Goal: Check status: Check status

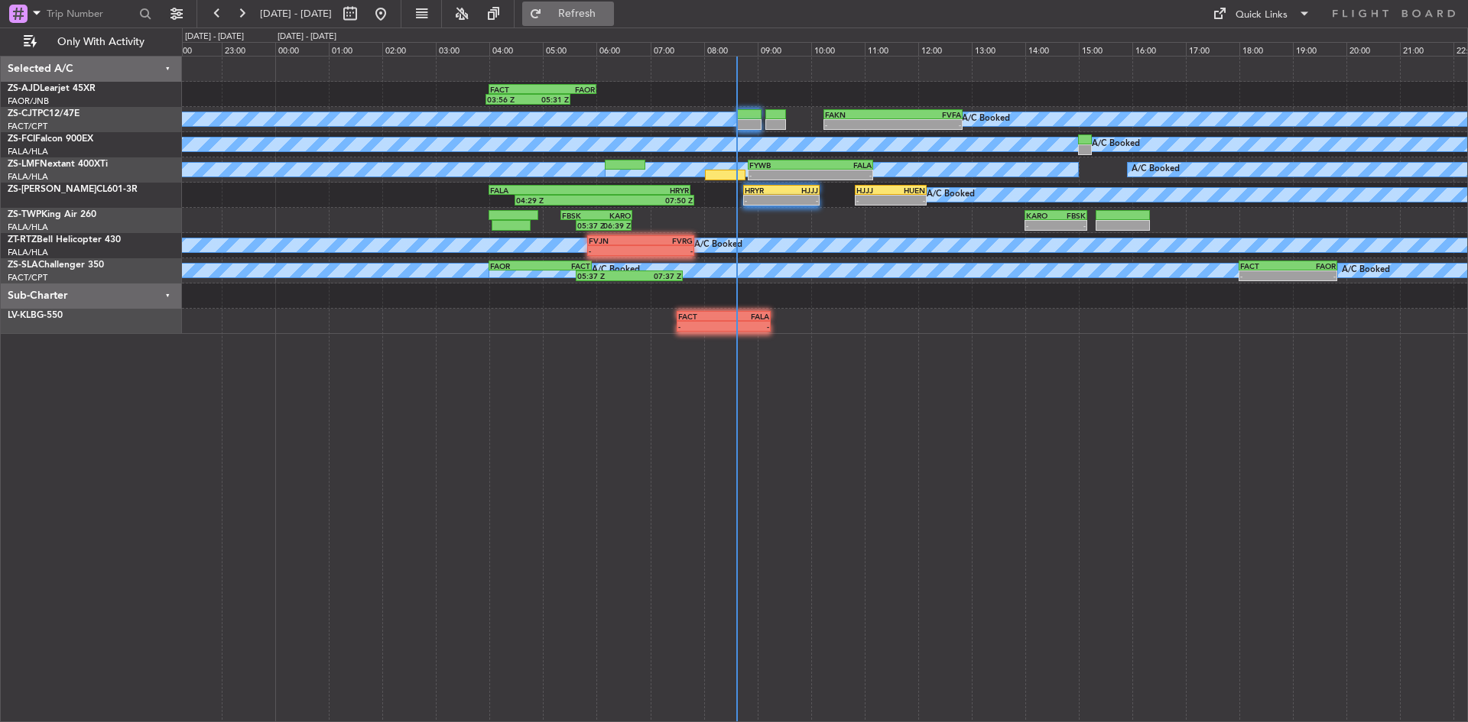
click at [601, 8] on span "Refresh" at bounding box center [577, 13] width 64 height 11
click at [605, 5] on button "Refresh" at bounding box center [568, 14] width 92 height 24
click at [601, 19] on span "Refresh" at bounding box center [577, 13] width 64 height 11
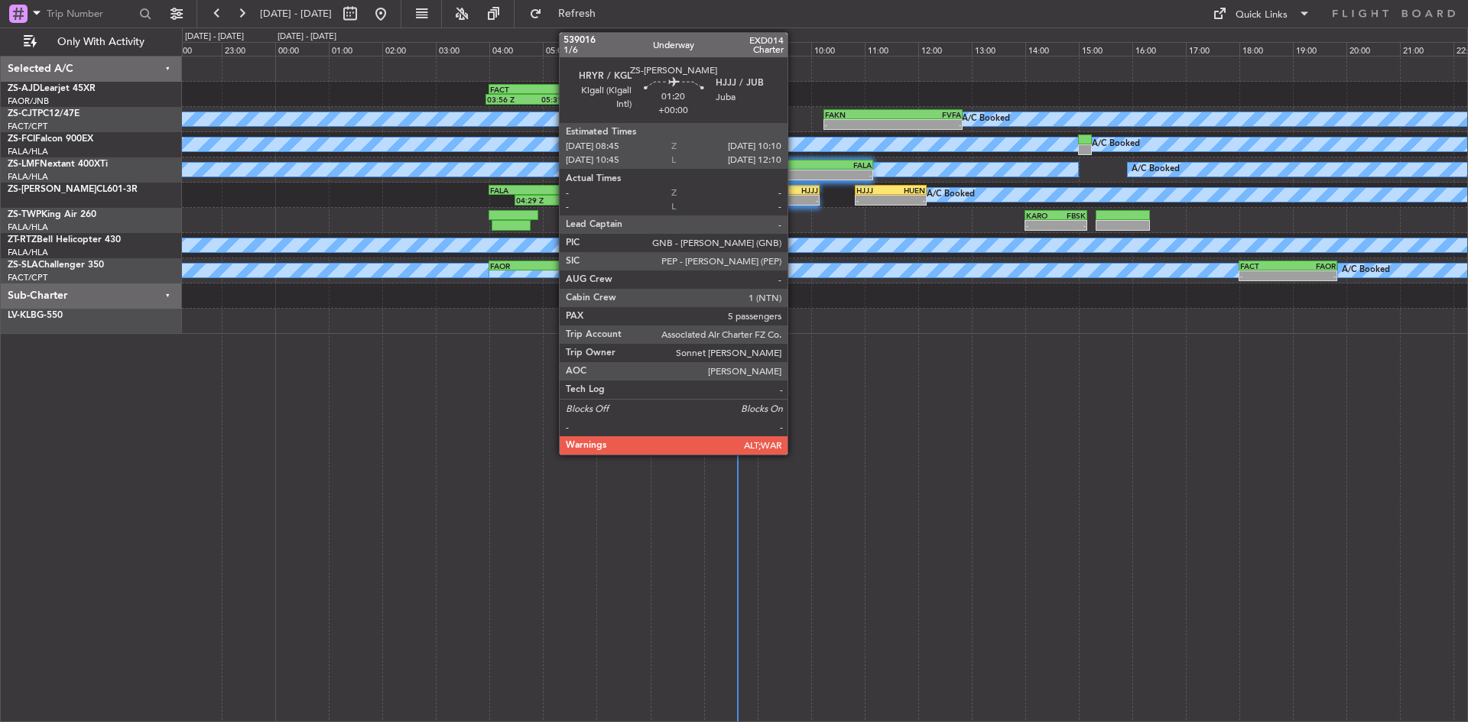
click at [794, 194] on div "HRYR 08:45 Z HJJJ 10:10 Z" at bounding box center [781, 190] width 76 height 11
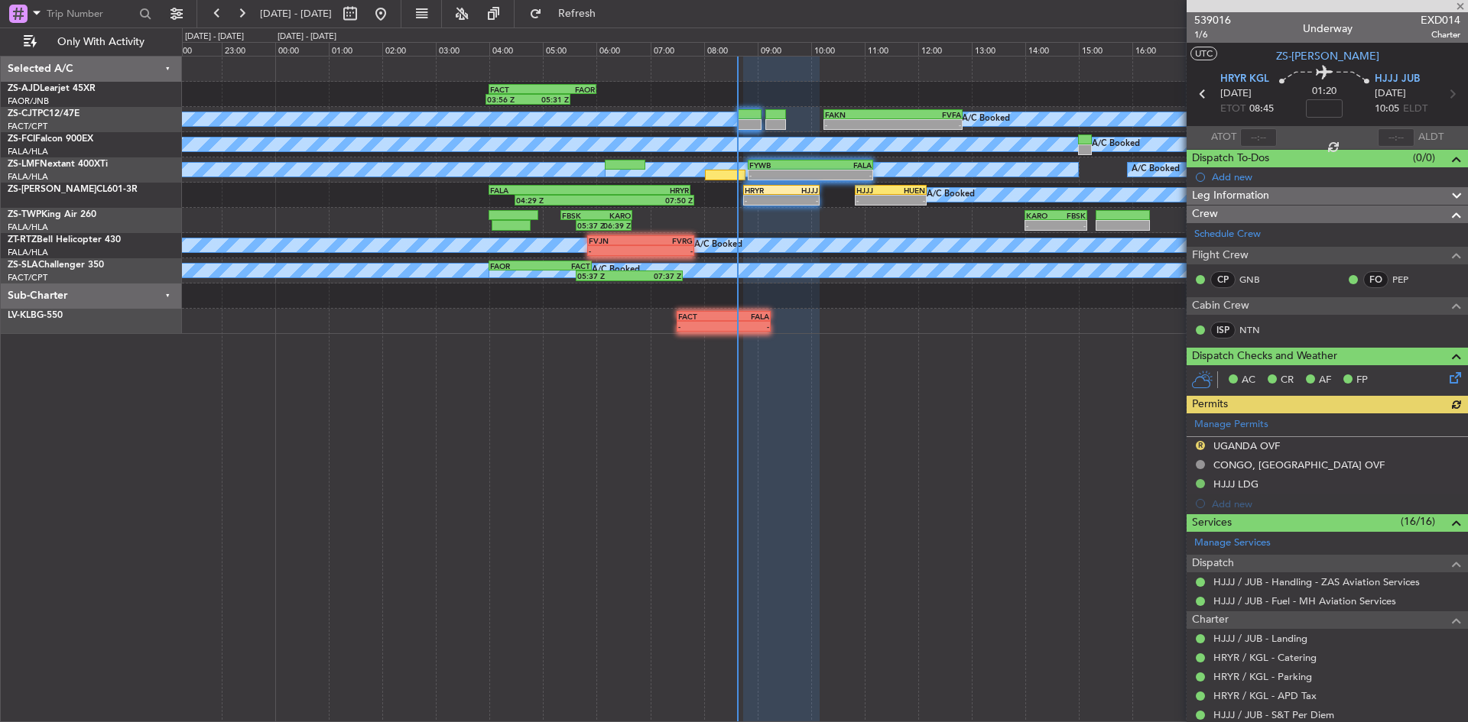
scroll to position [76, 0]
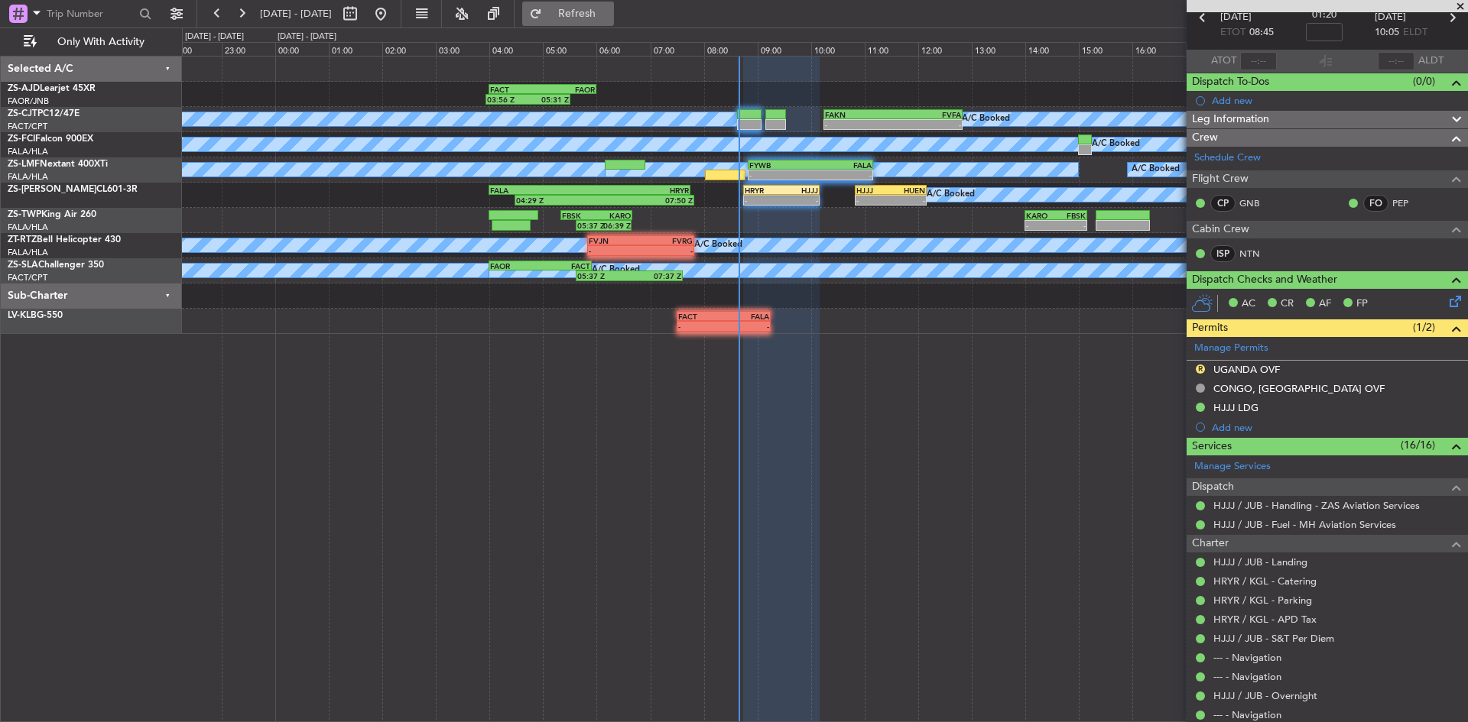
click at [609, 12] on span "Refresh" at bounding box center [577, 13] width 64 height 11
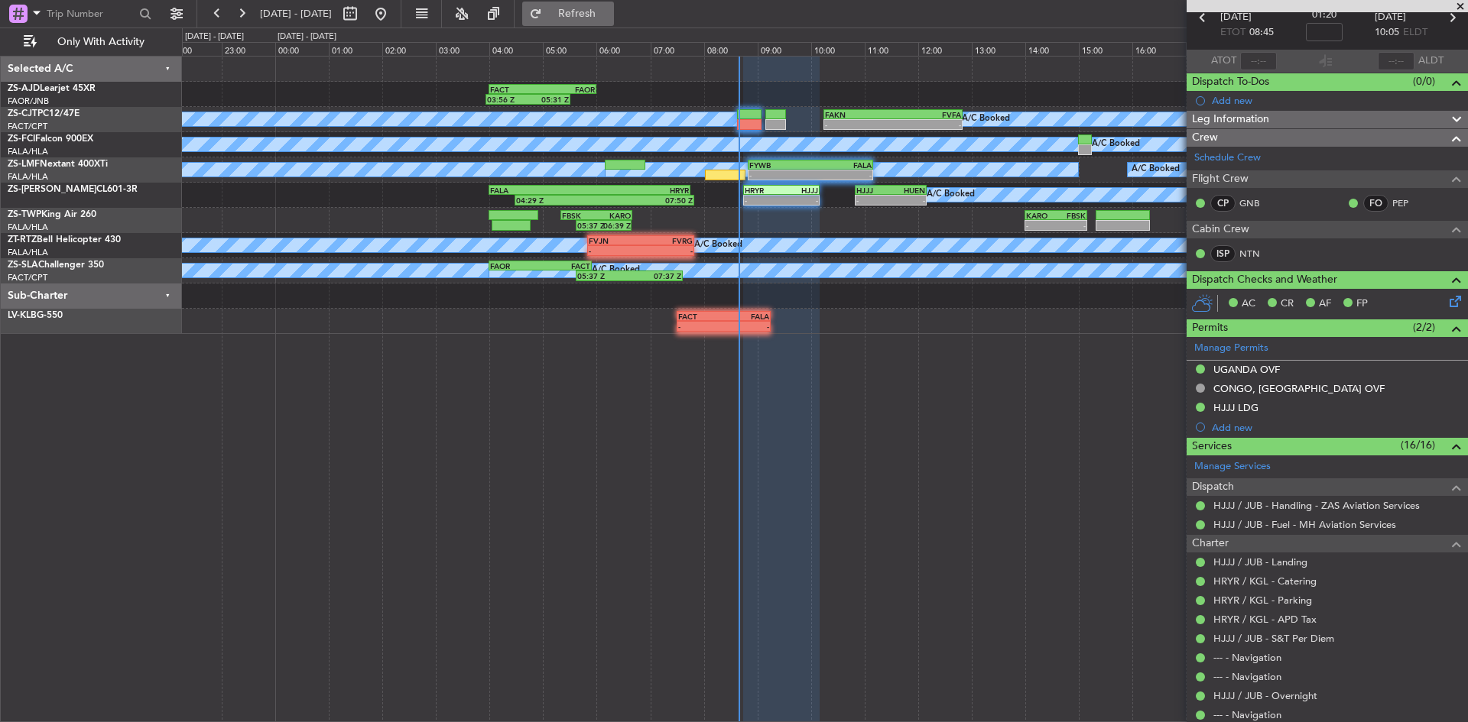
click at [609, 15] on span "Refresh" at bounding box center [577, 13] width 64 height 11
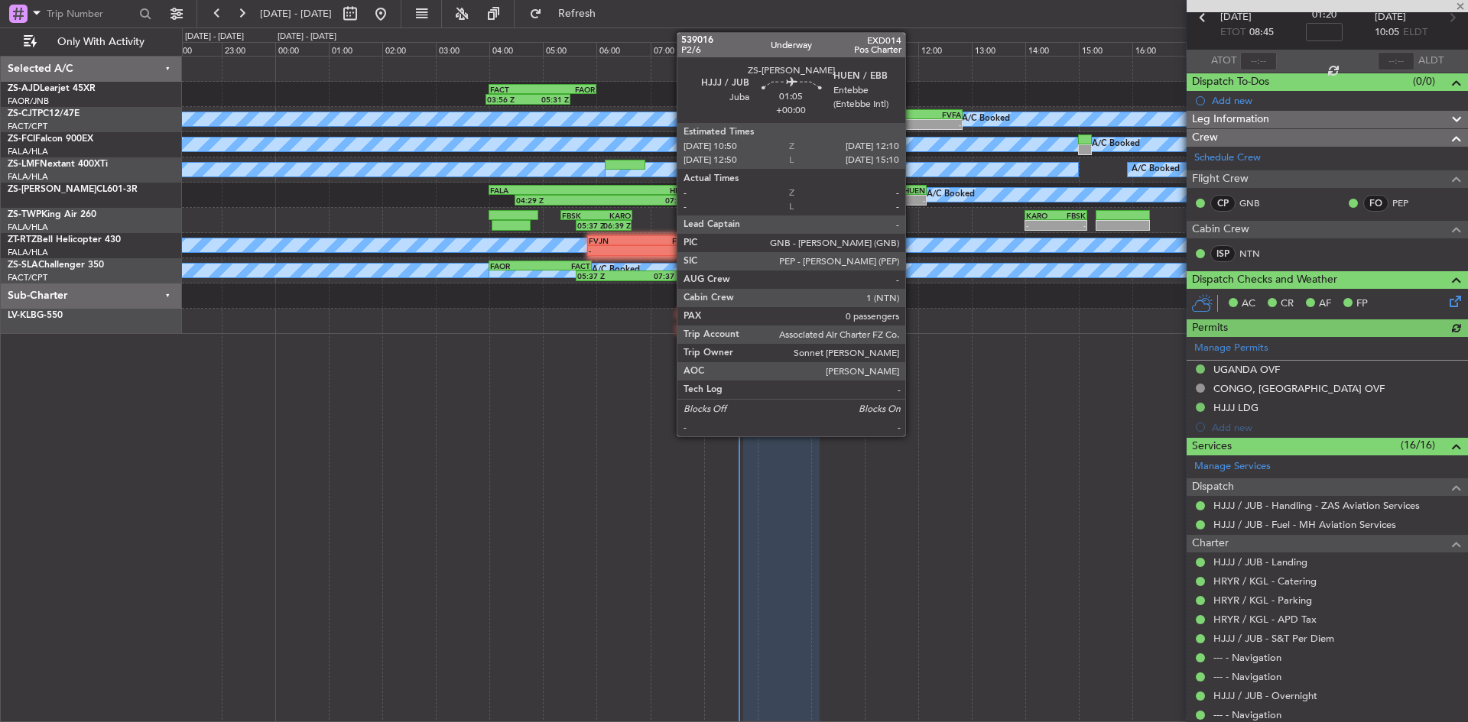
click at [912, 192] on div "HUEN" at bounding box center [908, 190] width 34 height 9
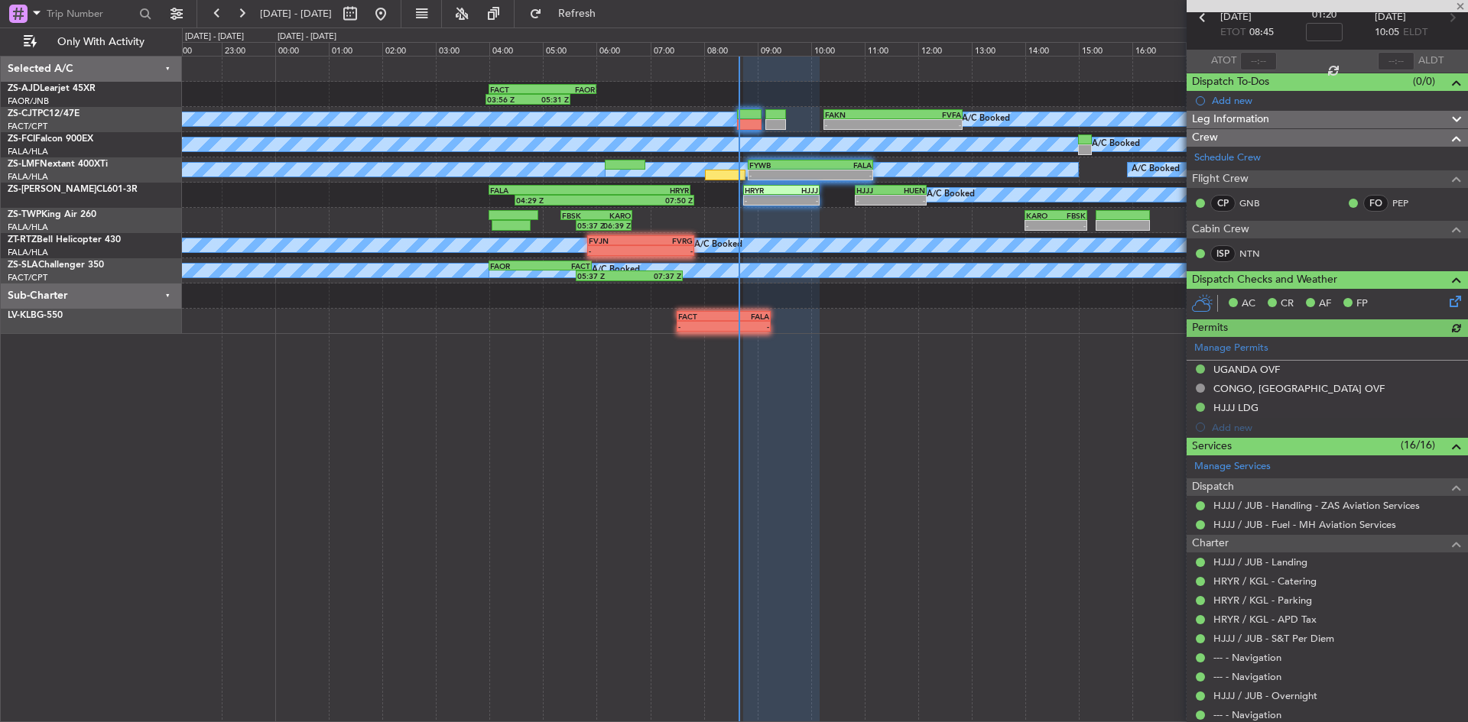
type input "0"
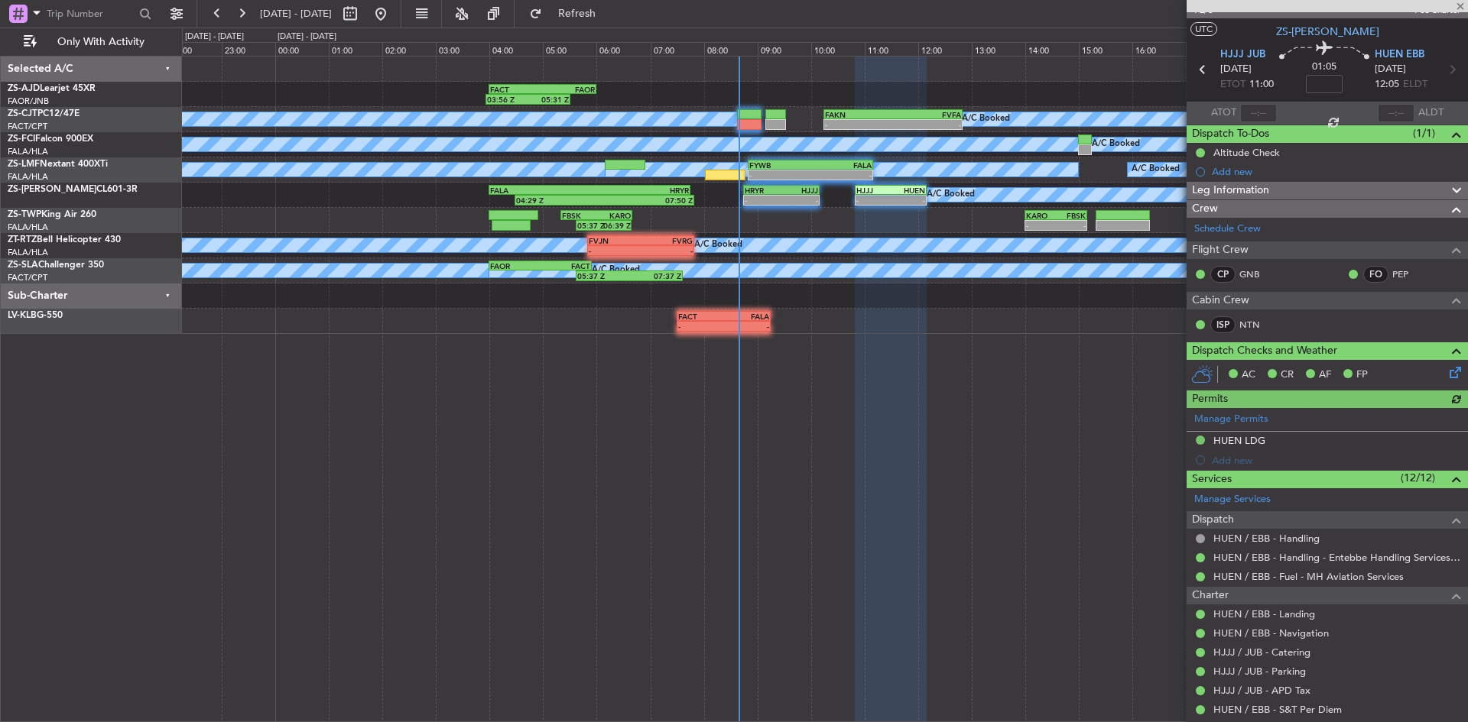
scroll to position [0, 0]
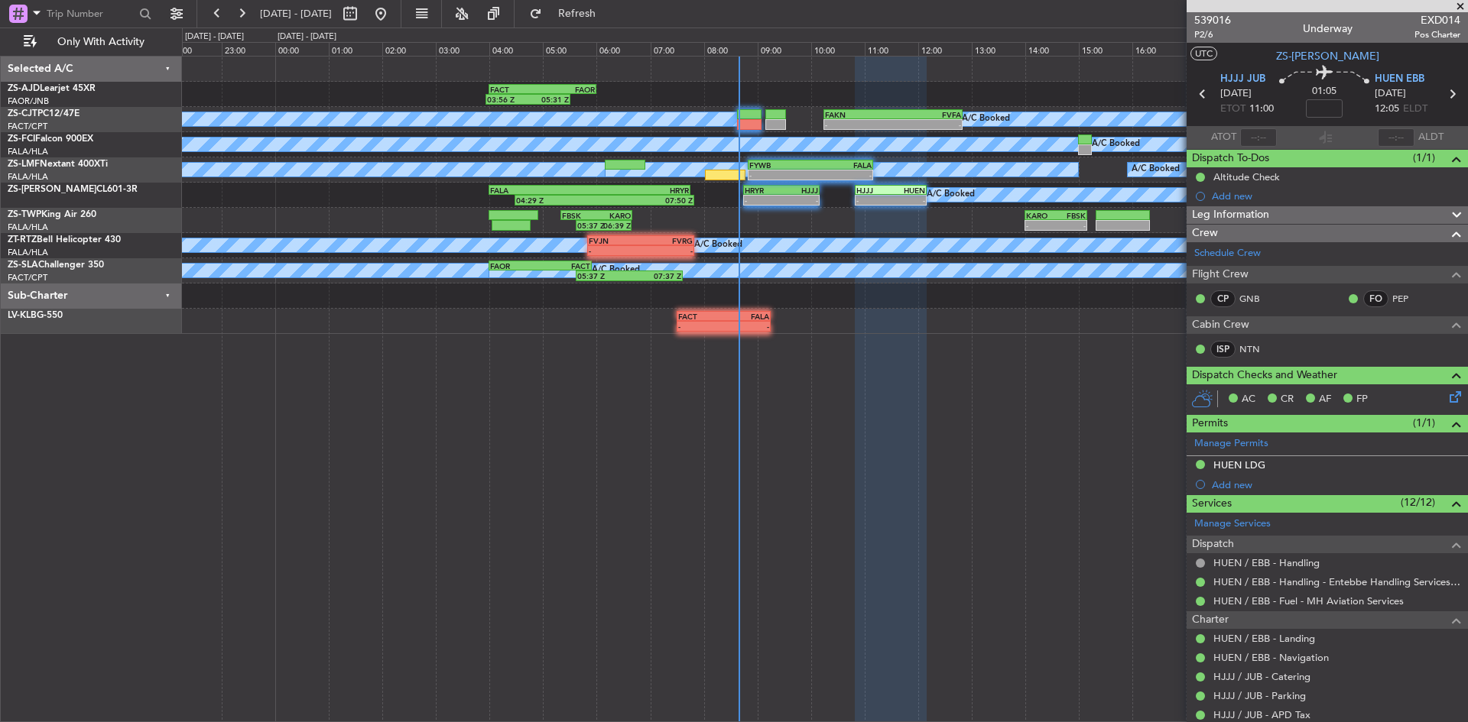
click at [1463, 5] on span at bounding box center [1460, 7] width 15 height 14
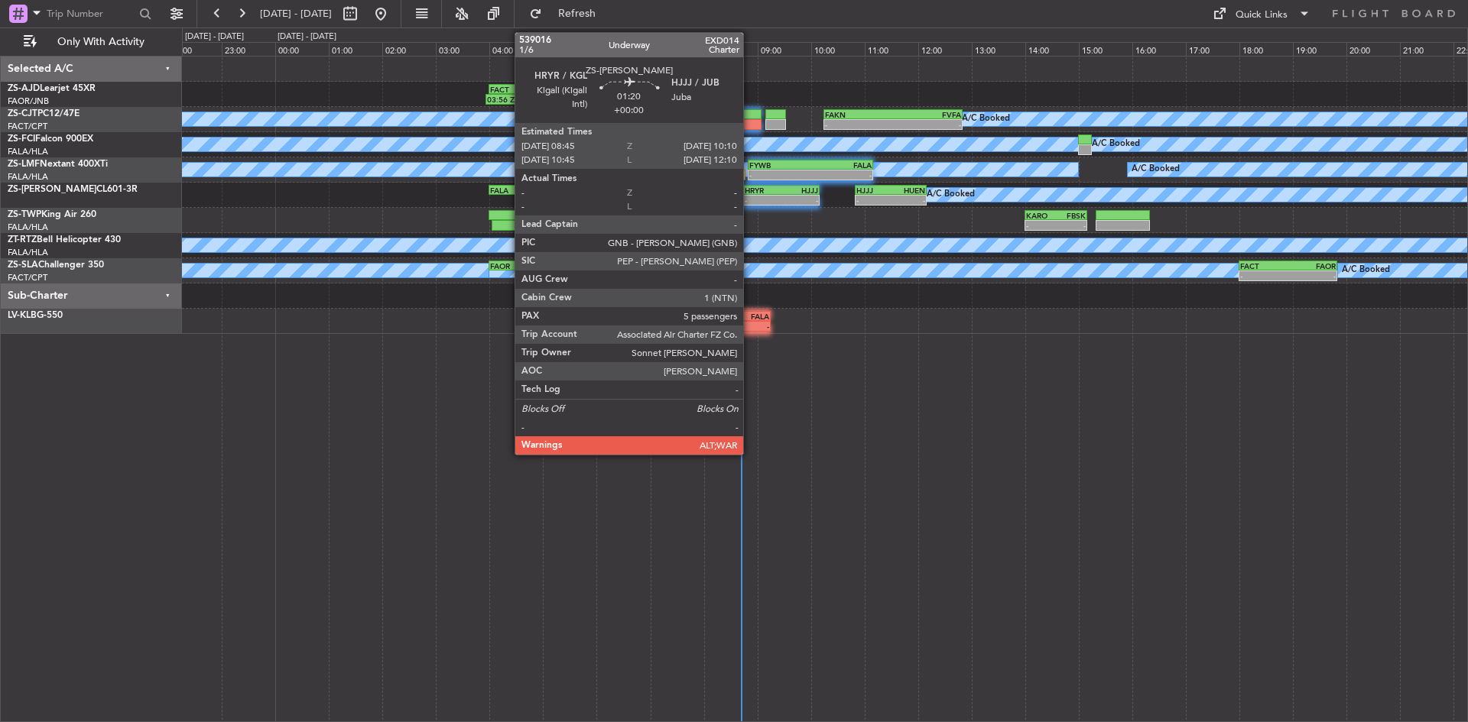
click at [750, 200] on div "-" at bounding box center [763, 200] width 37 height 9
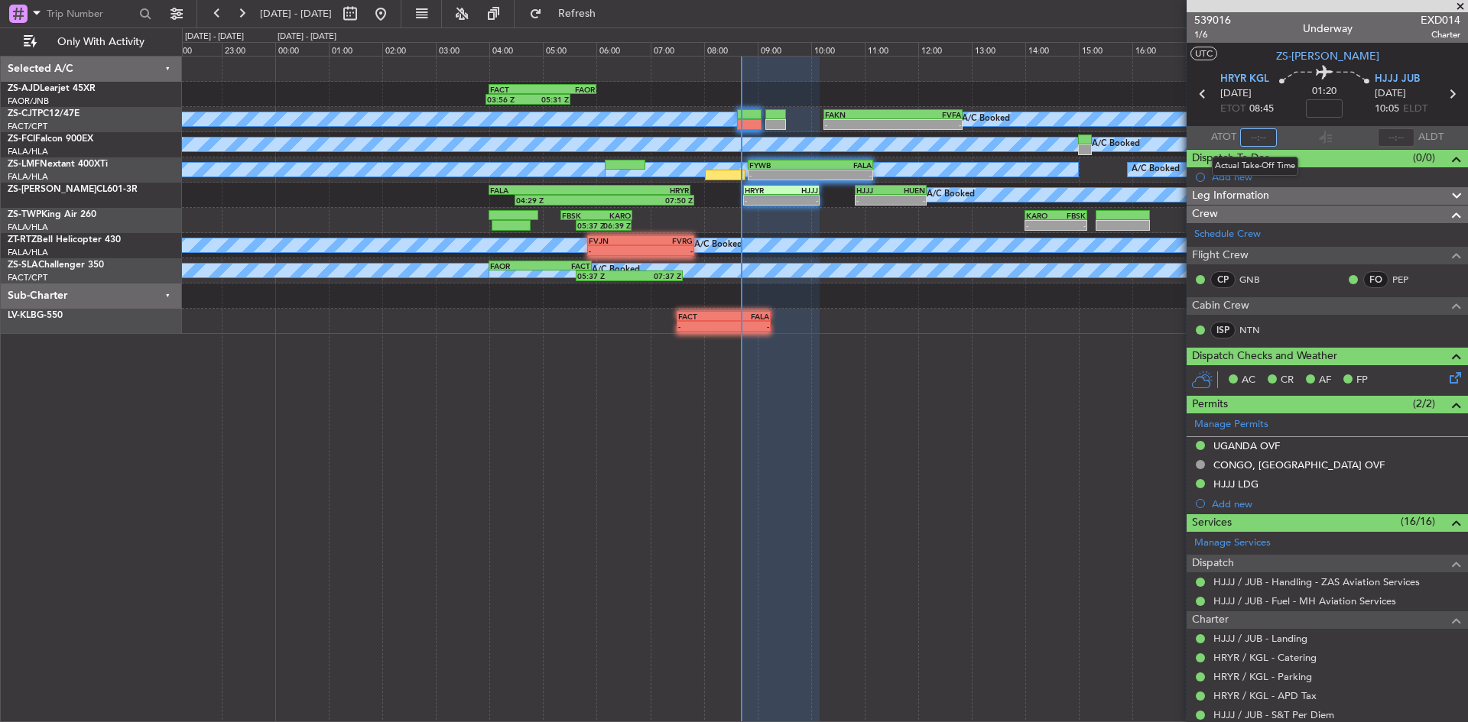
click at [1261, 138] on input "text" at bounding box center [1258, 137] width 37 height 18
type input "08:41"
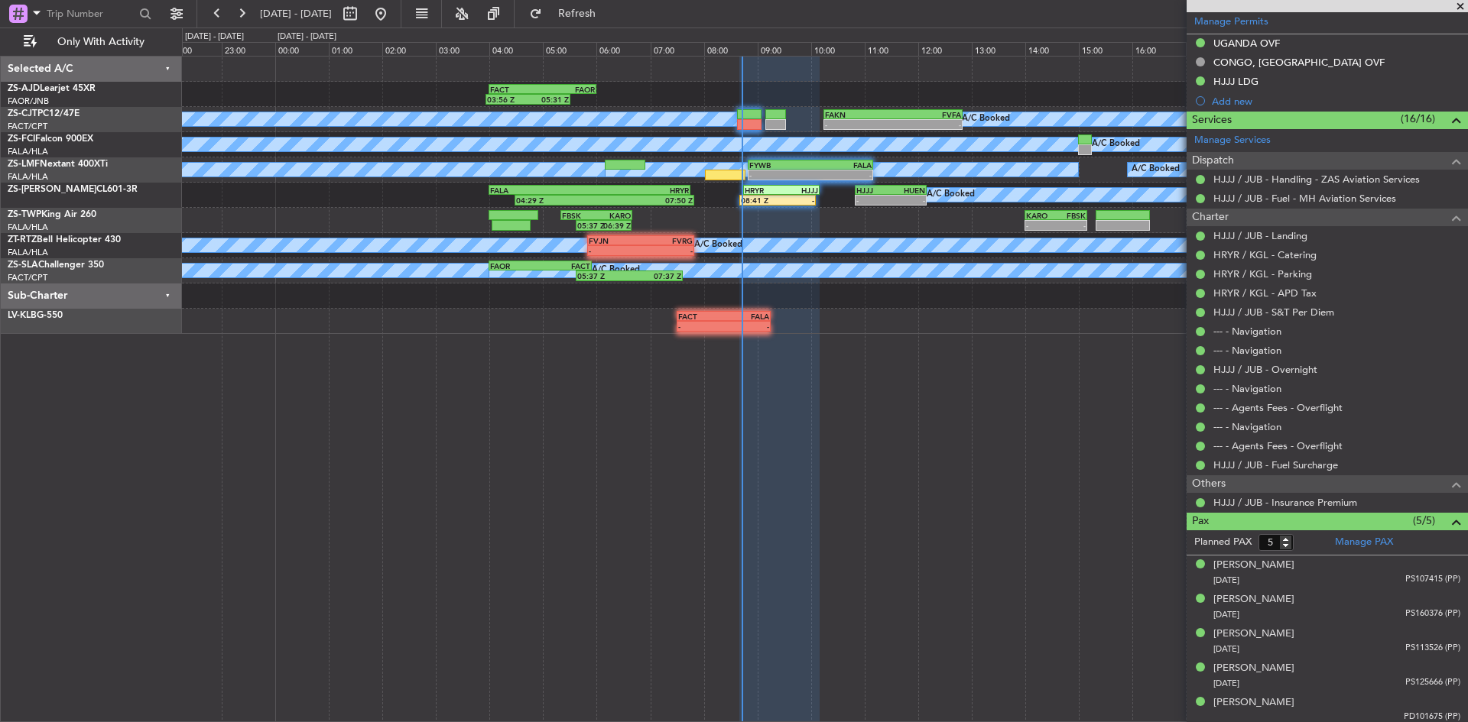
scroll to position [405, 0]
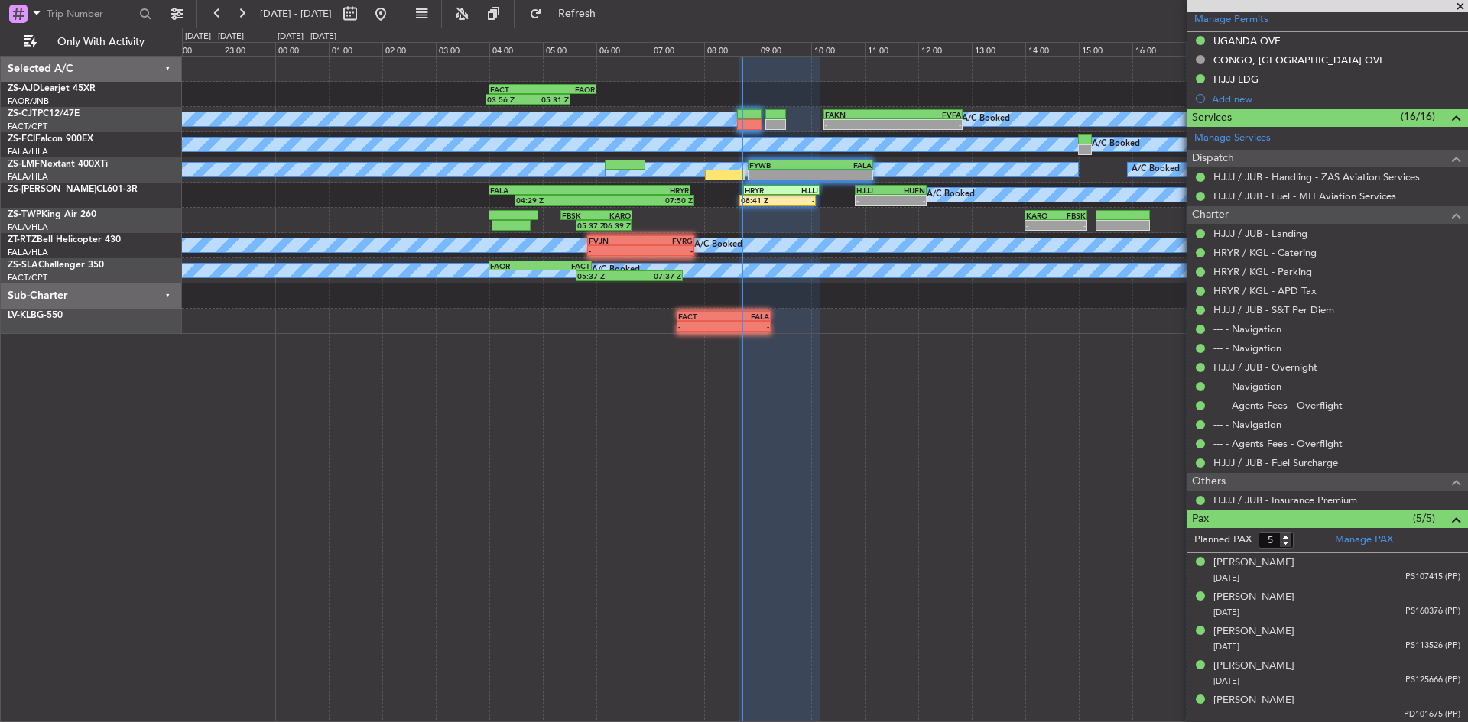
click at [1463, 6] on span at bounding box center [1460, 7] width 15 height 14
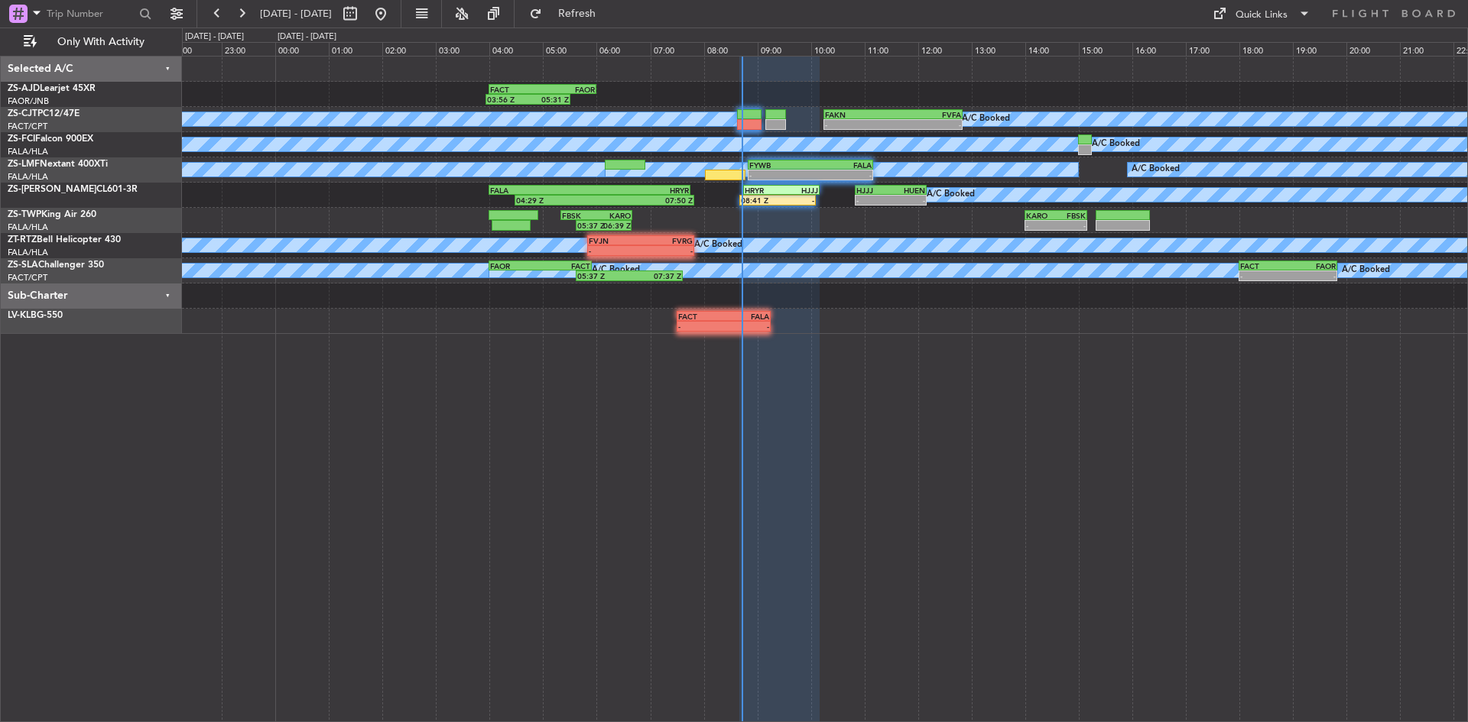
type input "0"
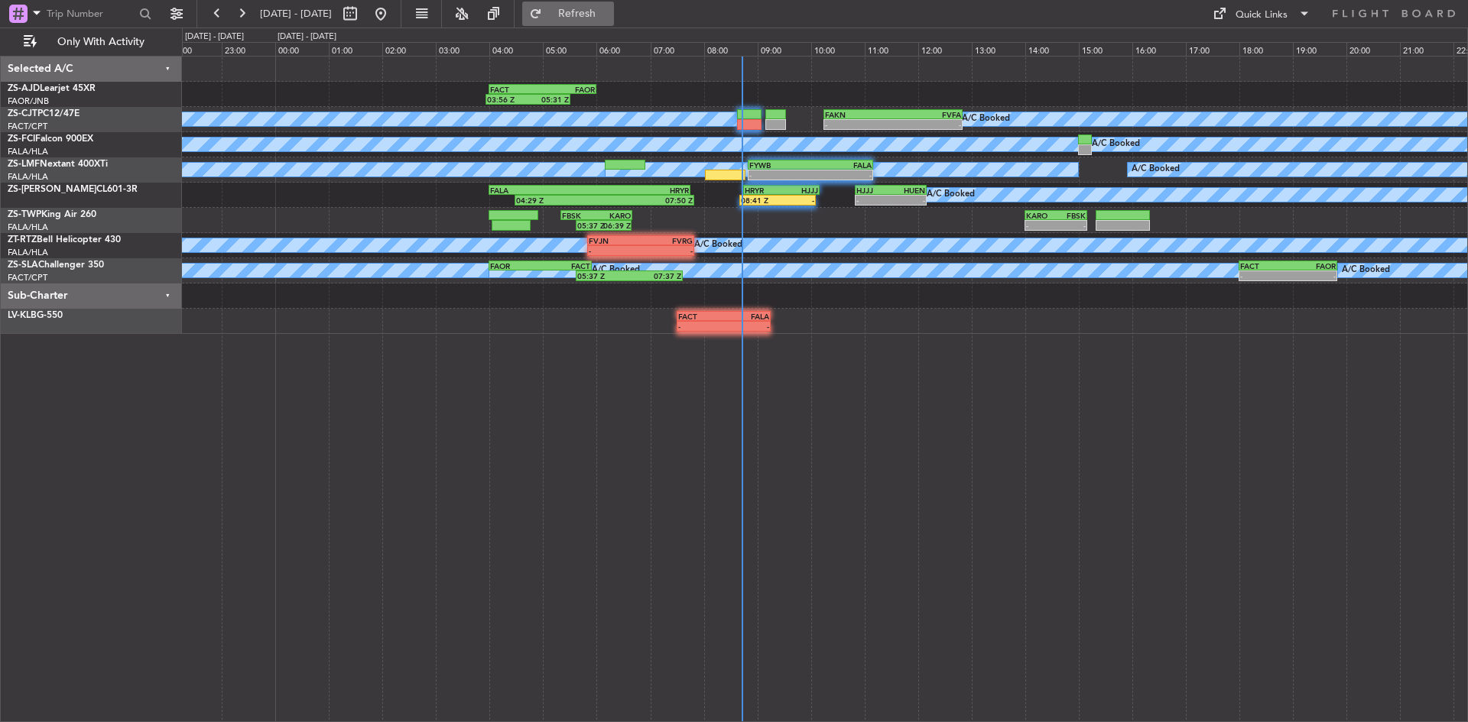
click at [609, 16] on span "Refresh" at bounding box center [577, 13] width 64 height 11
click at [609, 18] on span "Refresh" at bounding box center [577, 13] width 64 height 11
drag, startPoint x: 601, startPoint y: 19, endPoint x: 605, endPoint y: 11, distance: 9.2
click at [601, 19] on button "Refresh" at bounding box center [568, 14] width 92 height 24
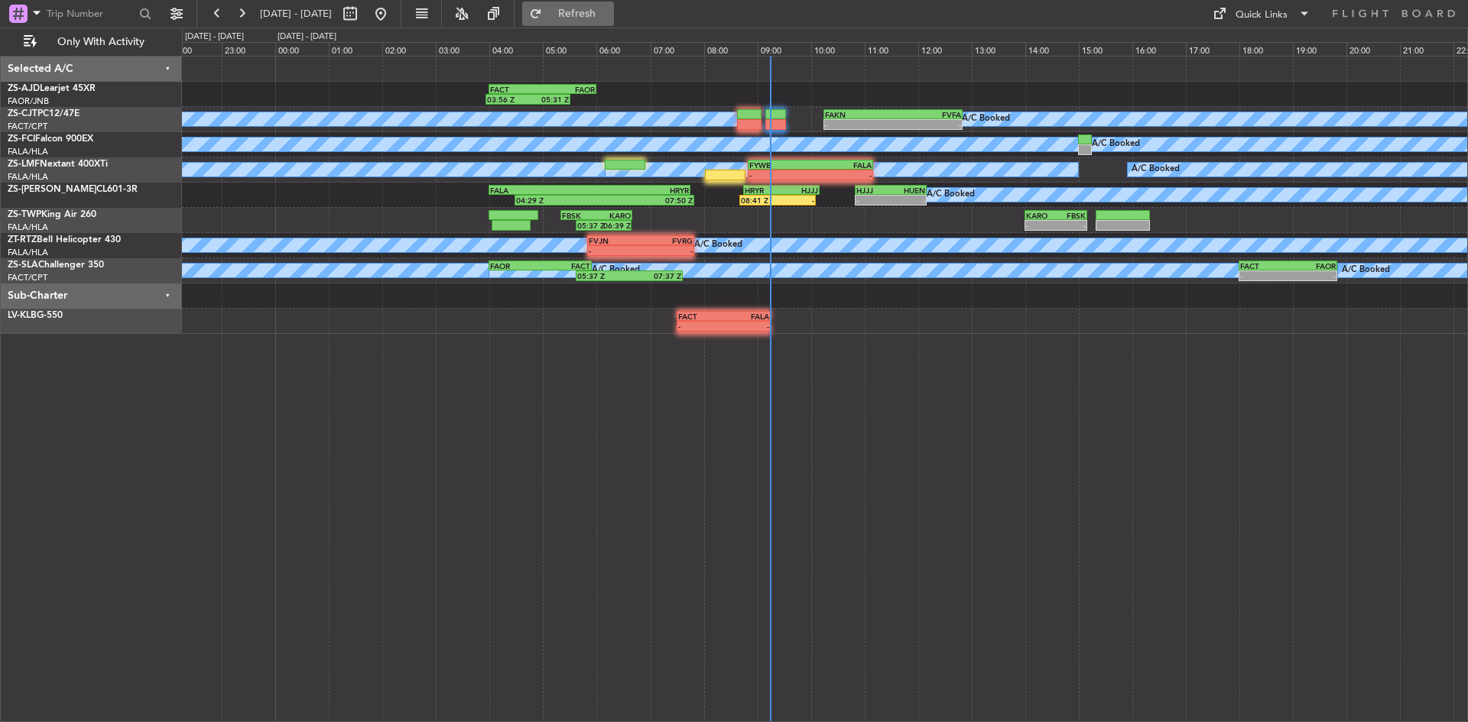
click at [609, 13] on span "Refresh" at bounding box center [577, 13] width 64 height 11
click at [614, 5] on button "Refresh" at bounding box center [568, 14] width 92 height 24
click at [602, 19] on button "Refresh" at bounding box center [568, 14] width 92 height 24
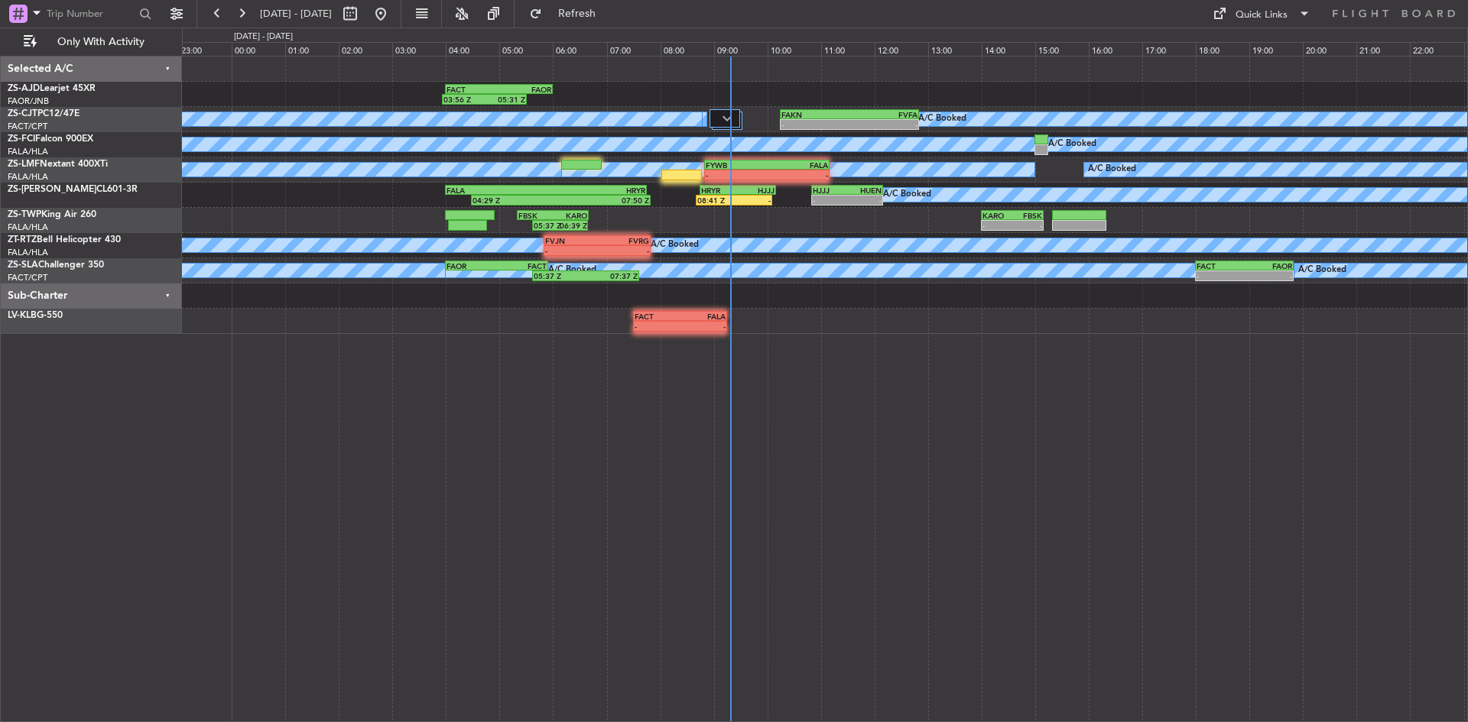
click at [744, 315] on div "03:56 Z 05:31 Z FACT 04:00 Z FAOR 06:00 Z A/C Booked A/C Booked A/C Booked A/C …" at bounding box center [824, 196] width 1285 height 278
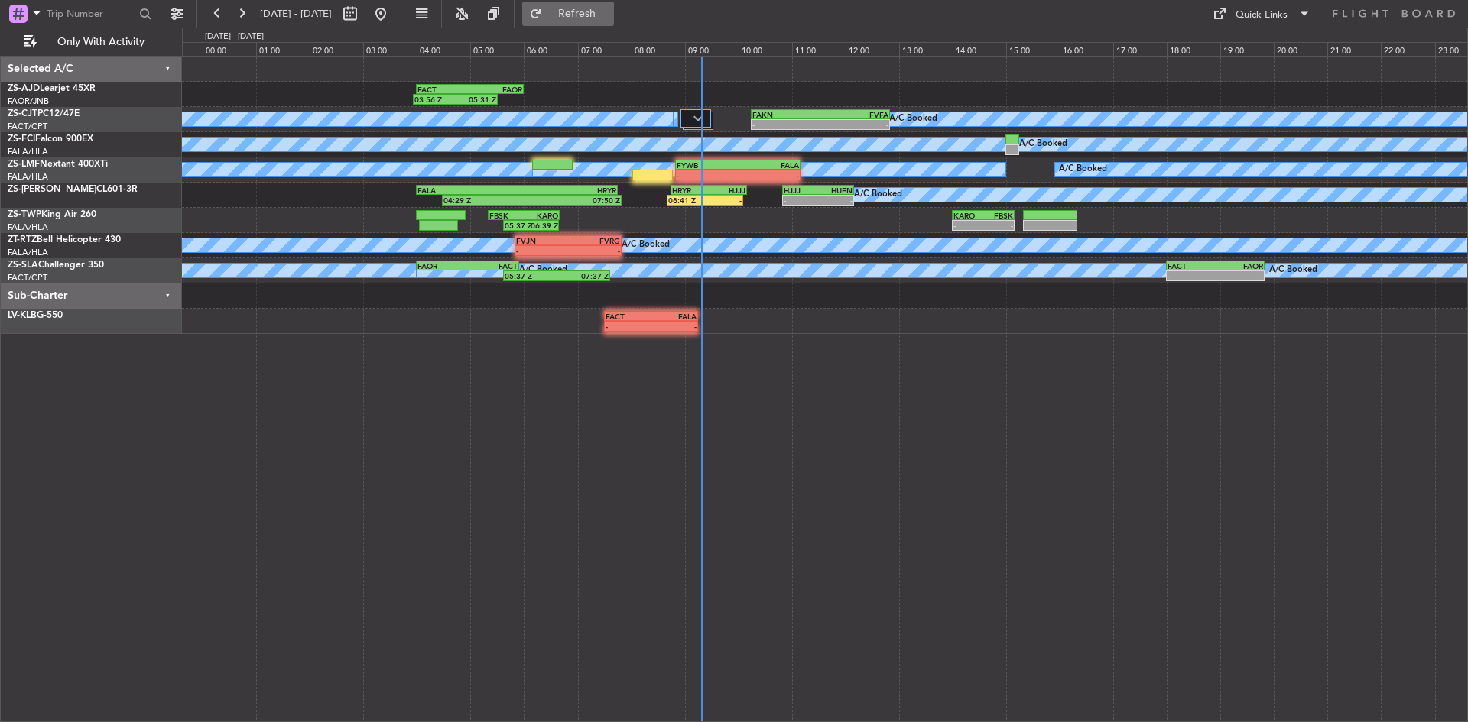
click at [595, 20] on button "Refresh" at bounding box center [568, 14] width 92 height 24
click at [609, 11] on span "Refresh" at bounding box center [577, 13] width 64 height 11
click at [601, 11] on span "Refresh" at bounding box center [577, 13] width 64 height 11
click at [609, 15] on span "Refresh" at bounding box center [577, 13] width 64 height 11
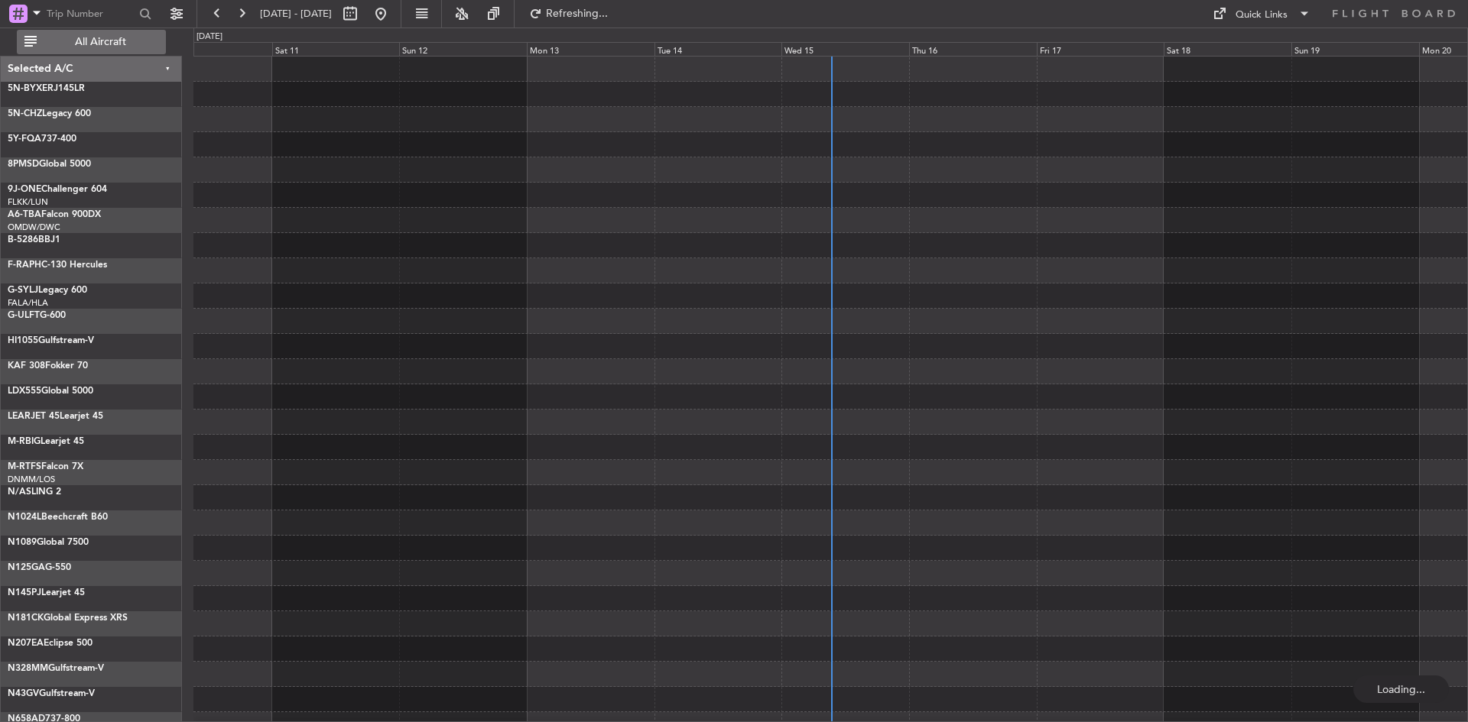
click at [147, 47] on span "All Aircraft" at bounding box center [101, 42] width 122 height 11
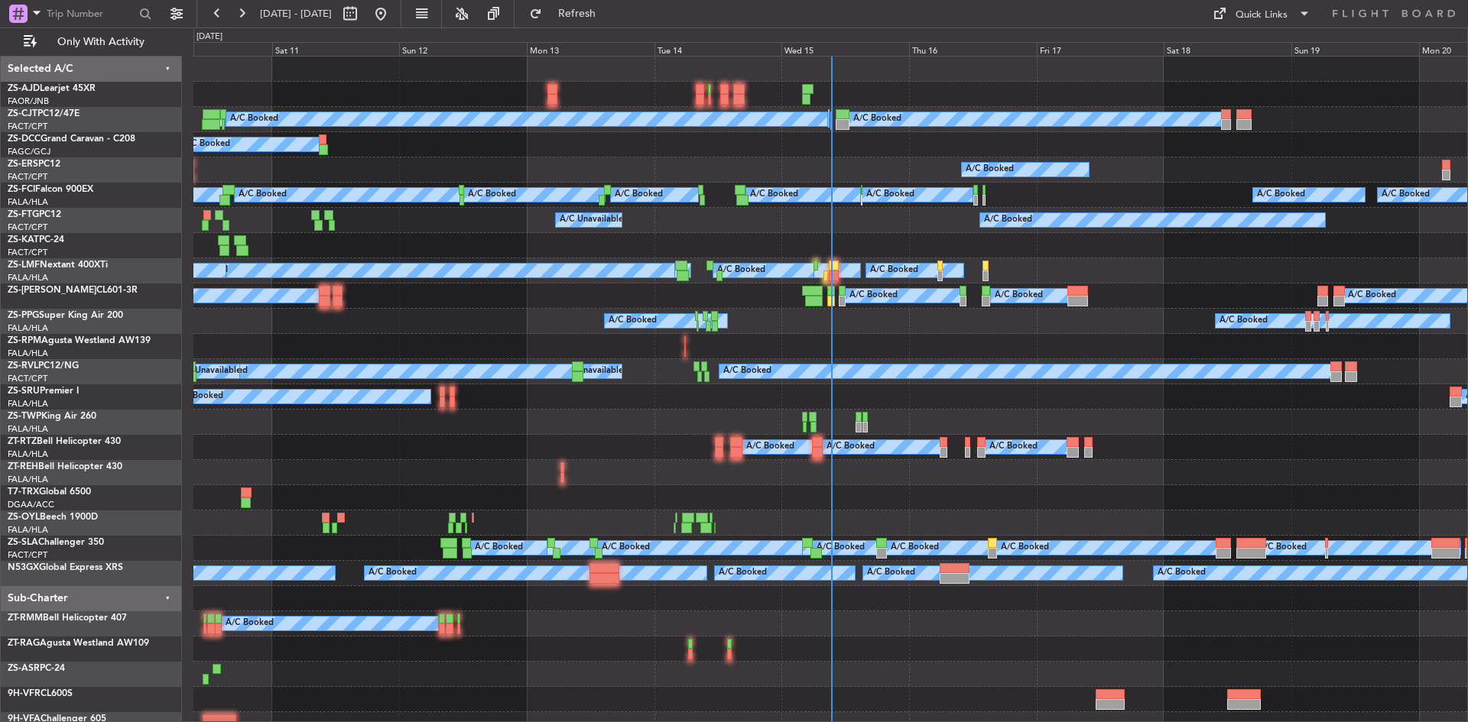
click at [801, 47] on div "Wed 15" at bounding box center [845, 49] width 128 height 14
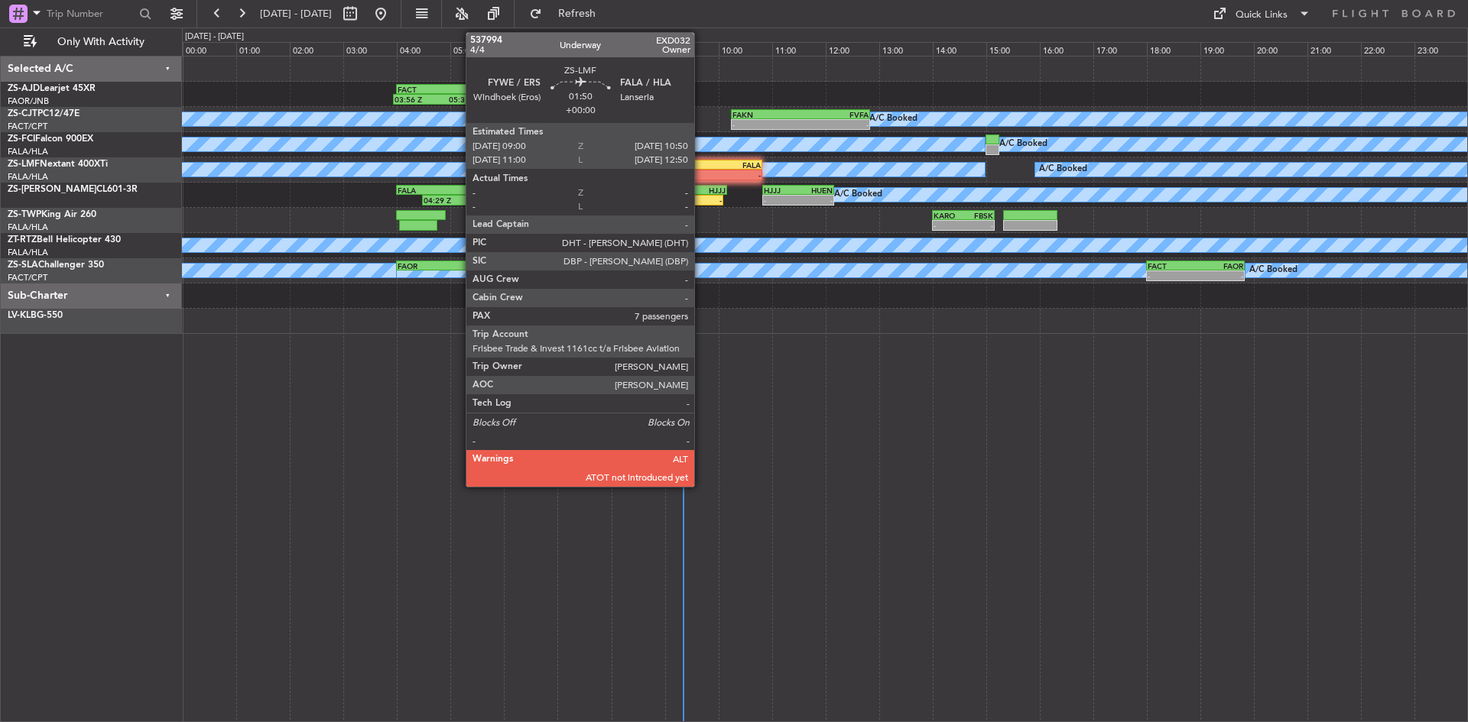
click at [702, 164] on div "FYWE" at bounding box center [689, 165] width 47 height 9
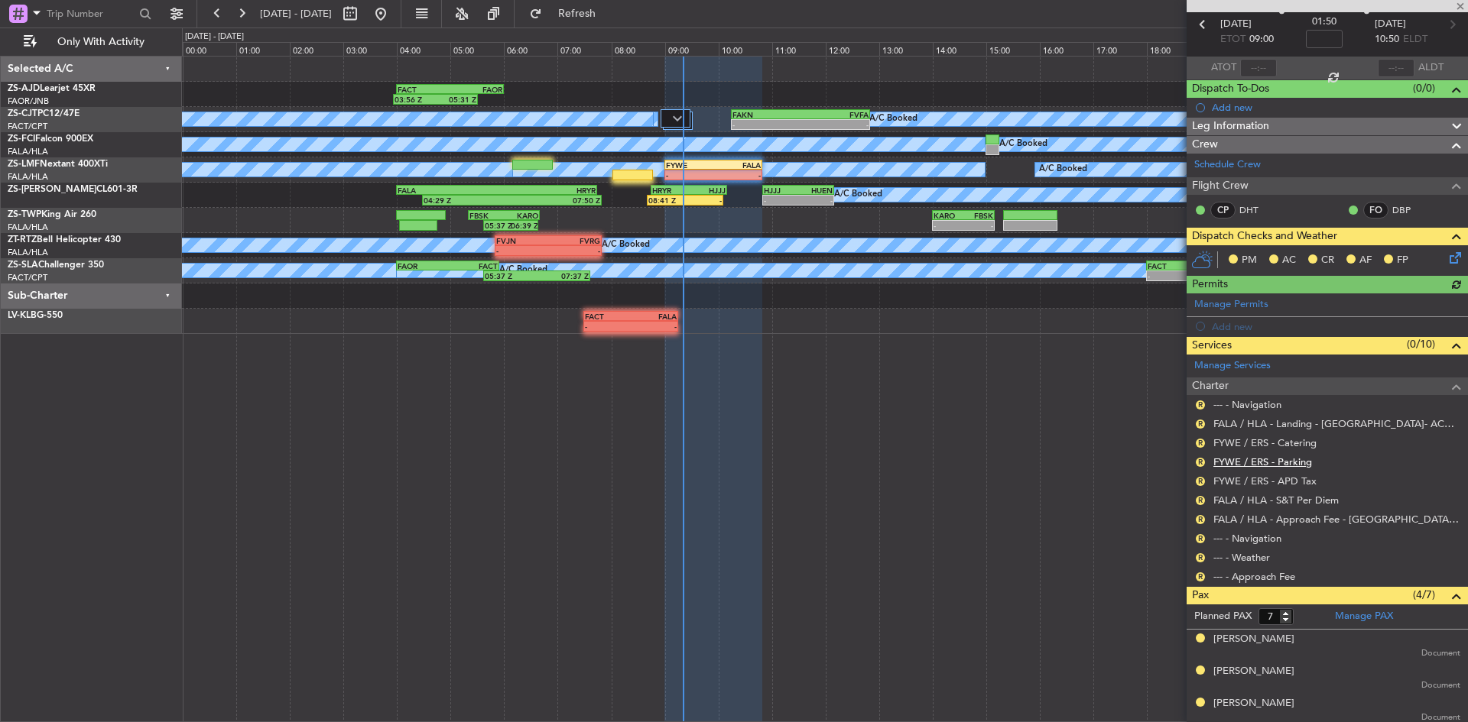
scroll to position [203, 0]
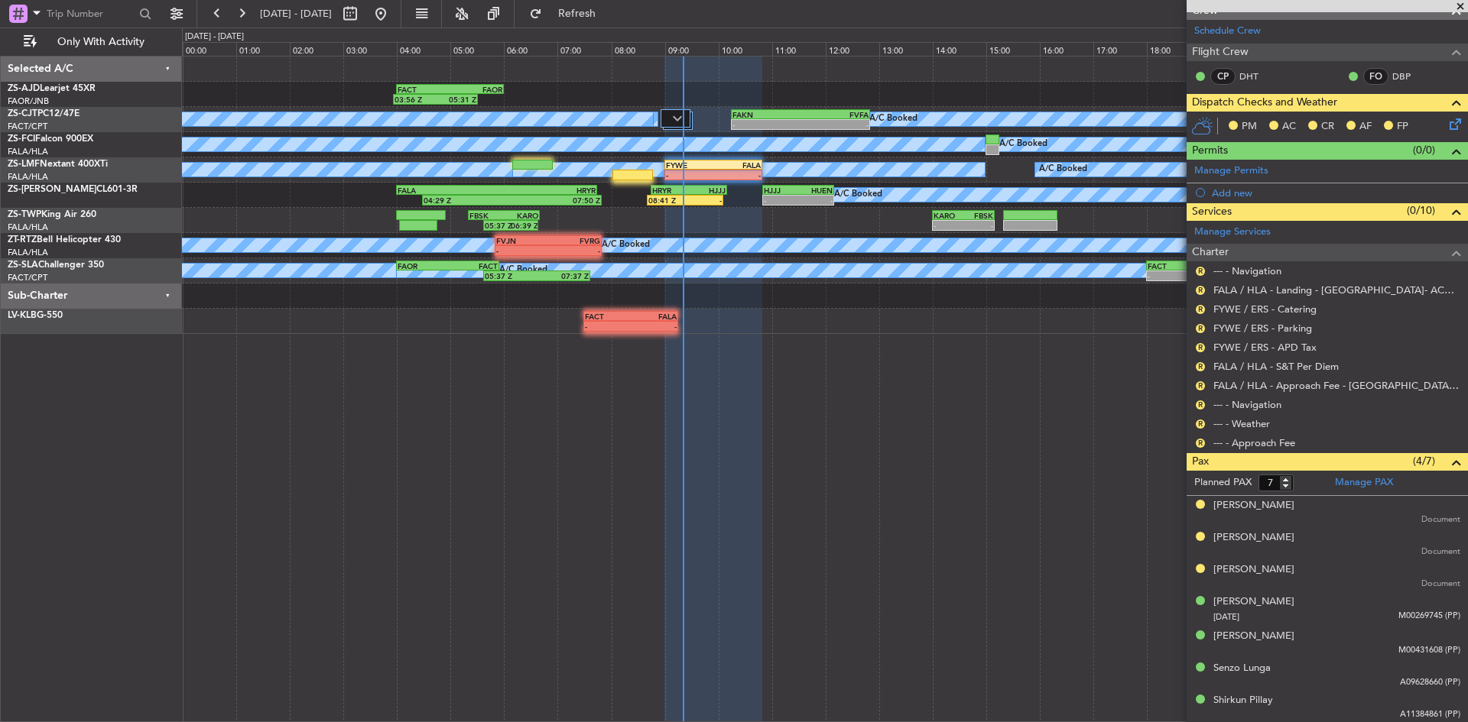
click at [1446, 119] on icon at bounding box center [1452, 121] width 12 height 12
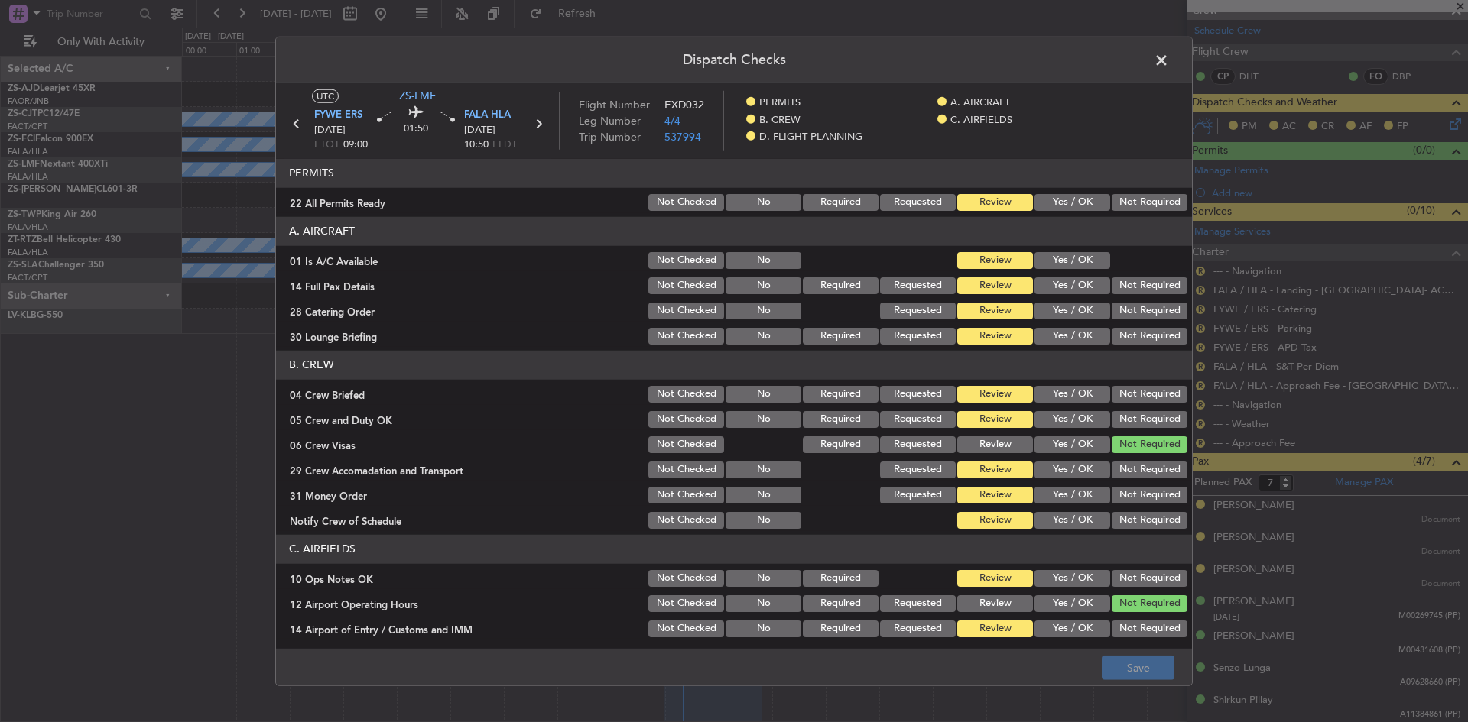
click at [1117, 200] on button "Not Required" at bounding box center [1150, 202] width 76 height 17
click at [1093, 258] on button "Yes / OK" at bounding box center [1072, 260] width 76 height 17
click at [1144, 288] on button "Not Required" at bounding box center [1150, 286] width 76 height 17
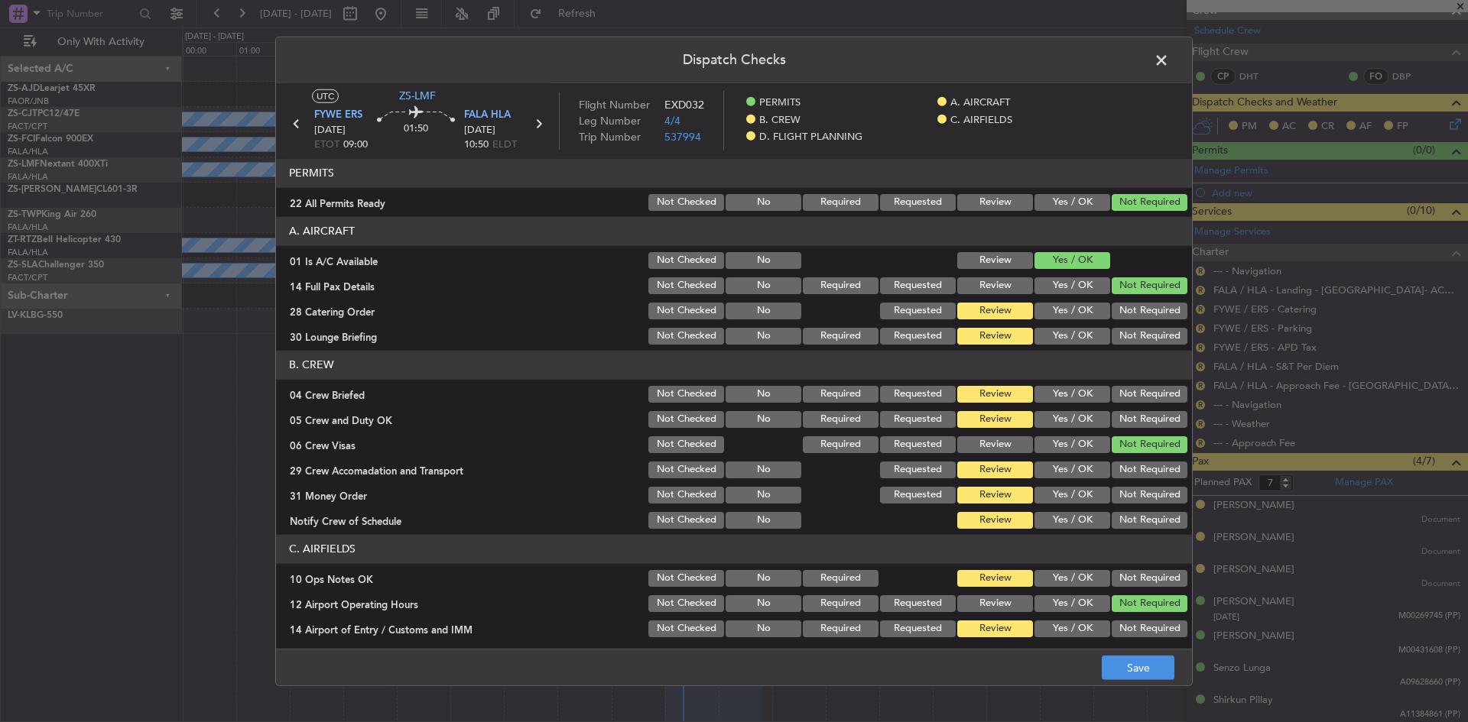
click at [1144, 313] on button "Not Required" at bounding box center [1150, 311] width 76 height 17
drag, startPoint x: 1138, startPoint y: 332, endPoint x: 1138, endPoint y: 342, distance: 9.9
click at [1138, 335] on button "Not Required" at bounding box center [1150, 336] width 76 height 17
drag, startPoint x: 1139, startPoint y: 389, endPoint x: 1140, endPoint y: 404, distance: 15.3
click at [1141, 397] on button "Not Required" at bounding box center [1150, 394] width 76 height 17
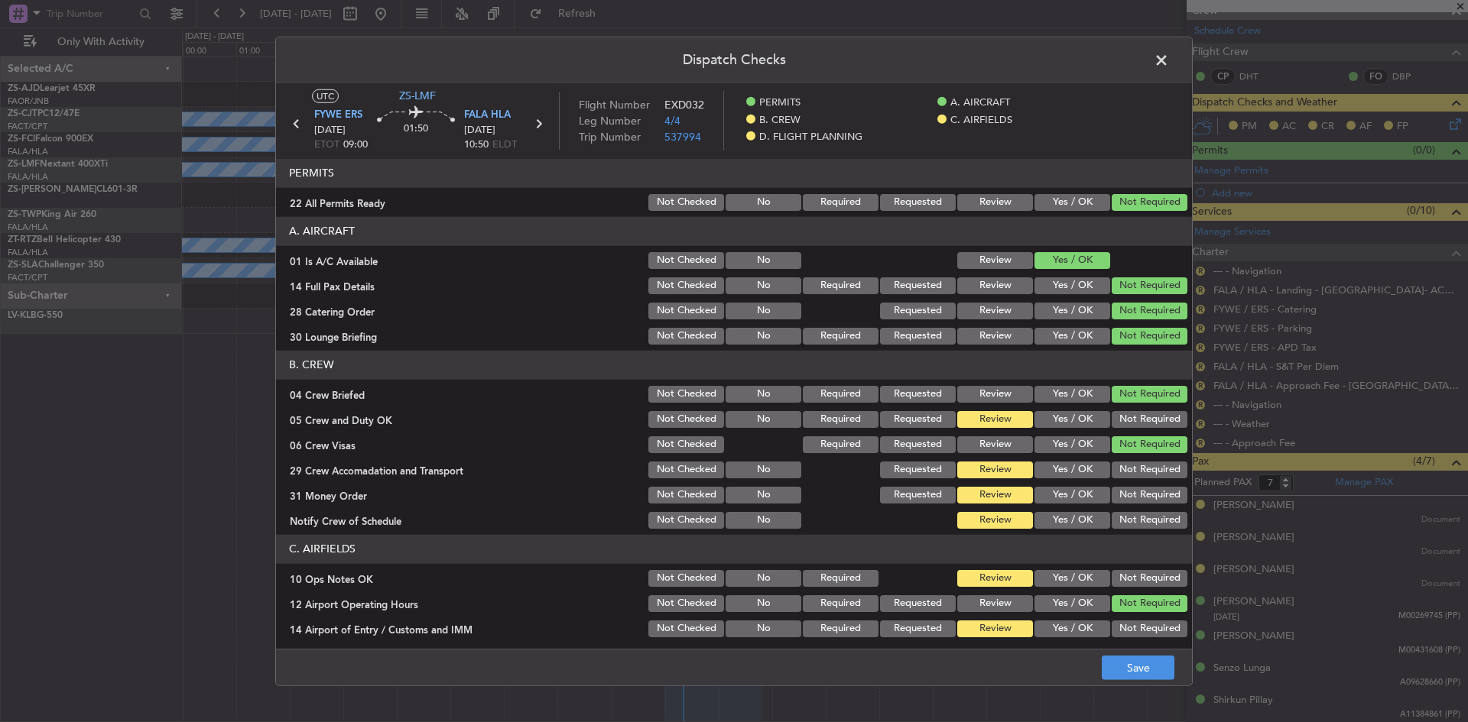
click at [1138, 418] on button "Not Required" at bounding box center [1150, 419] width 76 height 17
click at [1135, 472] on button "Not Required" at bounding box center [1150, 470] width 76 height 17
click at [1133, 492] on button "Not Required" at bounding box center [1150, 495] width 76 height 17
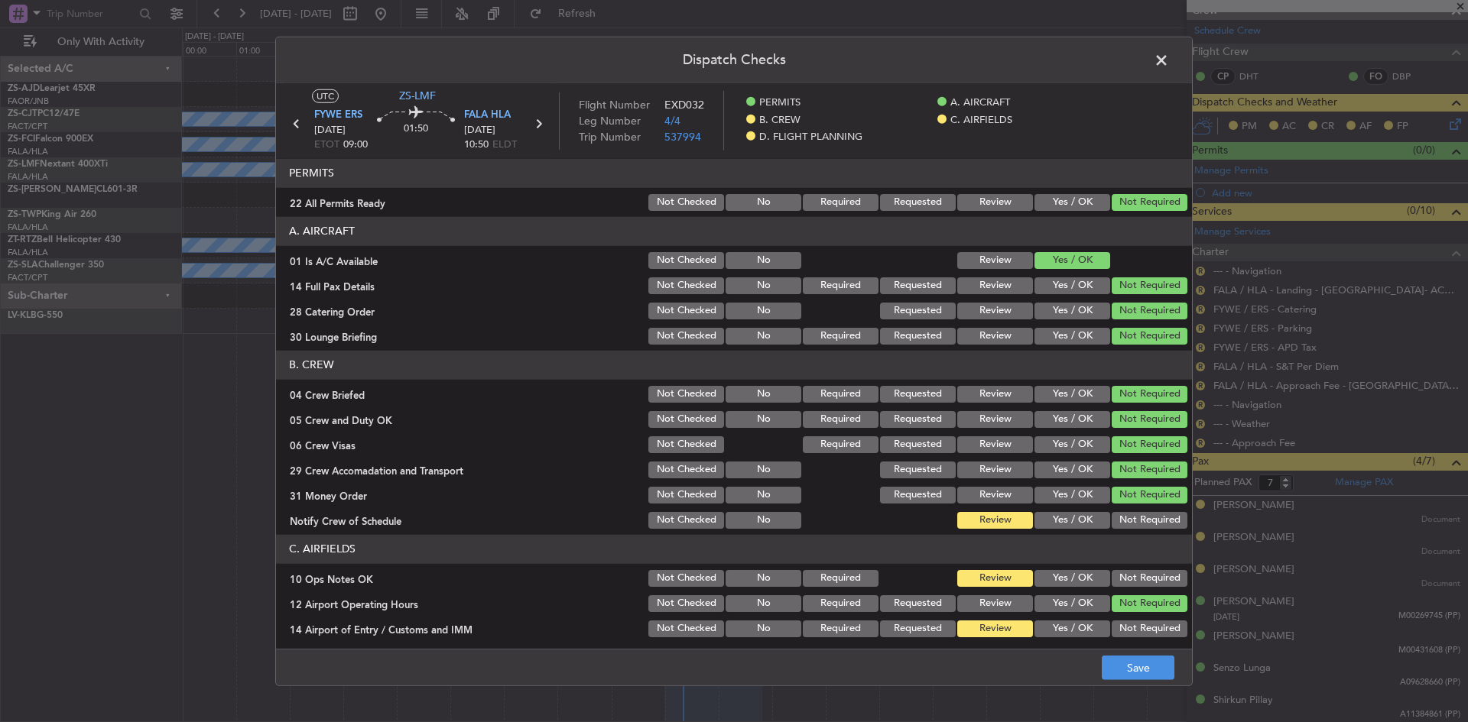
click at [1128, 518] on button "Not Required" at bounding box center [1150, 520] width 76 height 17
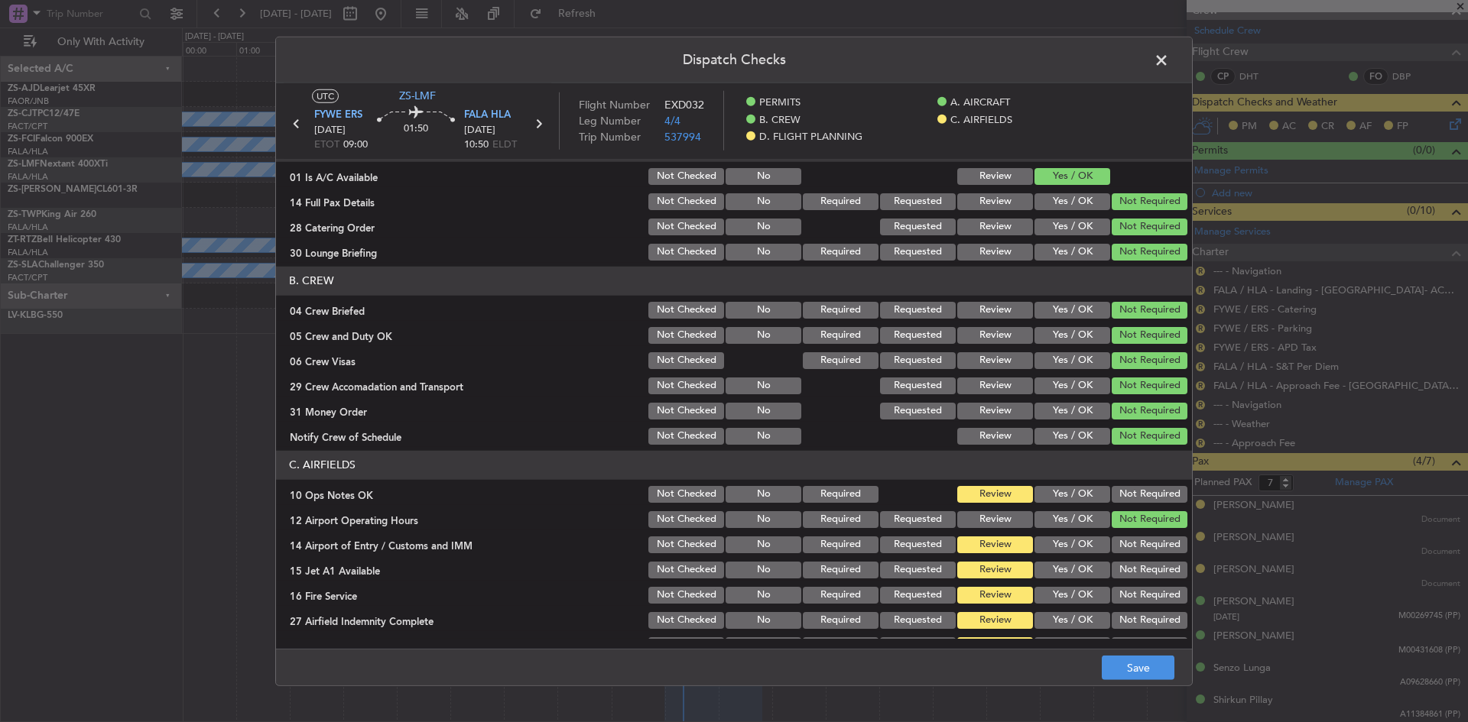
scroll to position [188, 0]
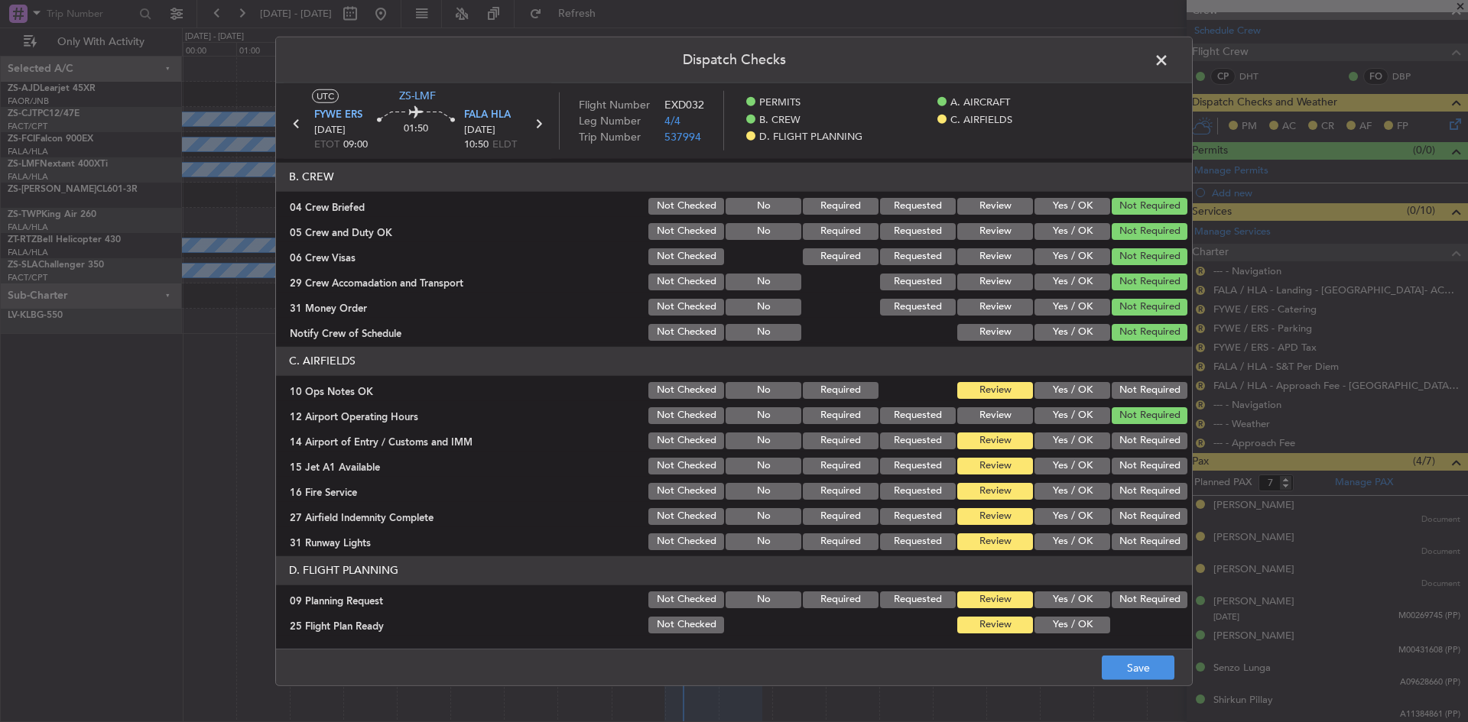
click at [1148, 393] on button "Not Required" at bounding box center [1150, 390] width 76 height 17
click at [1148, 454] on section "C. AIRFIELDS 10 Ops Notes OK Not Checked No Required Review Yes / OK Not Requir…" at bounding box center [734, 450] width 916 height 206
click at [1145, 444] on button "Not Required" at bounding box center [1150, 441] width 76 height 17
drag, startPoint x: 1133, startPoint y: 468, endPoint x: 1132, endPoint y: 482, distance: 13.8
click at [1133, 469] on button "Not Required" at bounding box center [1150, 466] width 76 height 17
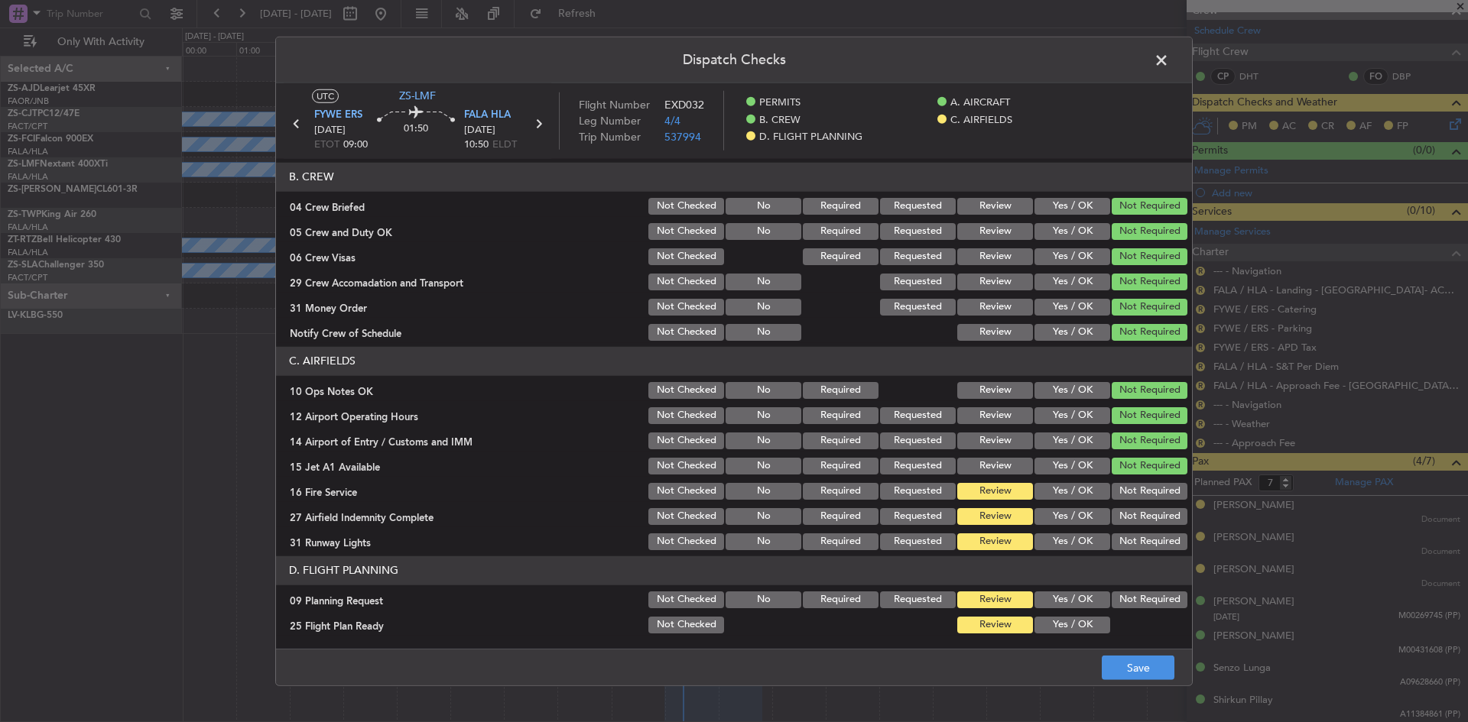
click at [1129, 496] on button "Not Required" at bounding box center [1150, 491] width 76 height 17
click at [1131, 518] on button "Not Required" at bounding box center [1150, 516] width 76 height 17
click at [1130, 537] on button "Not Required" at bounding box center [1150, 542] width 76 height 17
click at [1117, 596] on button "Not Required" at bounding box center [1150, 600] width 76 height 17
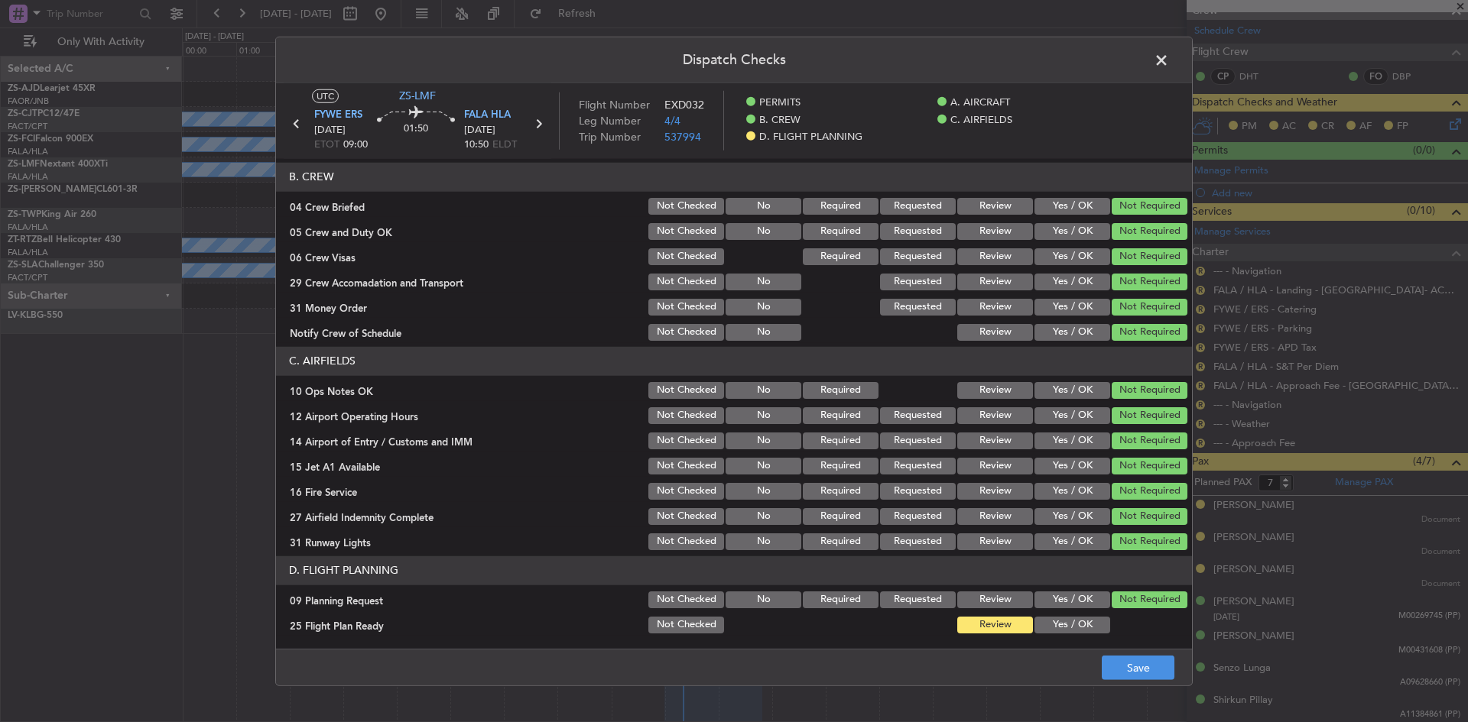
drag, startPoint x: 1063, startPoint y: 599, endPoint x: 1056, endPoint y: 615, distance: 17.8
click at [1063, 599] on button "Yes / OK" at bounding box center [1072, 600] width 76 height 17
click at [1055, 619] on button "Yes / OK" at bounding box center [1072, 625] width 76 height 17
click at [1132, 667] on button "Save" at bounding box center [1138, 668] width 73 height 24
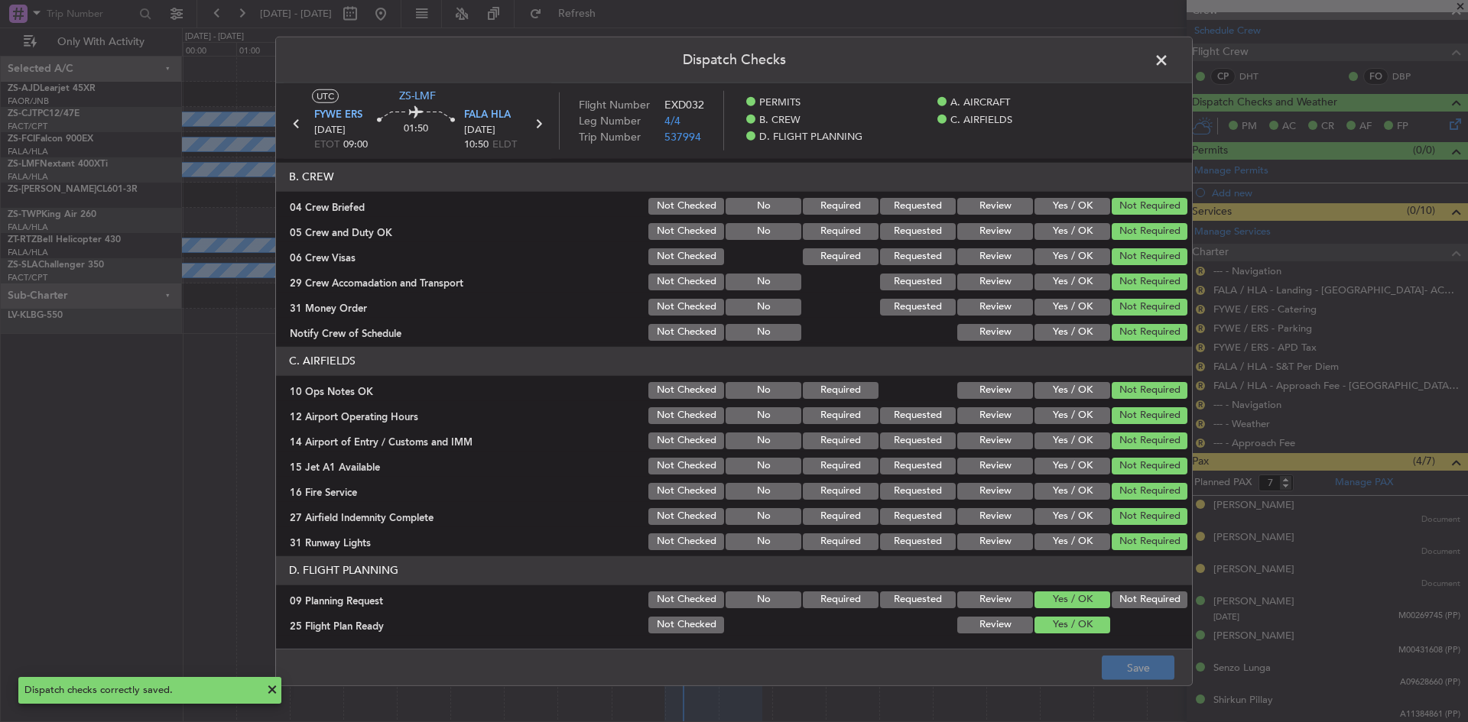
click at [1169, 61] on span at bounding box center [1169, 63] width 0 height 31
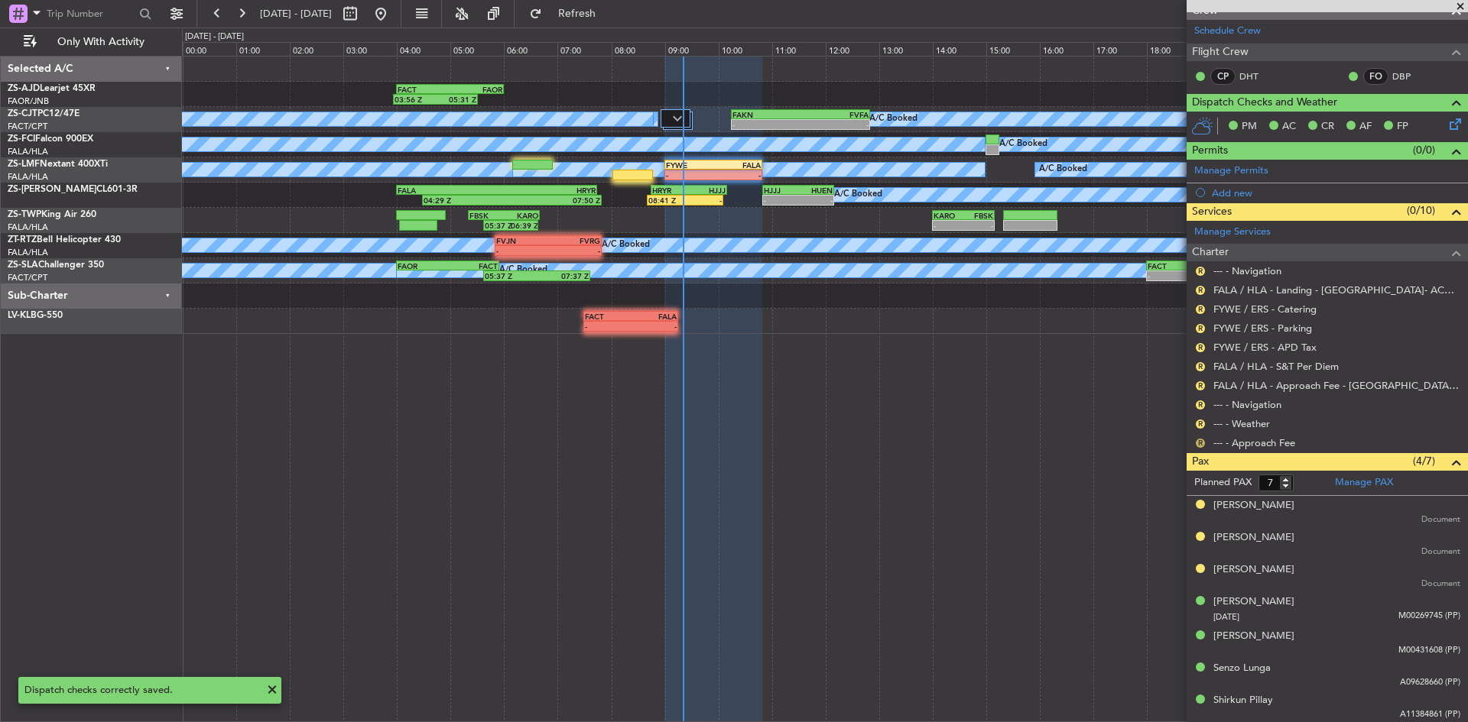
click at [1203, 444] on button "R" at bounding box center [1200, 443] width 9 height 9
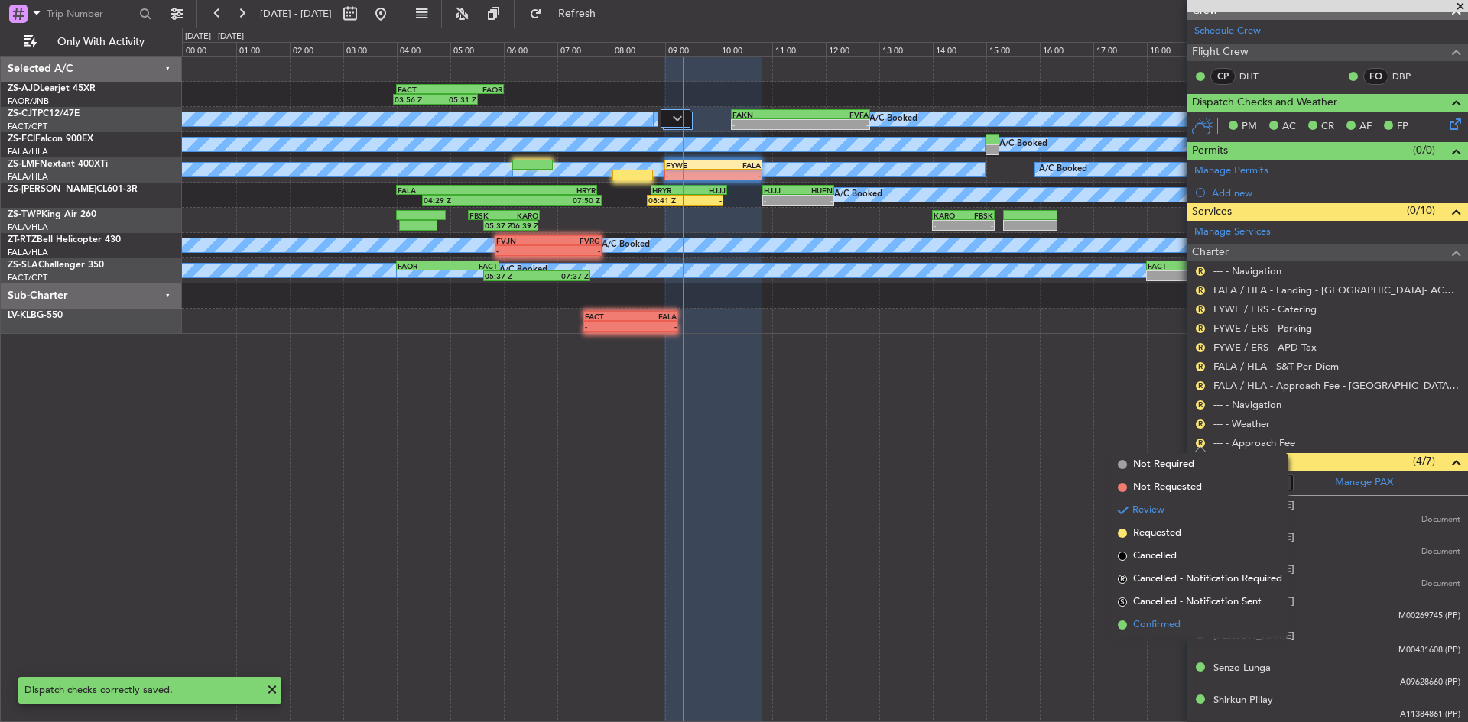
click at [1152, 622] on span "Confirmed" at bounding box center [1156, 625] width 47 height 15
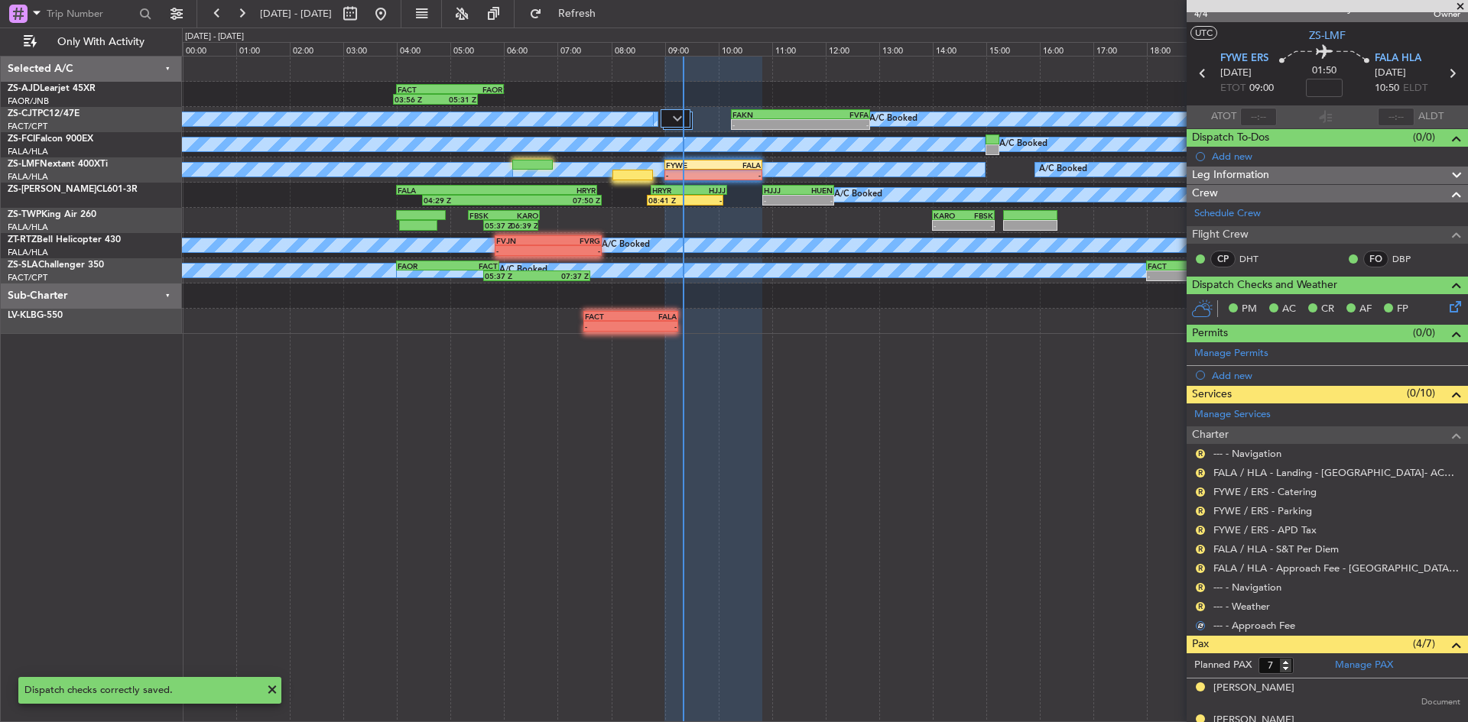
scroll to position [0, 0]
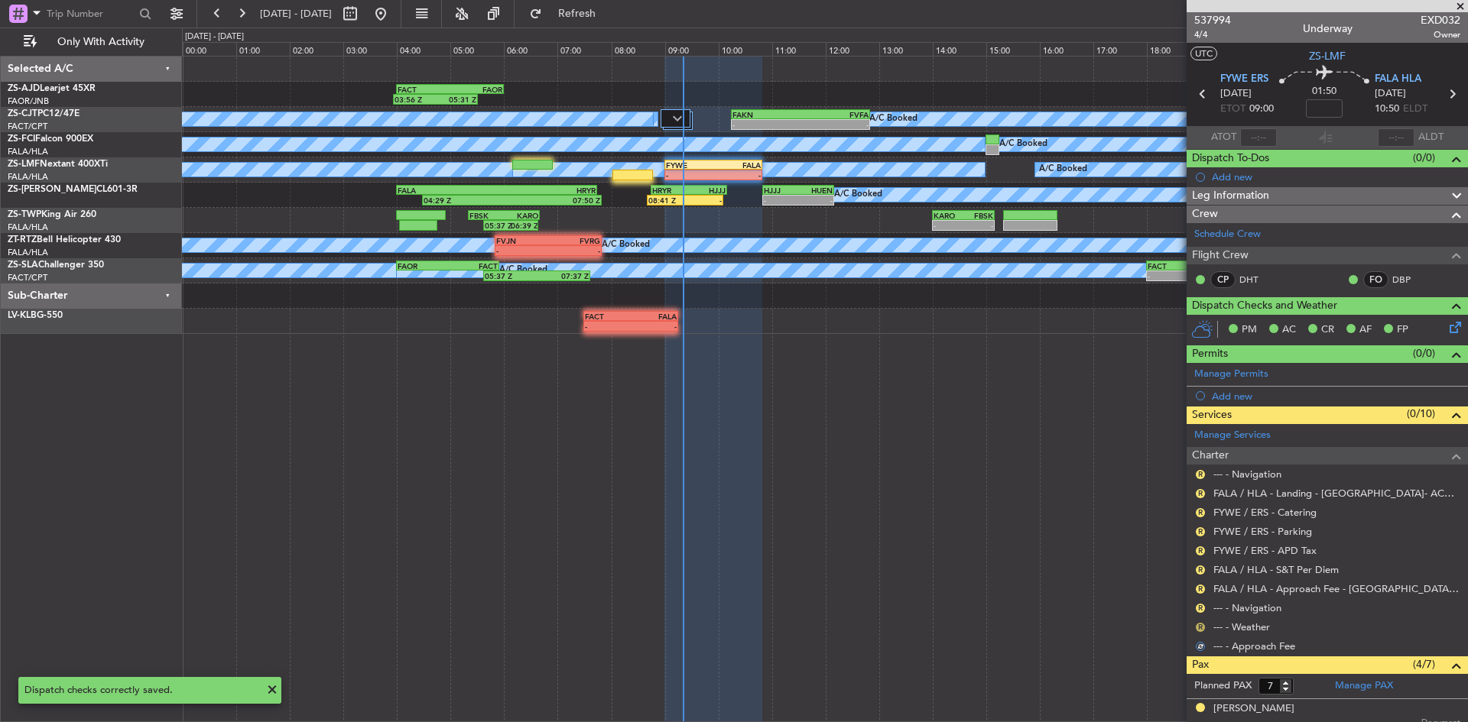
click at [1201, 626] on button "R" at bounding box center [1200, 627] width 9 height 9
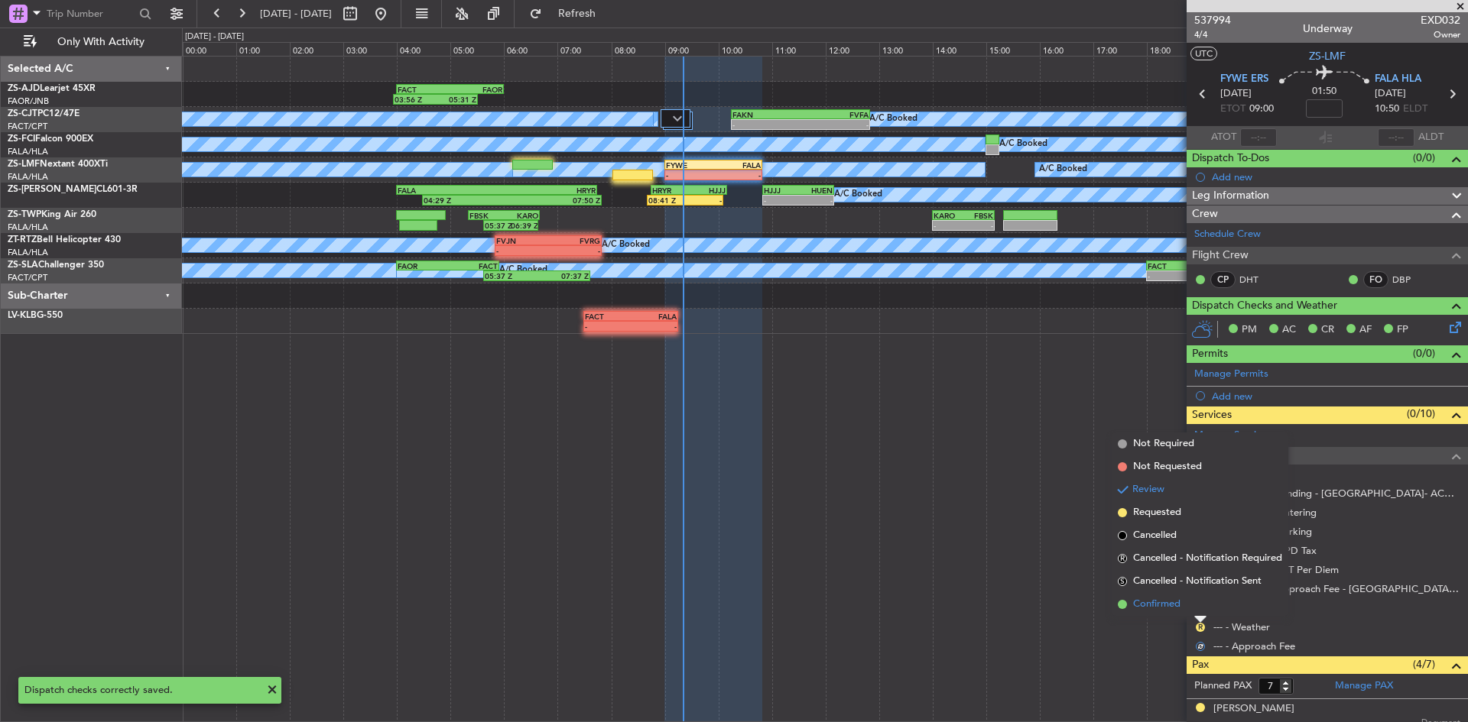
click at [1179, 609] on span "Confirmed" at bounding box center [1156, 604] width 47 height 15
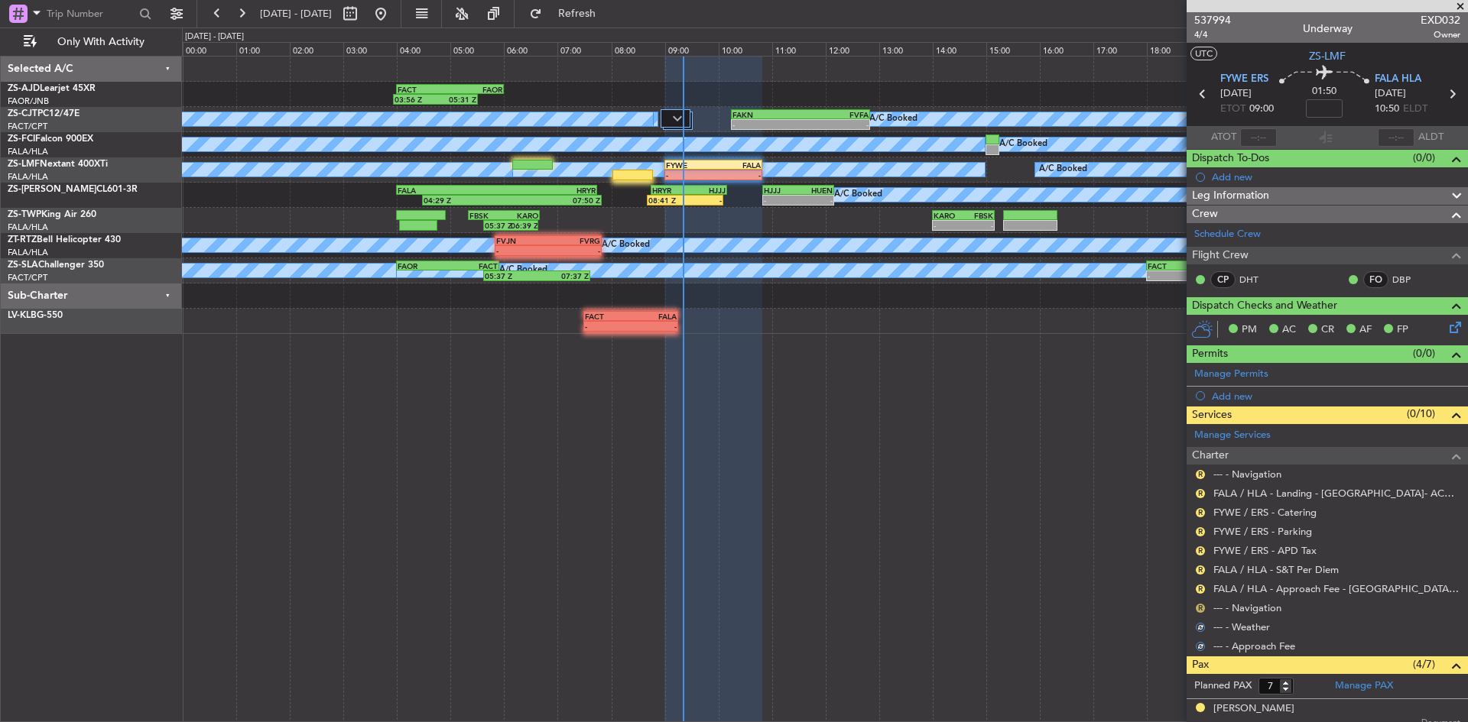
click at [1199, 606] on button "R" at bounding box center [1200, 608] width 9 height 9
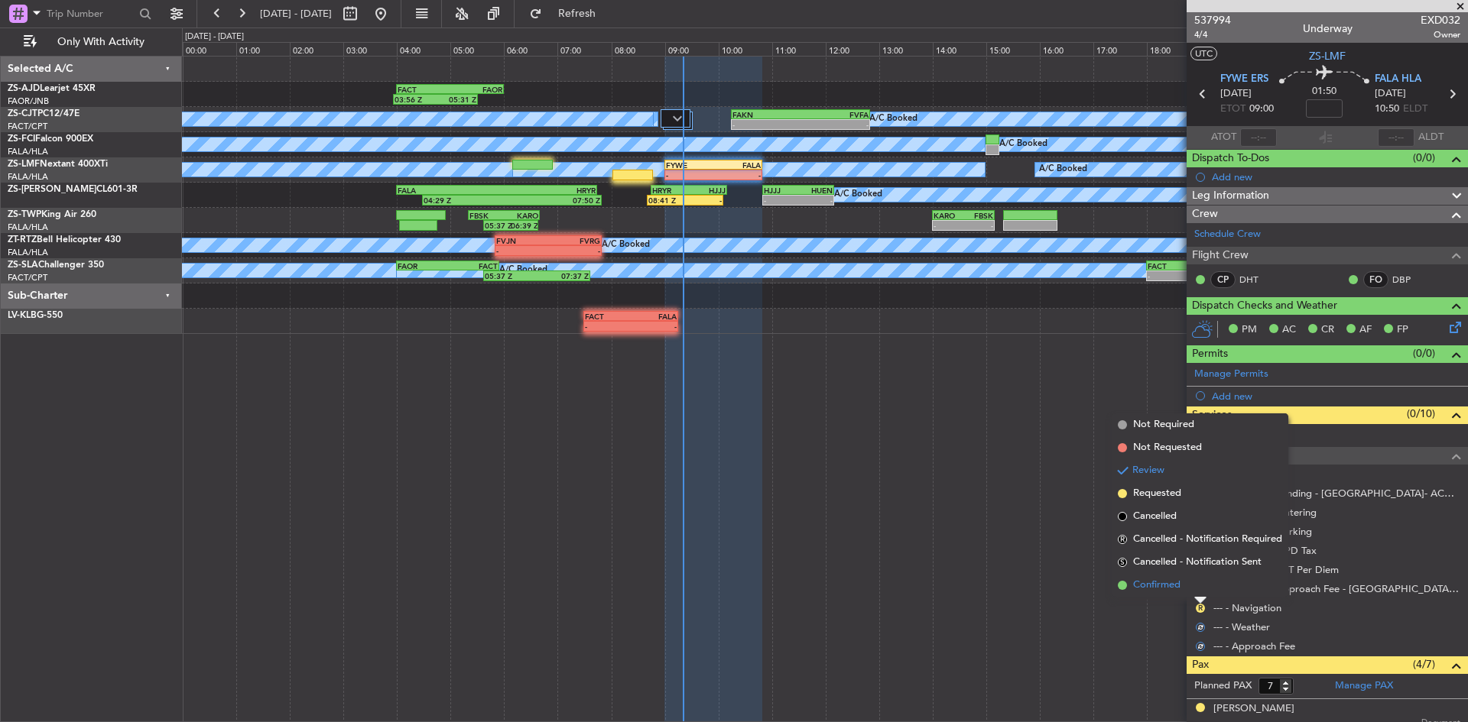
click at [1196, 593] on li "Confirmed" at bounding box center [1200, 585] width 177 height 23
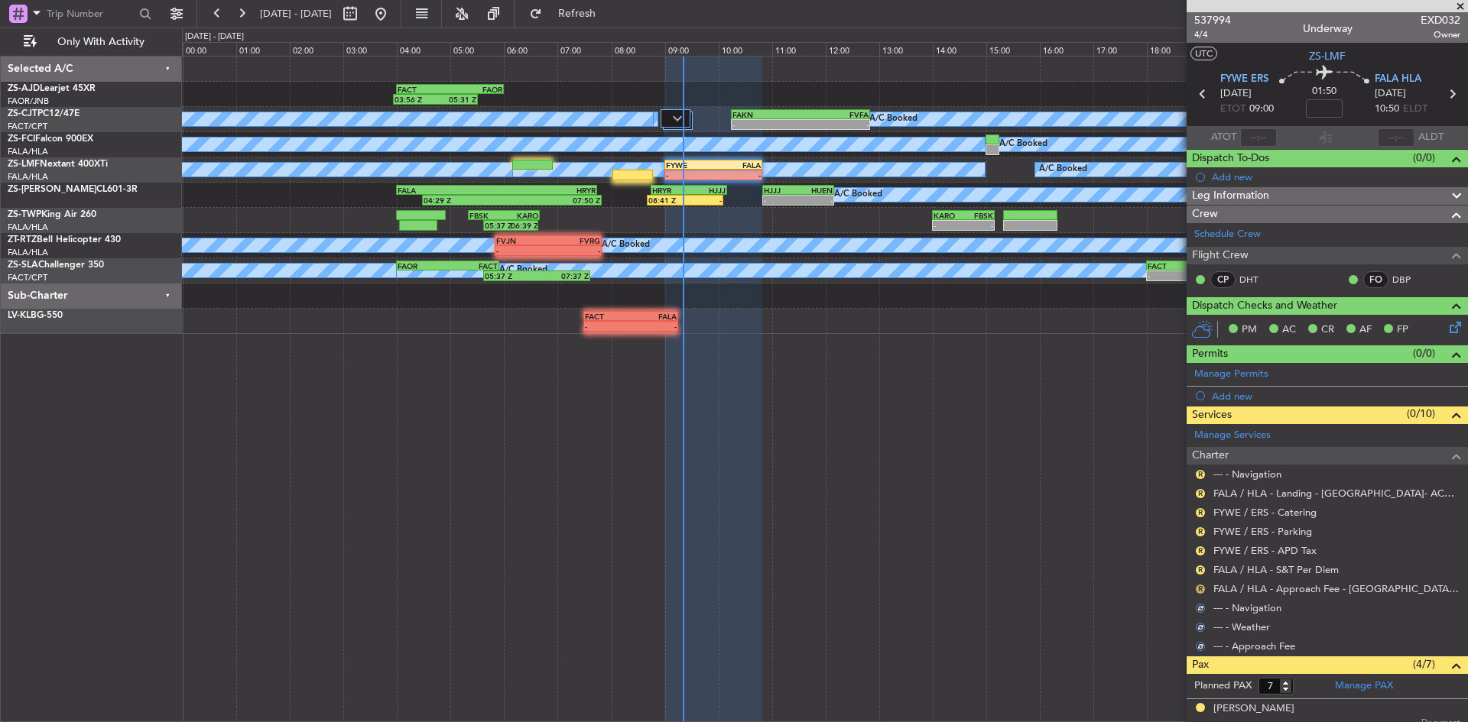
click at [1200, 589] on button "R" at bounding box center [1200, 589] width 9 height 9
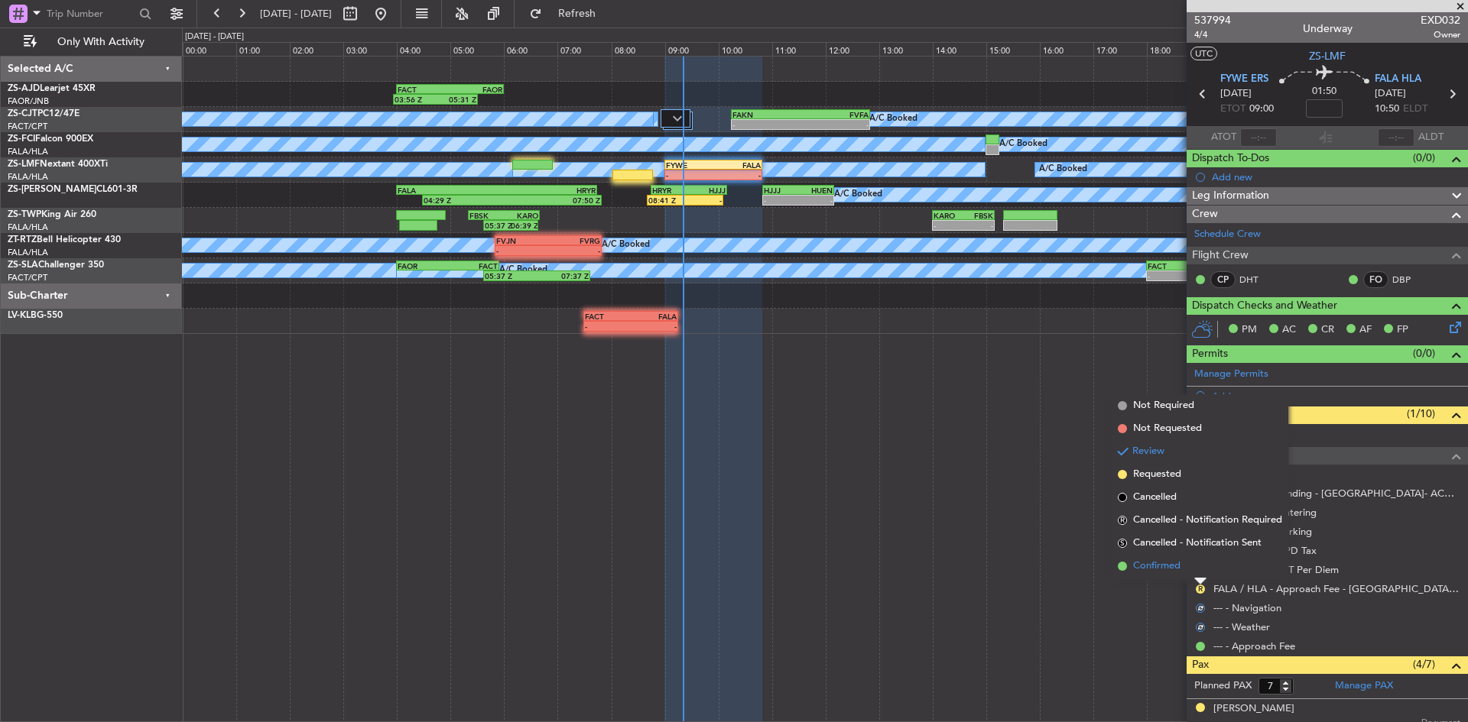
click at [1196, 570] on li "Confirmed" at bounding box center [1200, 566] width 177 height 23
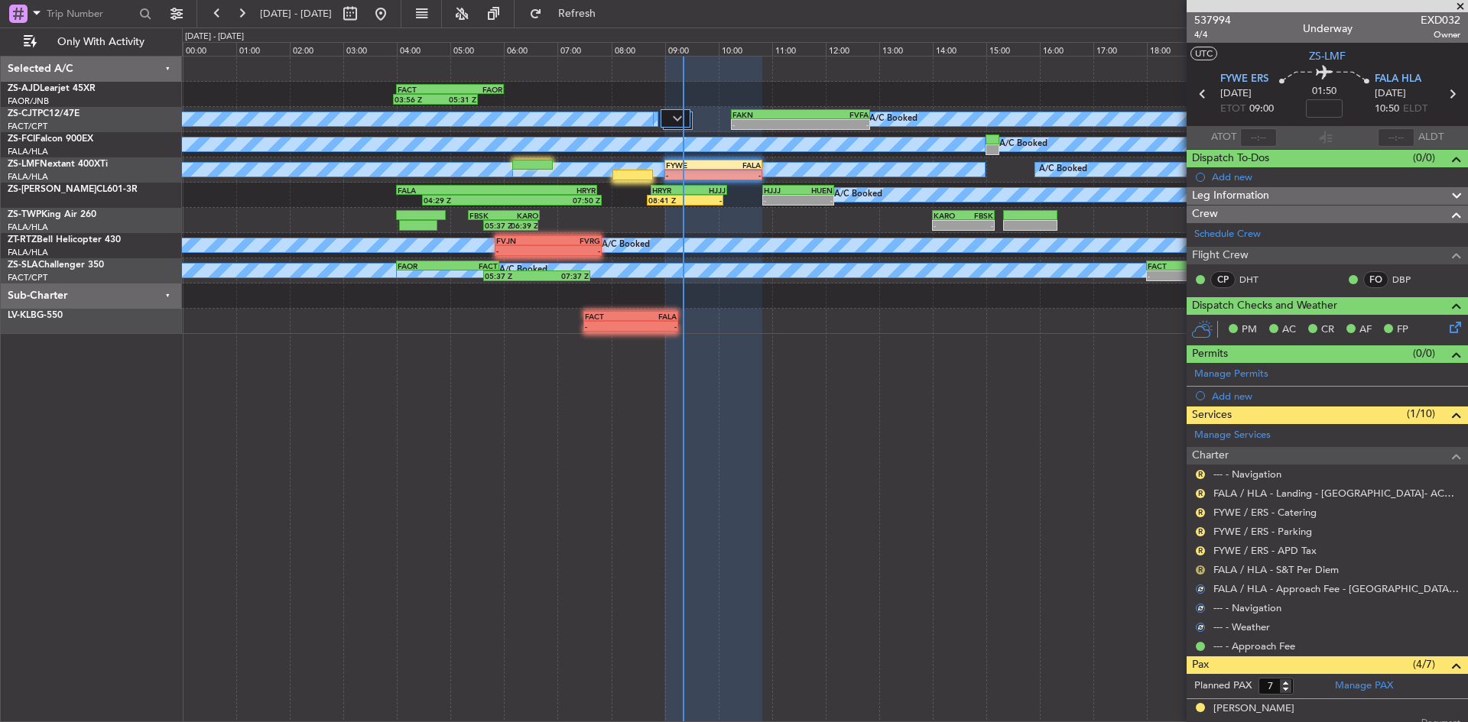
click at [1198, 569] on button "R" at bounding box center [1200, 570] width 9 height 9
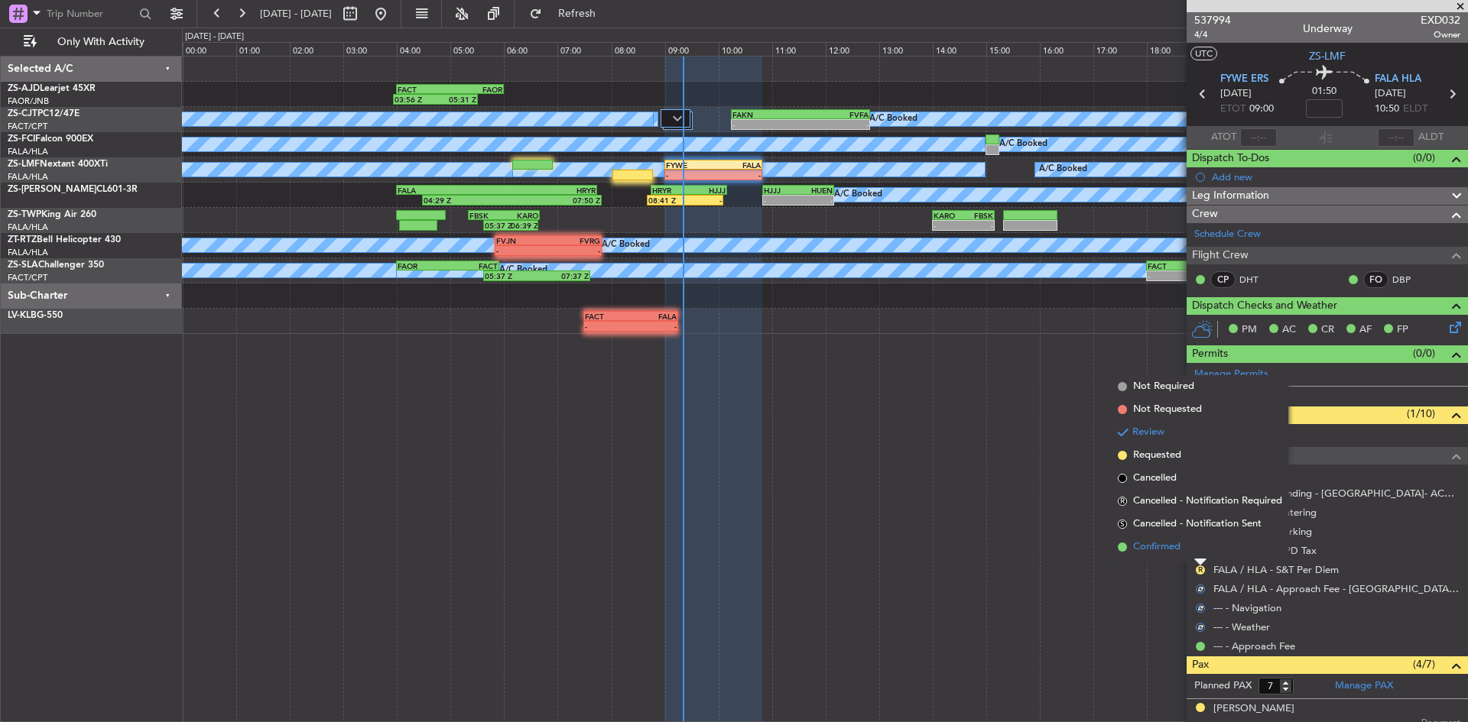
click at [1194, 539] on li "Confirmed" at bounding box center [1200, 547] width 177 height 23
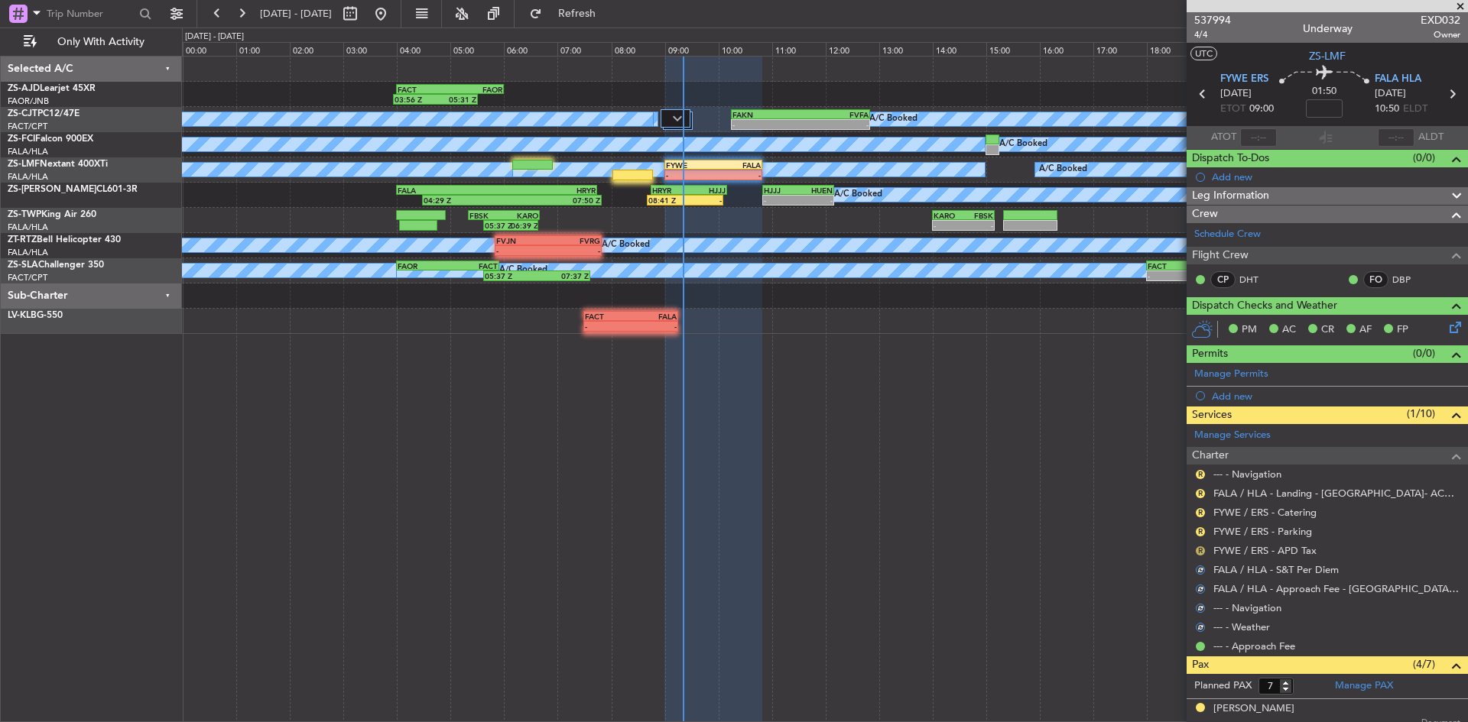
click at [1200, 550] on button "R" at bounding box center [1200, 551] width 9 height 9
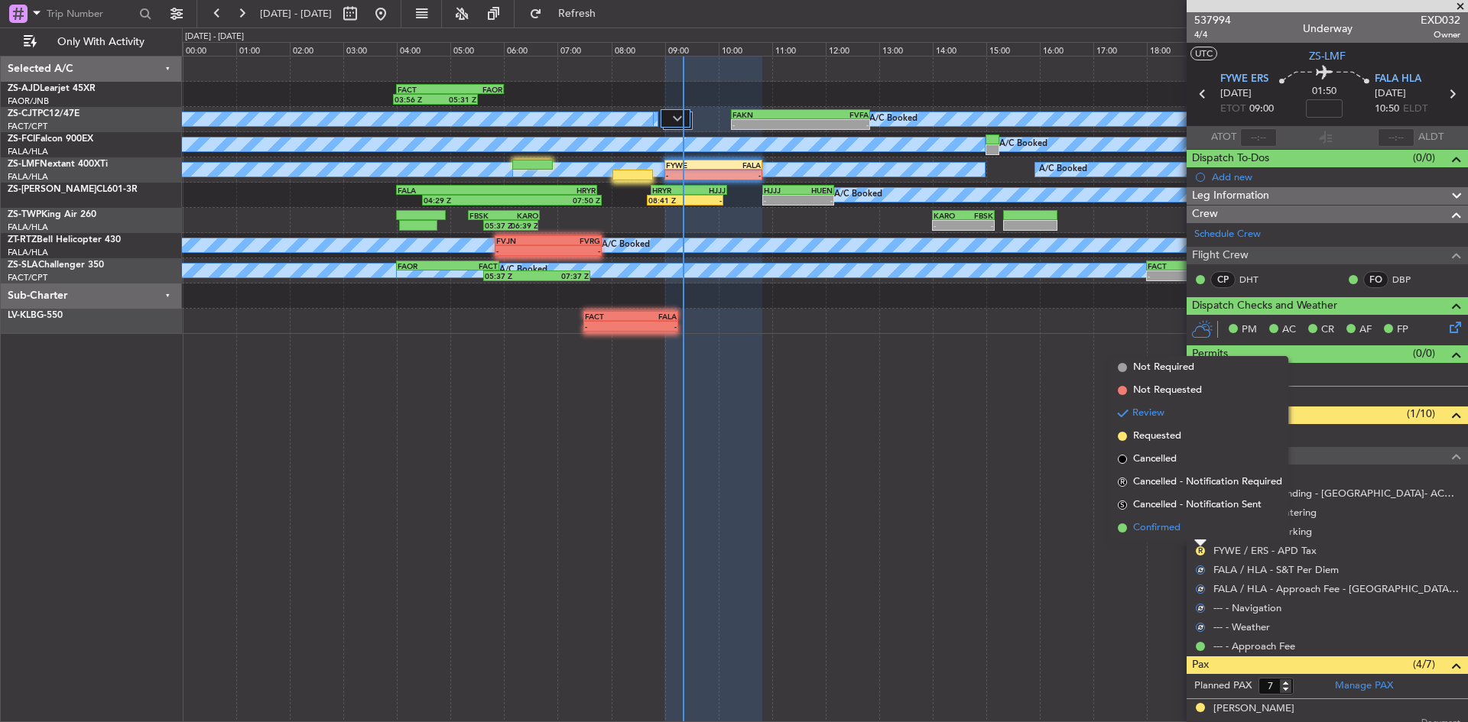
click at [1199, 537] on li "Confirmed" at bounding box center [1200, 528] width 177 height 23
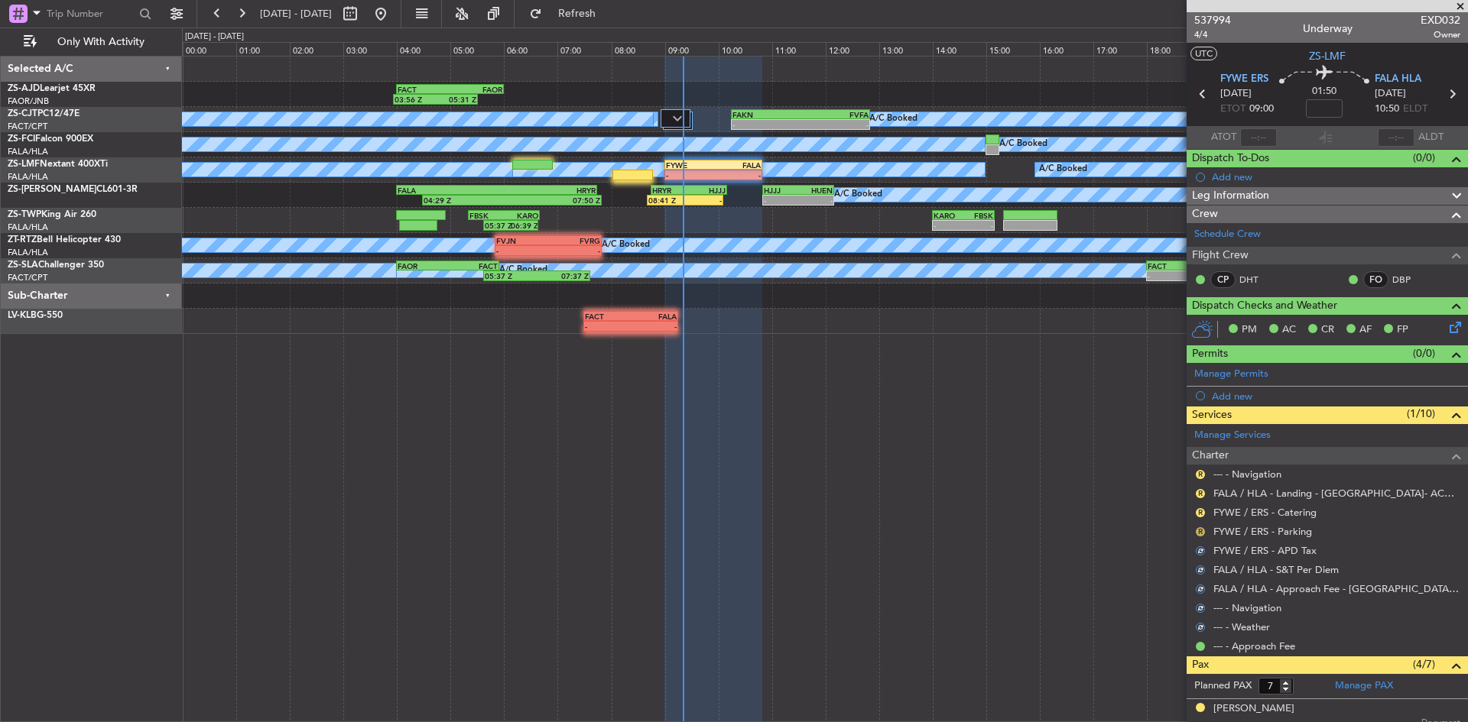
click at [1199, 531] on button "R" at bounding box center [1200, 532] width 9 height 9
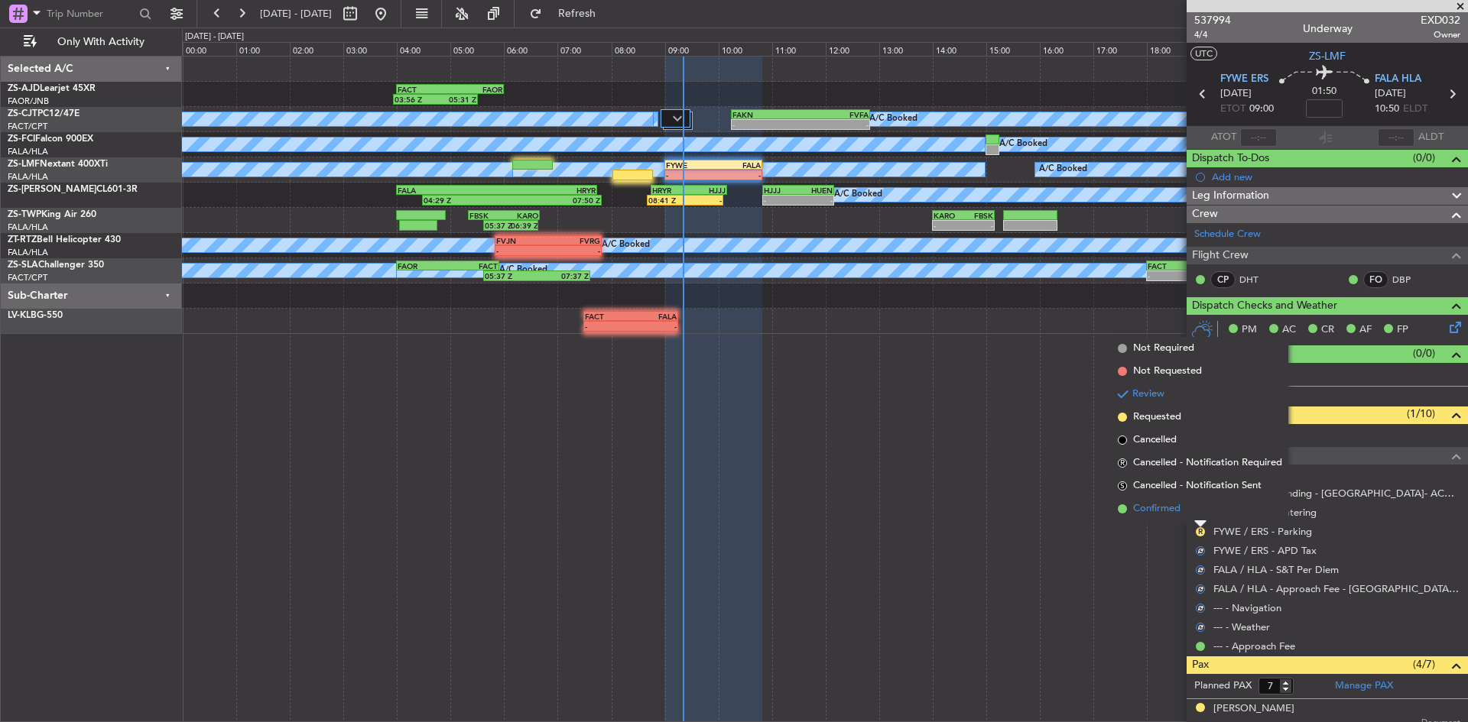
click at [1197, 516] on li "Confirmed" at bounding box center [1200, 509] width 177 height 23
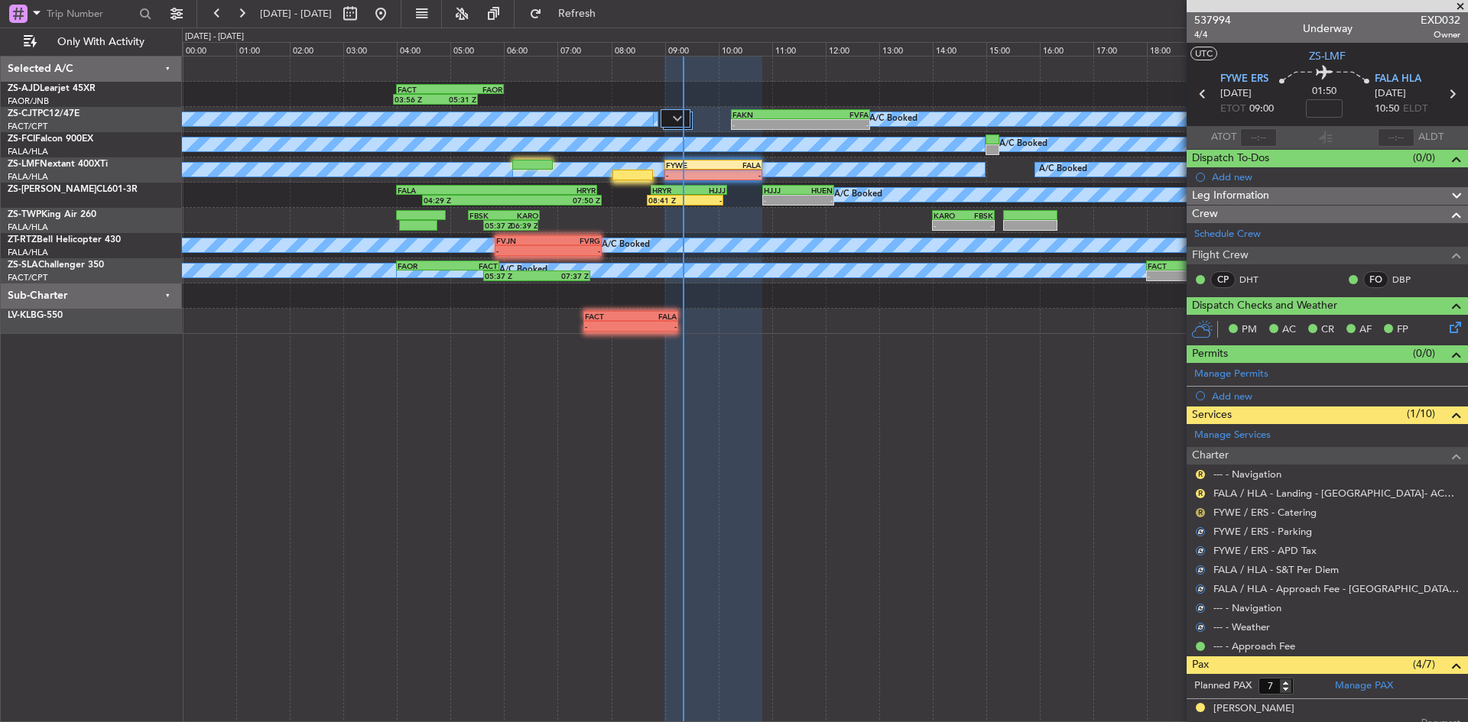
click at [1197, 511] on button "R" at bounding box center [1200, 512] width 9 height 9
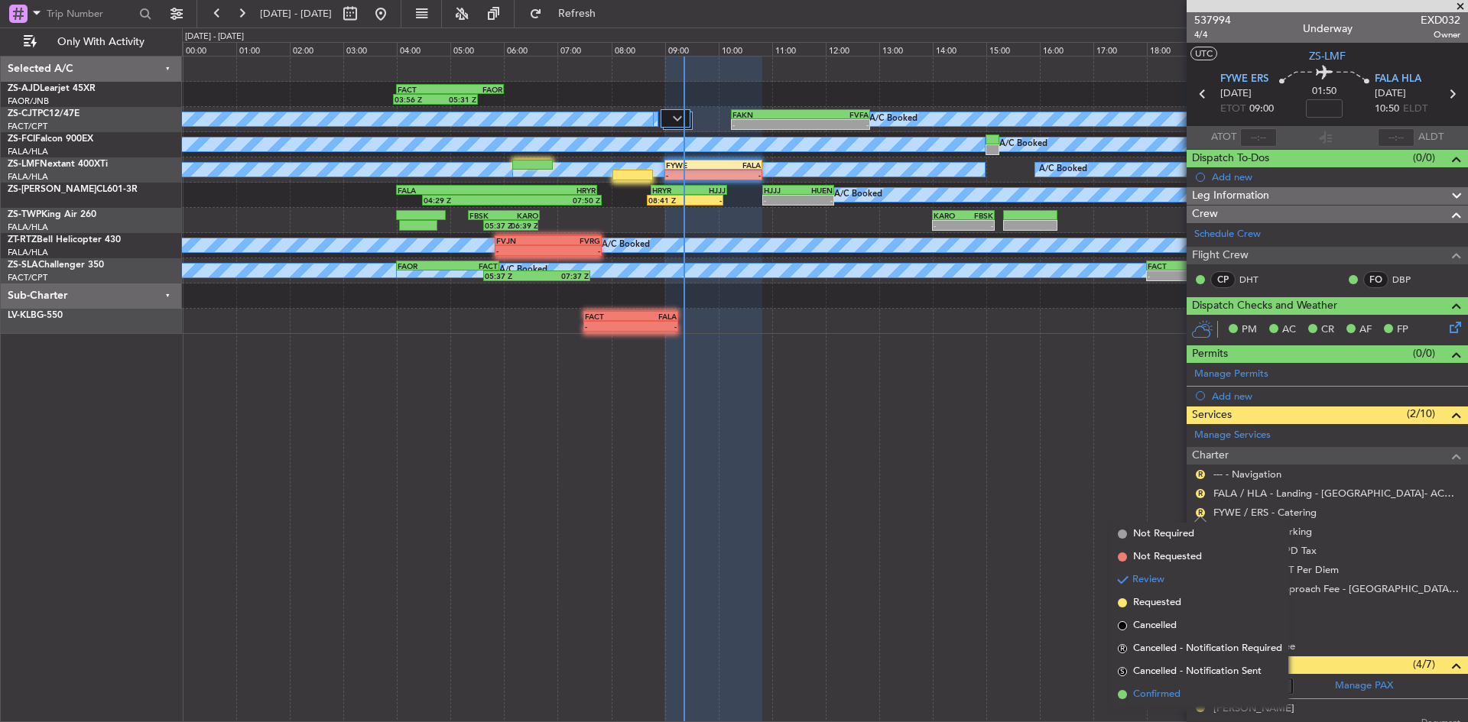
click at [1185, 691] on li "Confirmed" at bounding box center [1200, 694] width 177 height 23
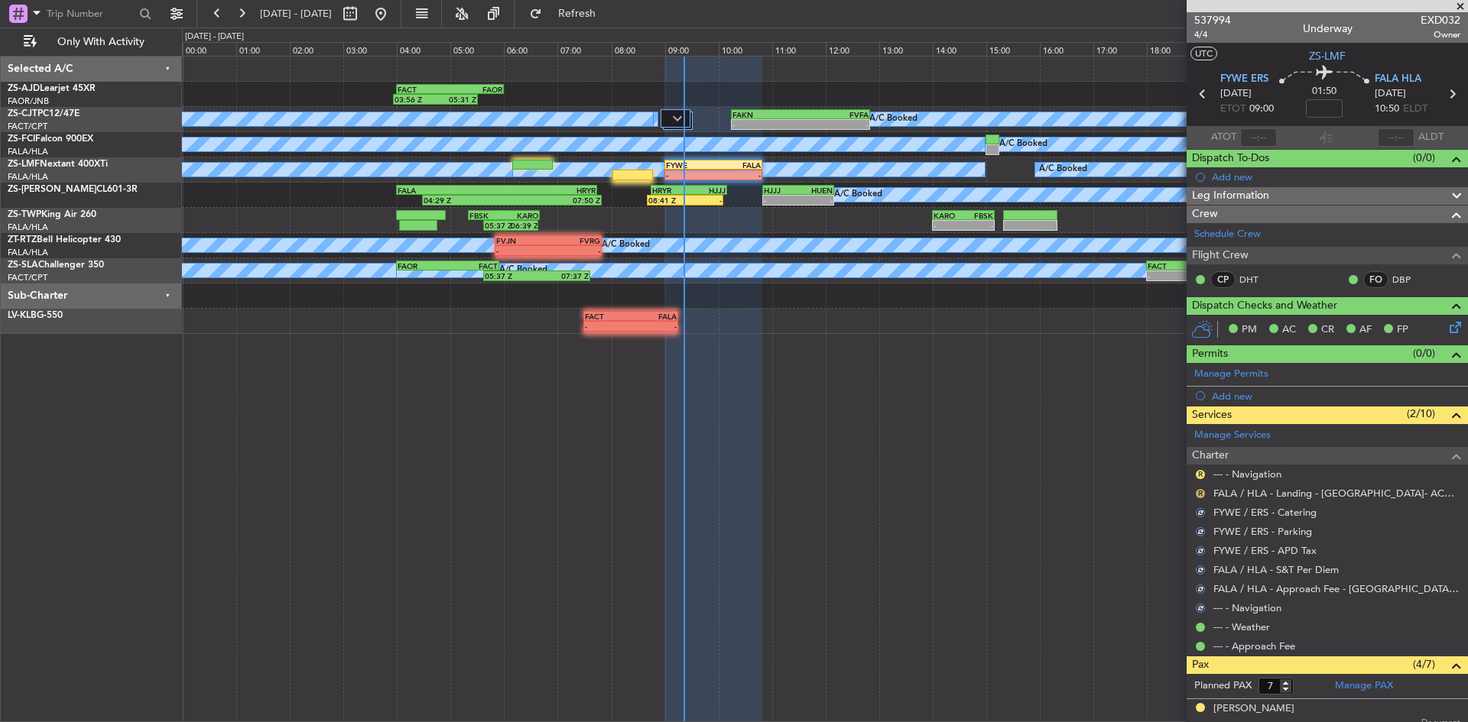
click at [1200, 493] on button "R" at bounding box center [1200, 493] width 9 height 9
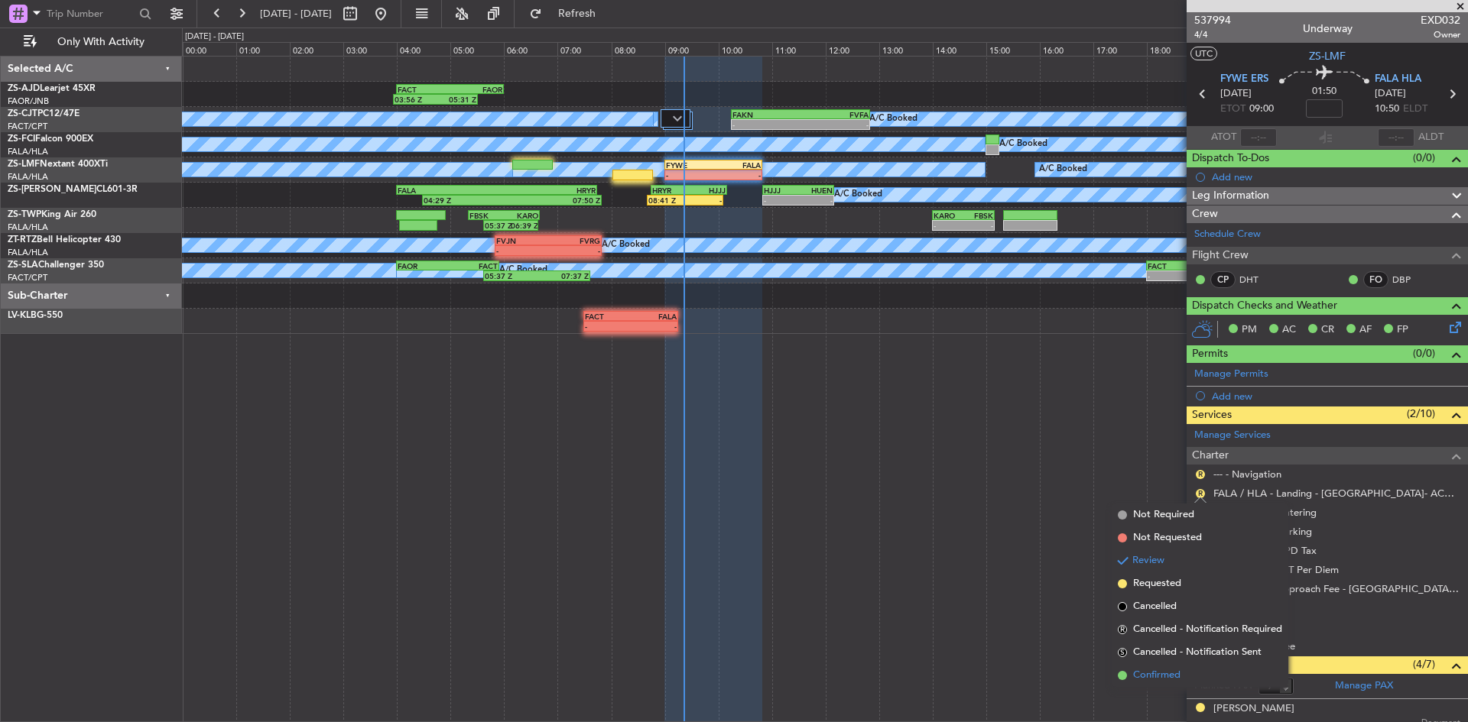
click at [1161, 675] on span "Confirmed" at bounding box center [1156, 675] width 47 height 15
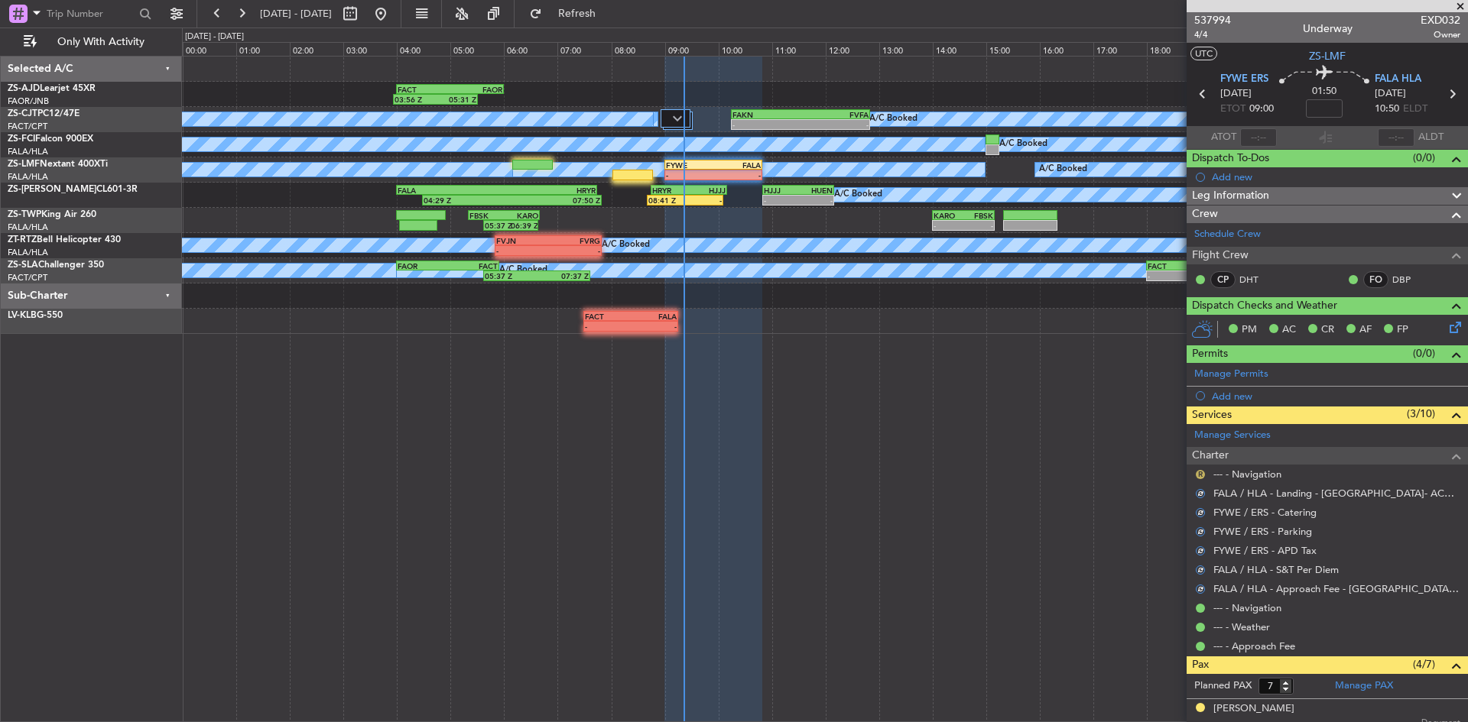
click at [1200, 472] on button "R" at bounding box center [1200, 474] width 9 height 9
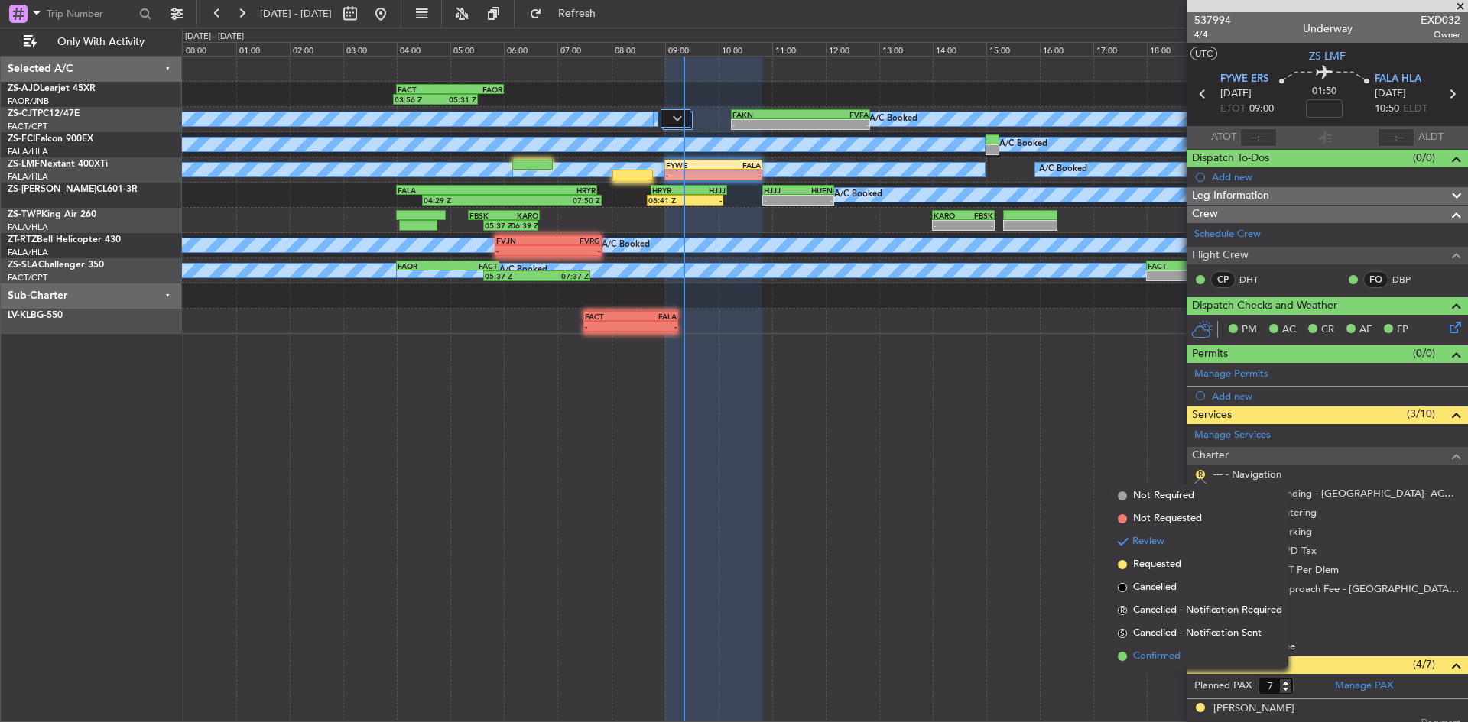
click at [1161, 654] on span "Confirmed" at bounding box center [1156, 656] width 47 height 15
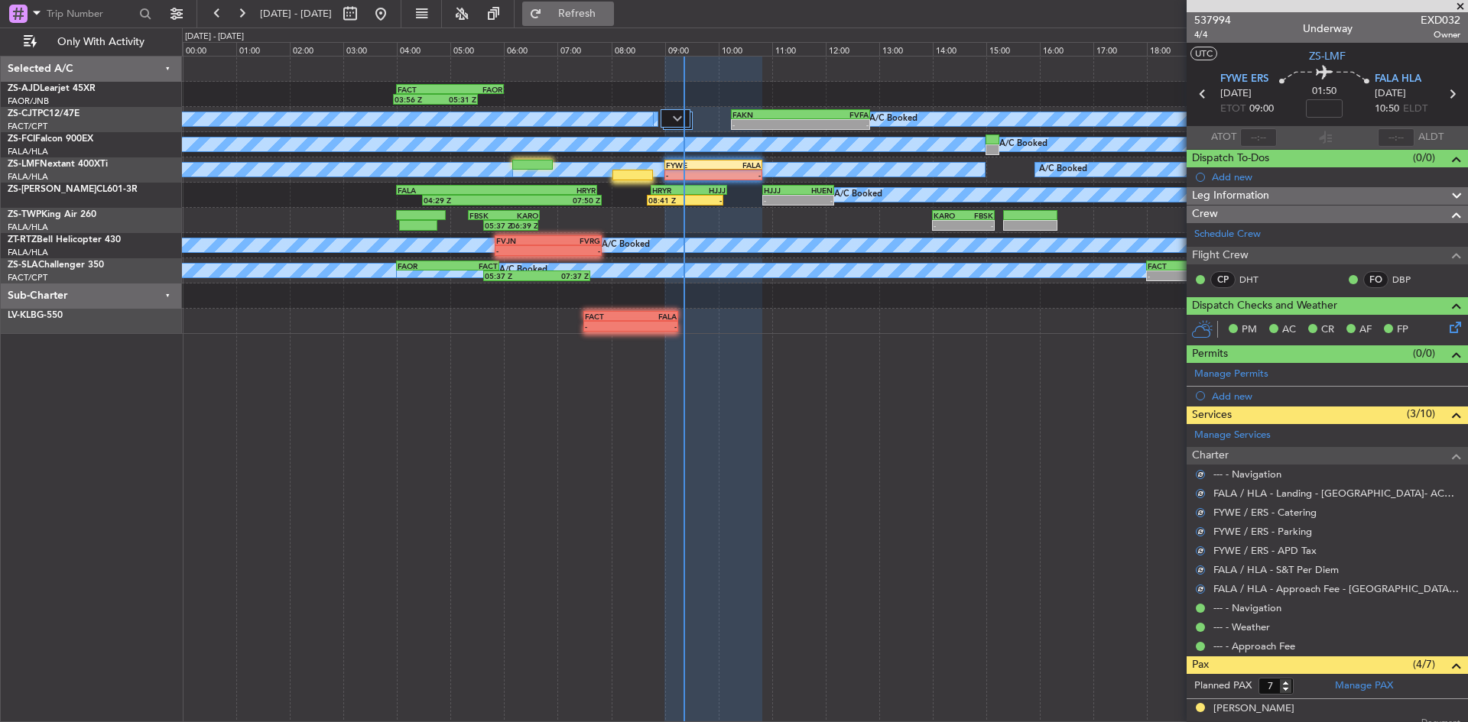
click at [596, 7] on button "Refresh" at bounding box center [568, 14] width 92 height 24
click at [596, 8] on span "Refreshing..." at bounding box center [577, 13] width 64 height 11
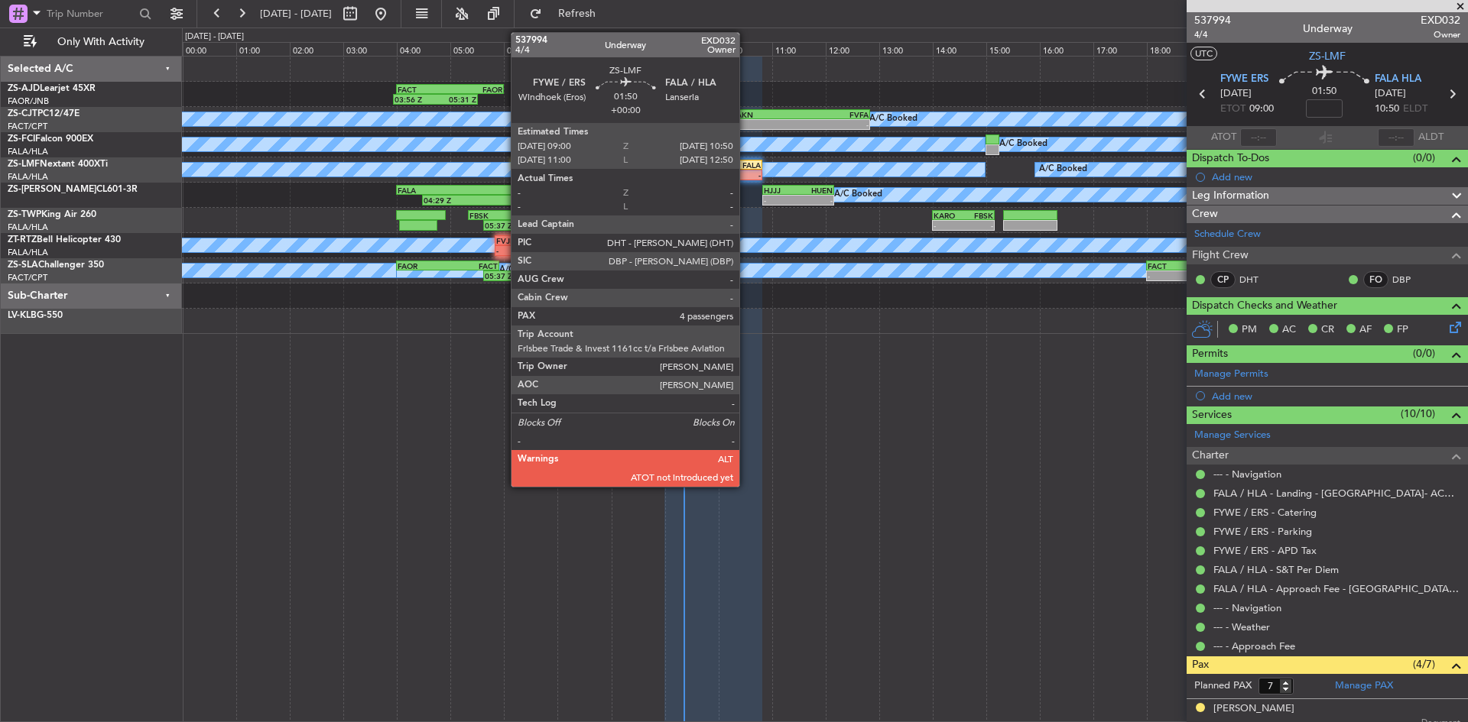
click at [746, 170] on div "-" at bounding box center [736, 174] width 47 height 9
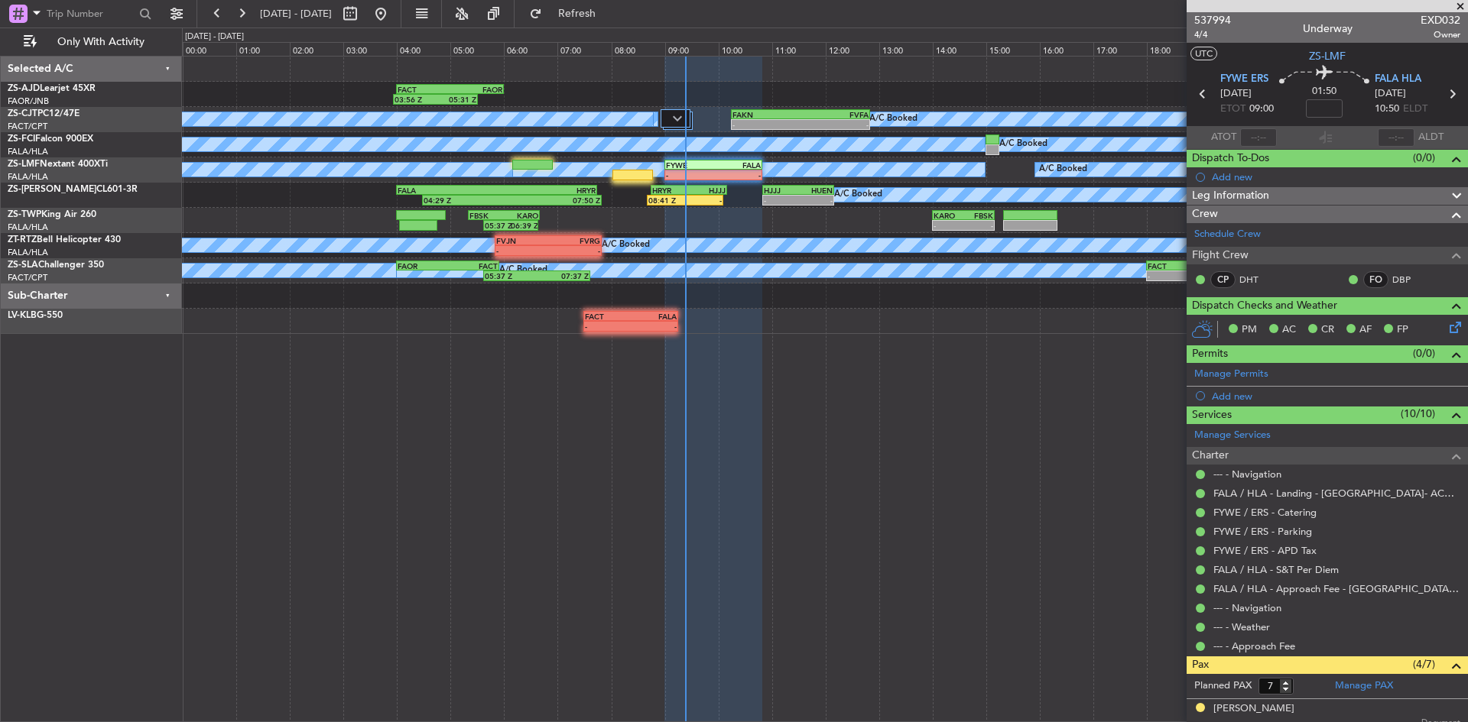
click at [1460, 6] on span at bounding box center [1460, 7] width 15 height 14
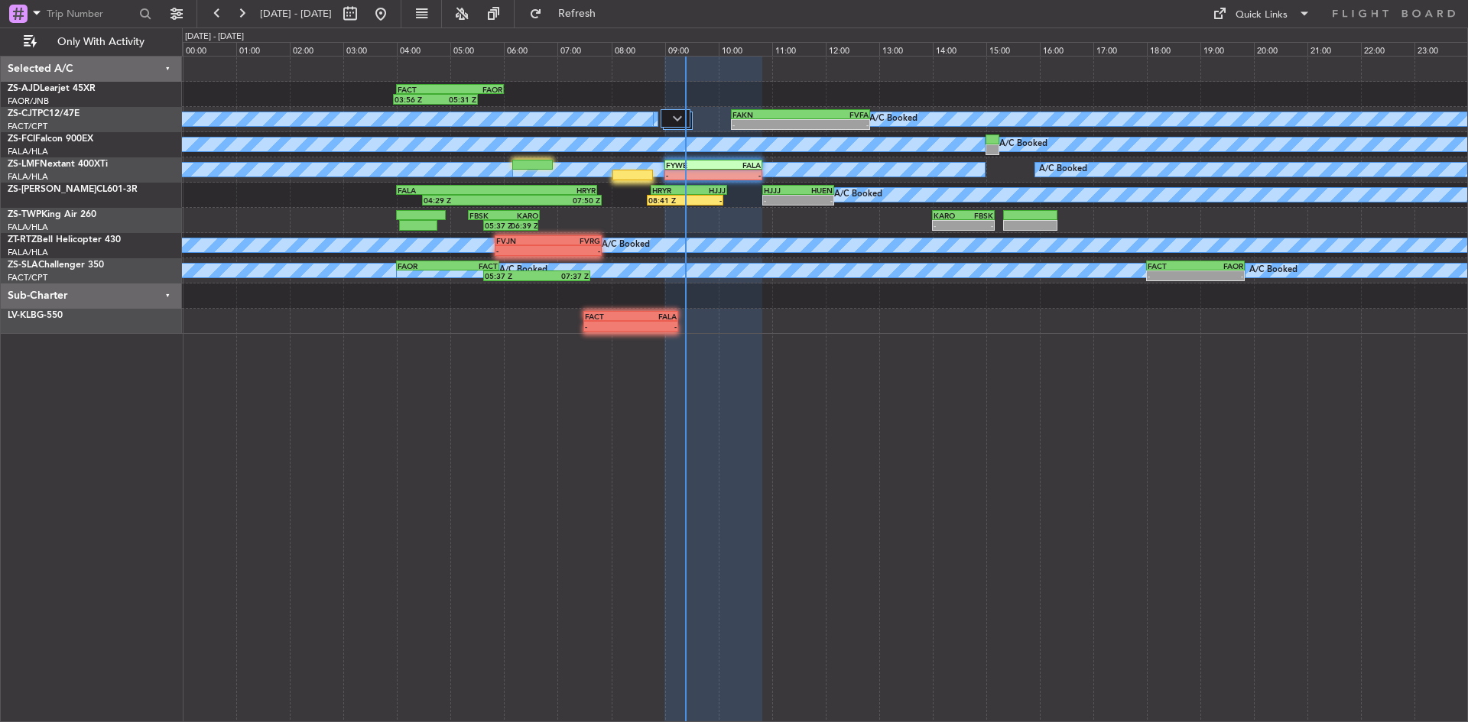
type input "0"
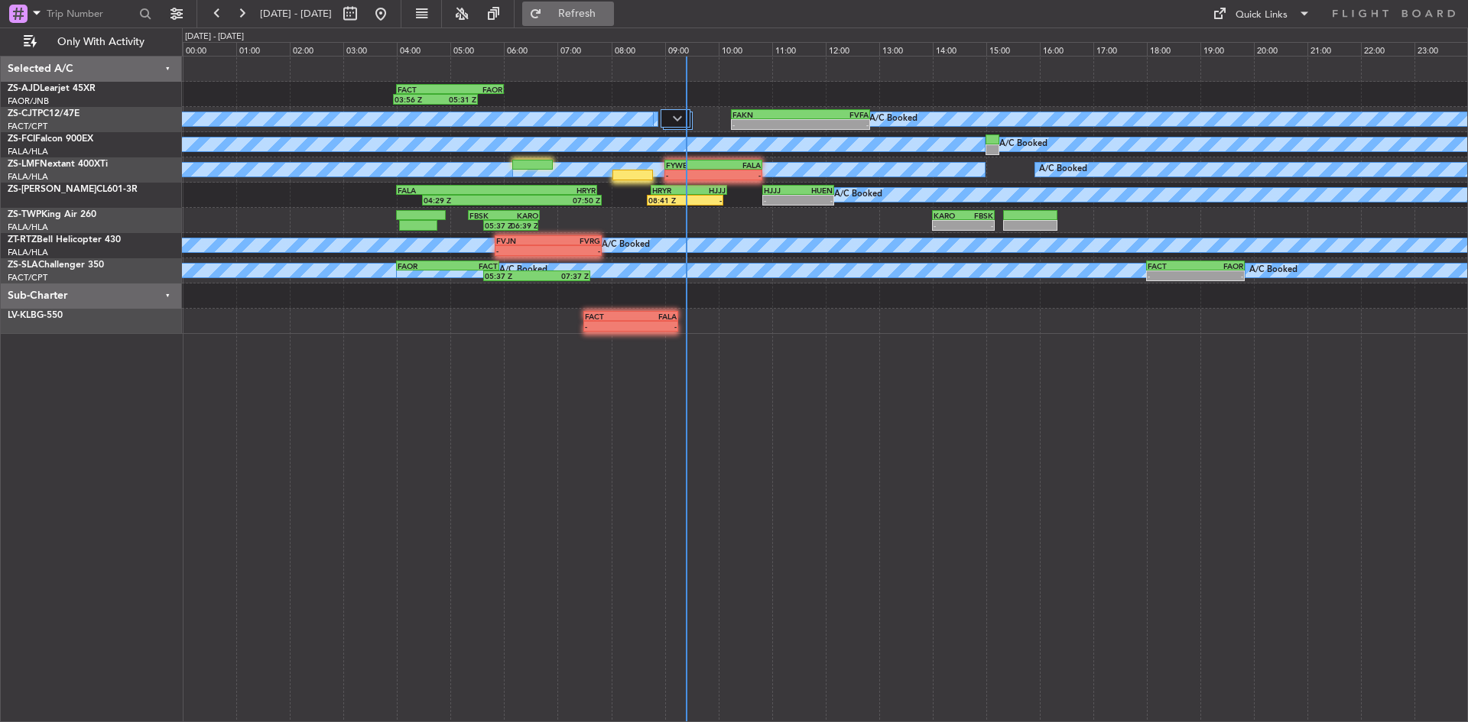
click at [597, 11] on span "Refresh" at bounding box center [577, 13] width 64 height 11
click at [606, 16] on span "Refresh" at bounding box center [577, 13] width 64 height 11
click at [609, 14] on span "Refresh" at bounding box center [577, 13] width 64 height 11
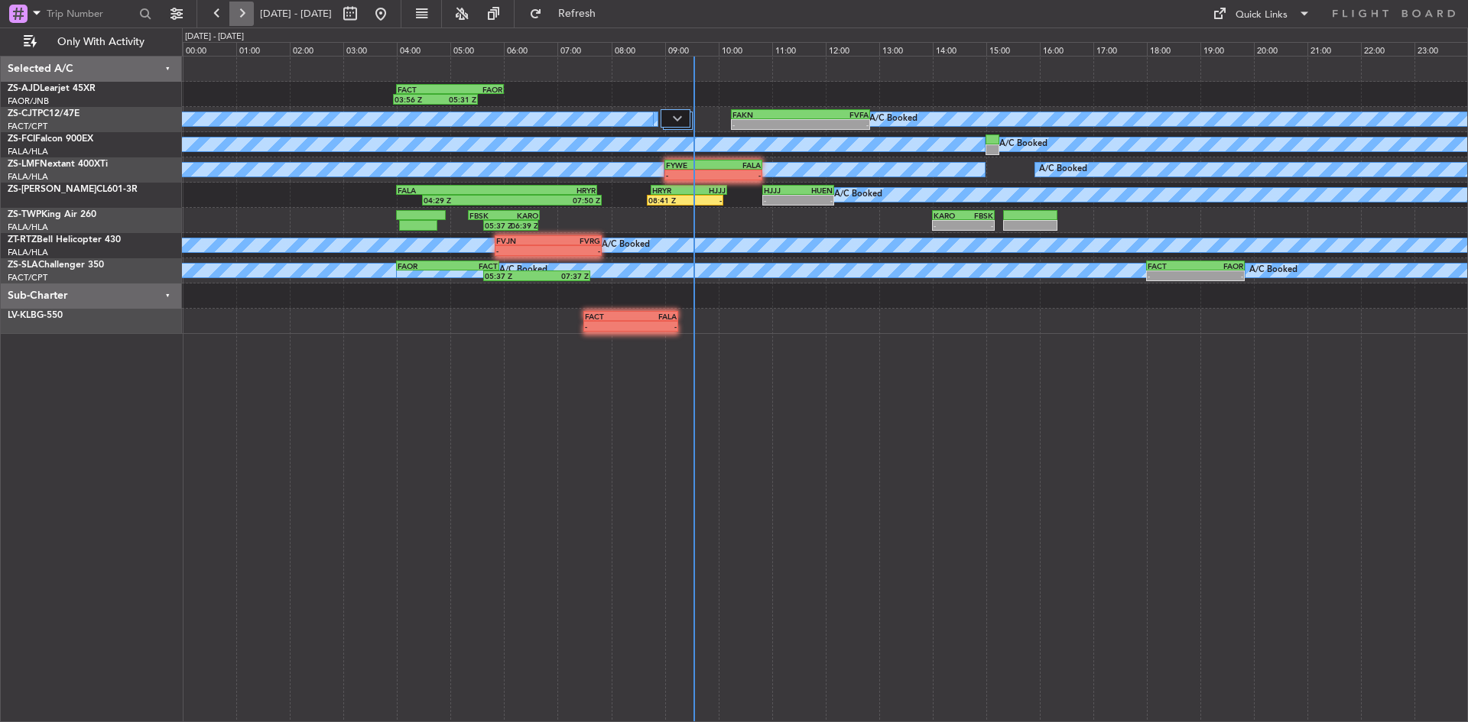
click at [239, 14] on button at bounding box center [241, 14] width 24 height 24
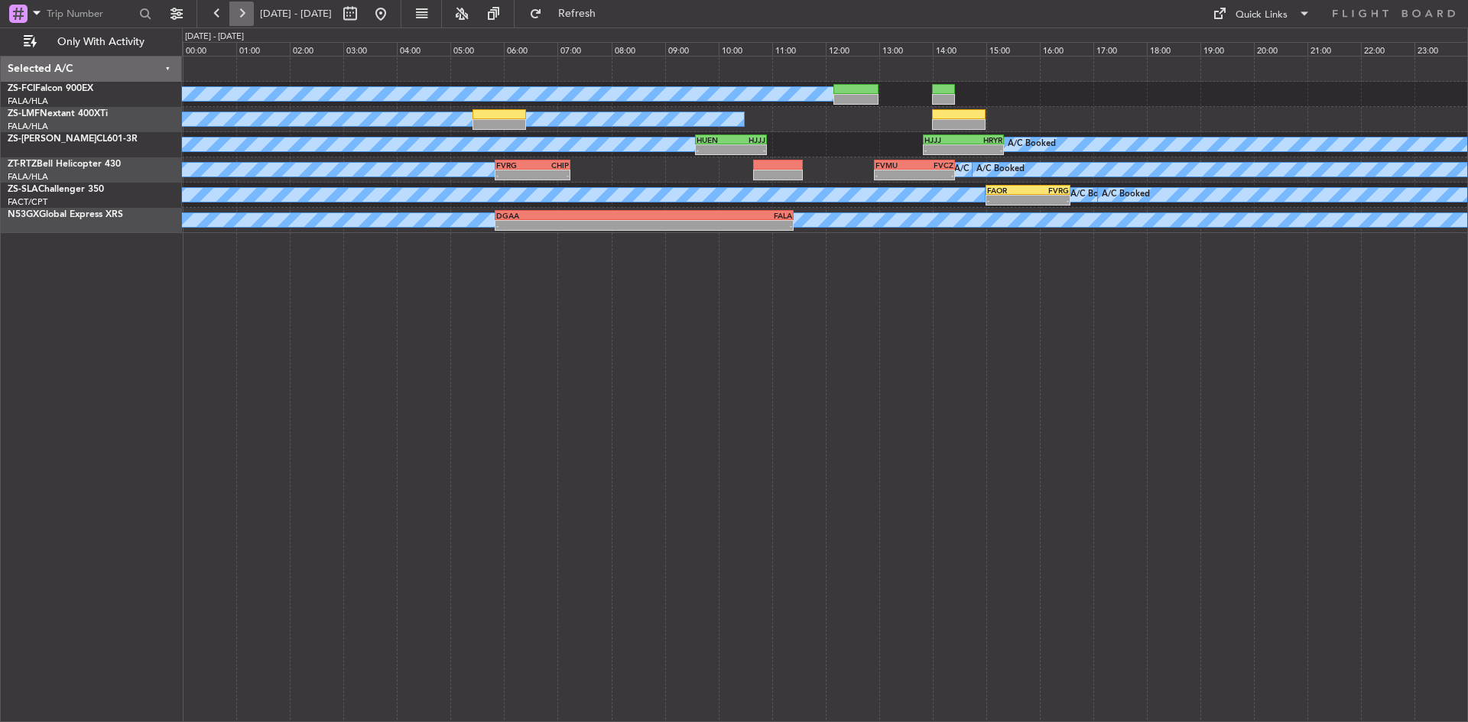
click at [241, 11] on button at bounding box center [241, 14] width 24 height 24
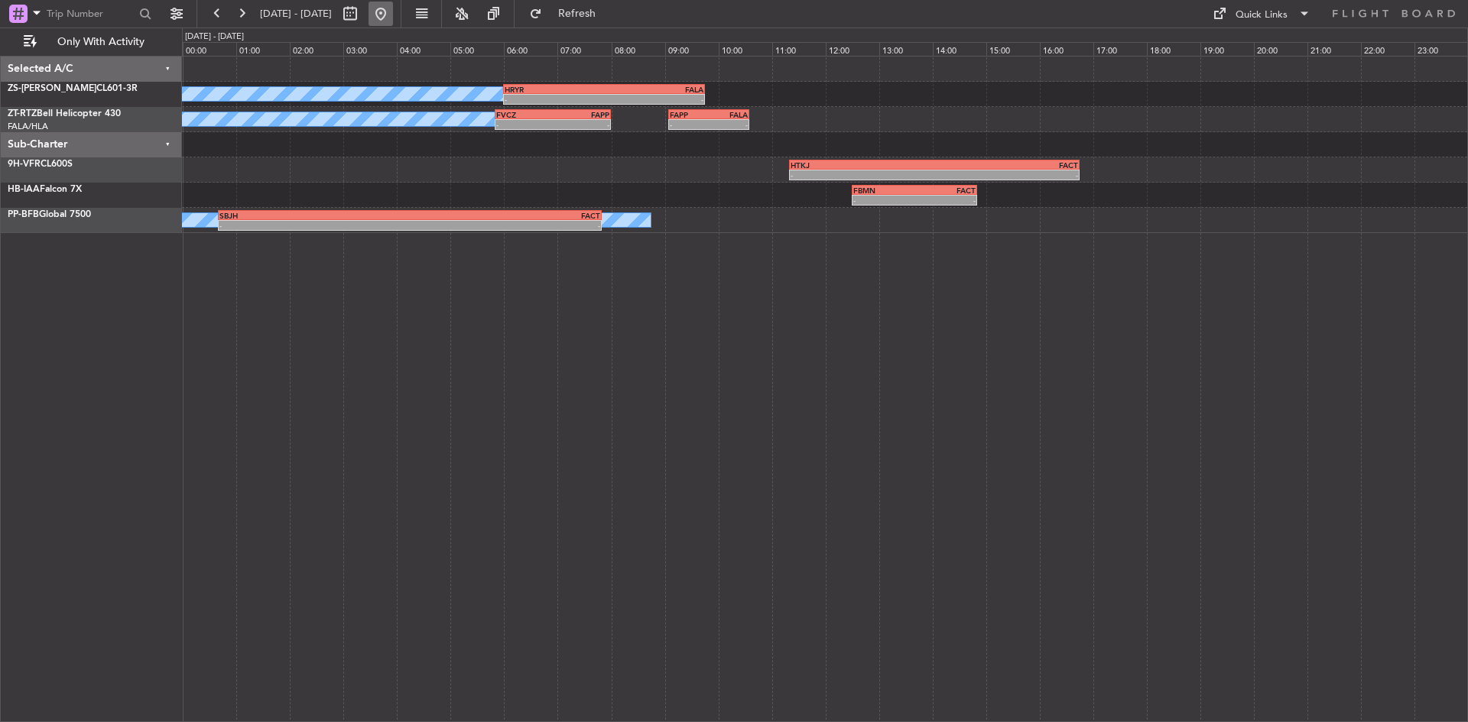
click at [393, 8] on button at bounding box center [381, 14] width 24 height 24
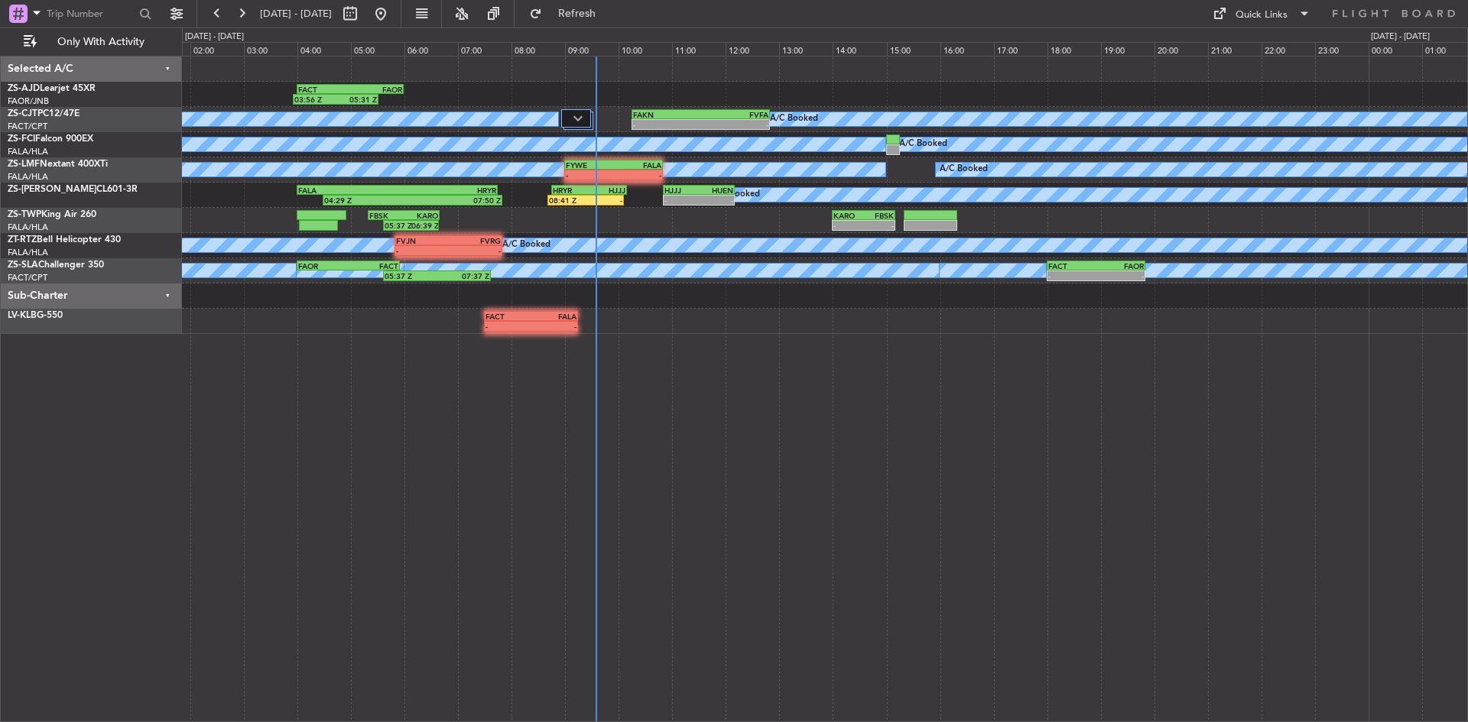
click at [434, 400] on div "03:56 Z 05:31 Z FACT 04:00 Z FAOR 06:00 Z A/C Booked A/C Booked A/C Booked A/C …" at bounding box center [825, 389] width 1286 height 667
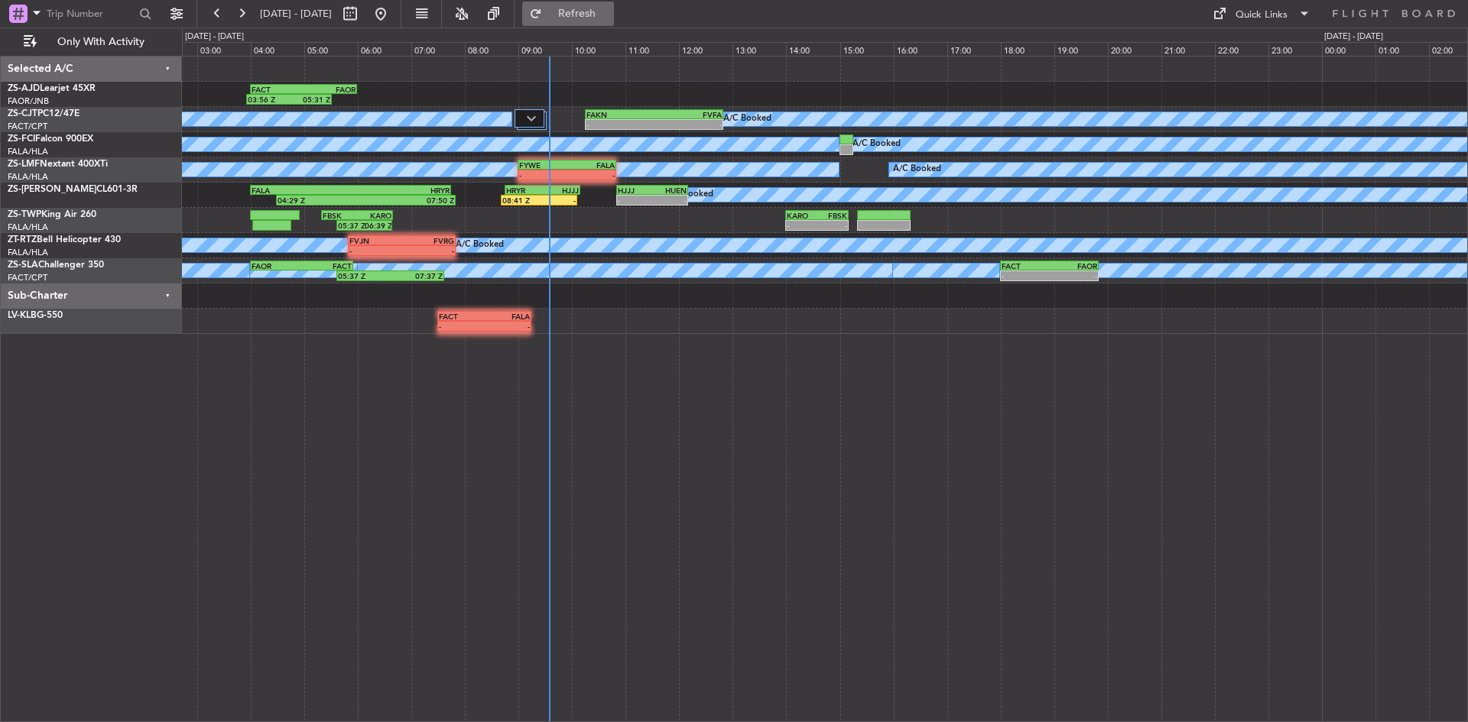
click at [604, 12] on span "Refresh" at bounding box center [577, 13] width 64 height 11
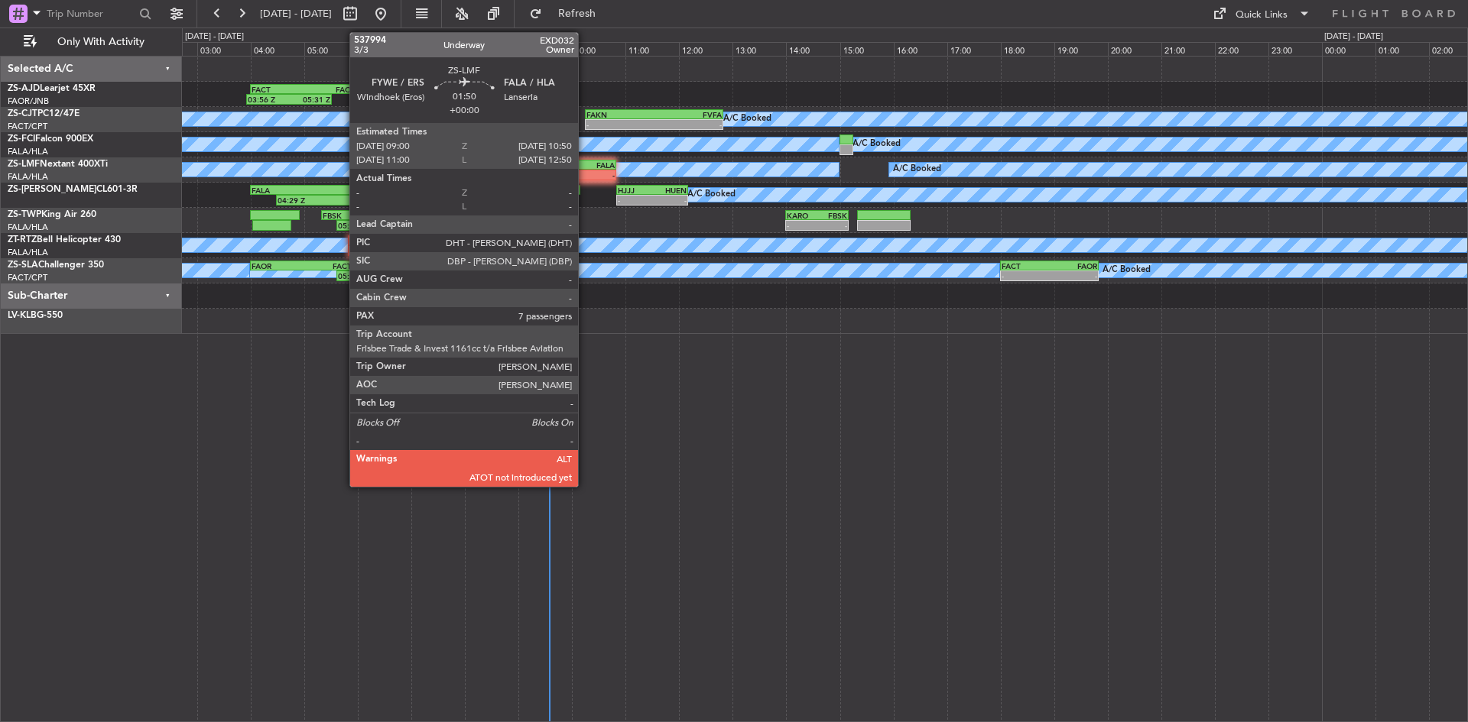
click at [585, 166] on div "FALA" at bounding box center [590, 165] width 47 height 9
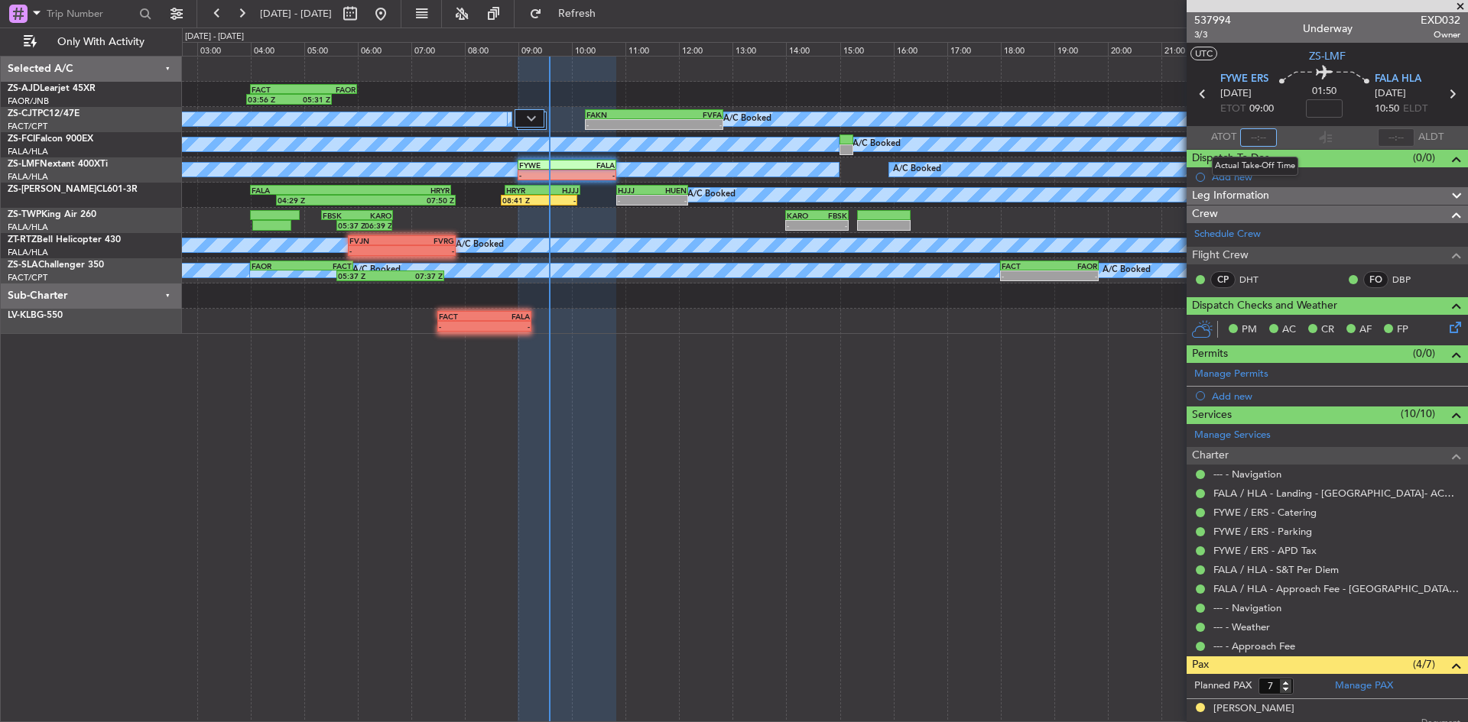
click at [1252, 134] on input "text" at bounding box center [1258, 137] width 37 height 18
type input "08:02"
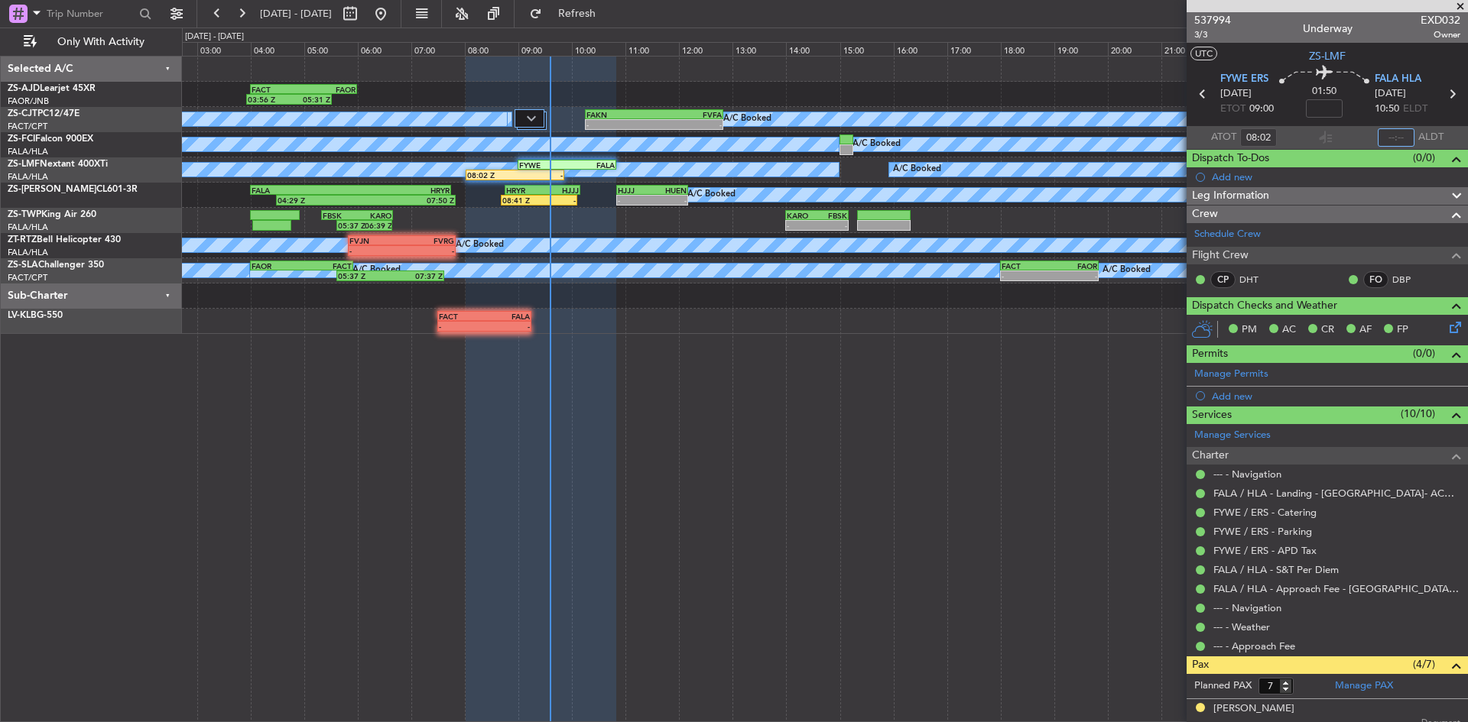
click at [1387, 141] on input "text" at bounding box center [1396, 137] width 37 height 18
type input "09:35"
click at [1463, 8] on span at bounding box center [1460, 7] width 15 height 14
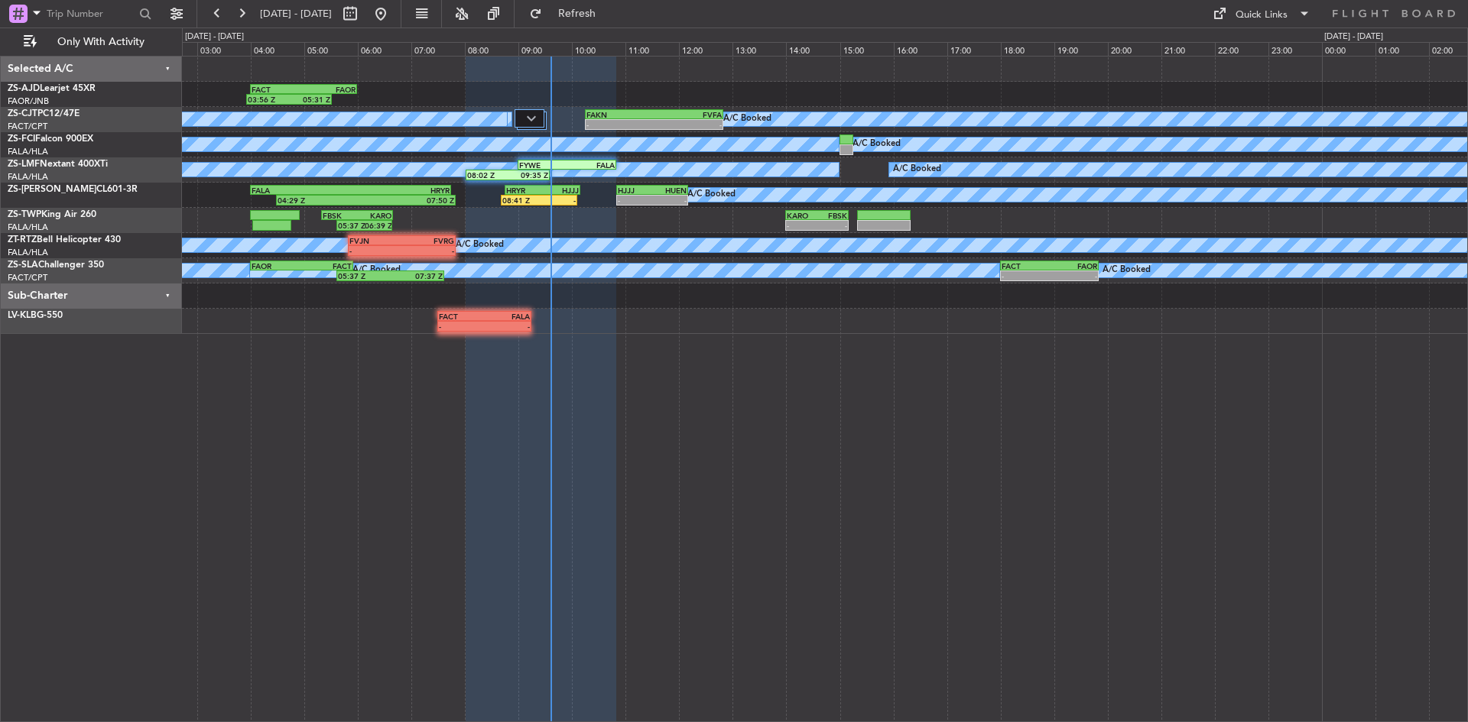
type input "0"
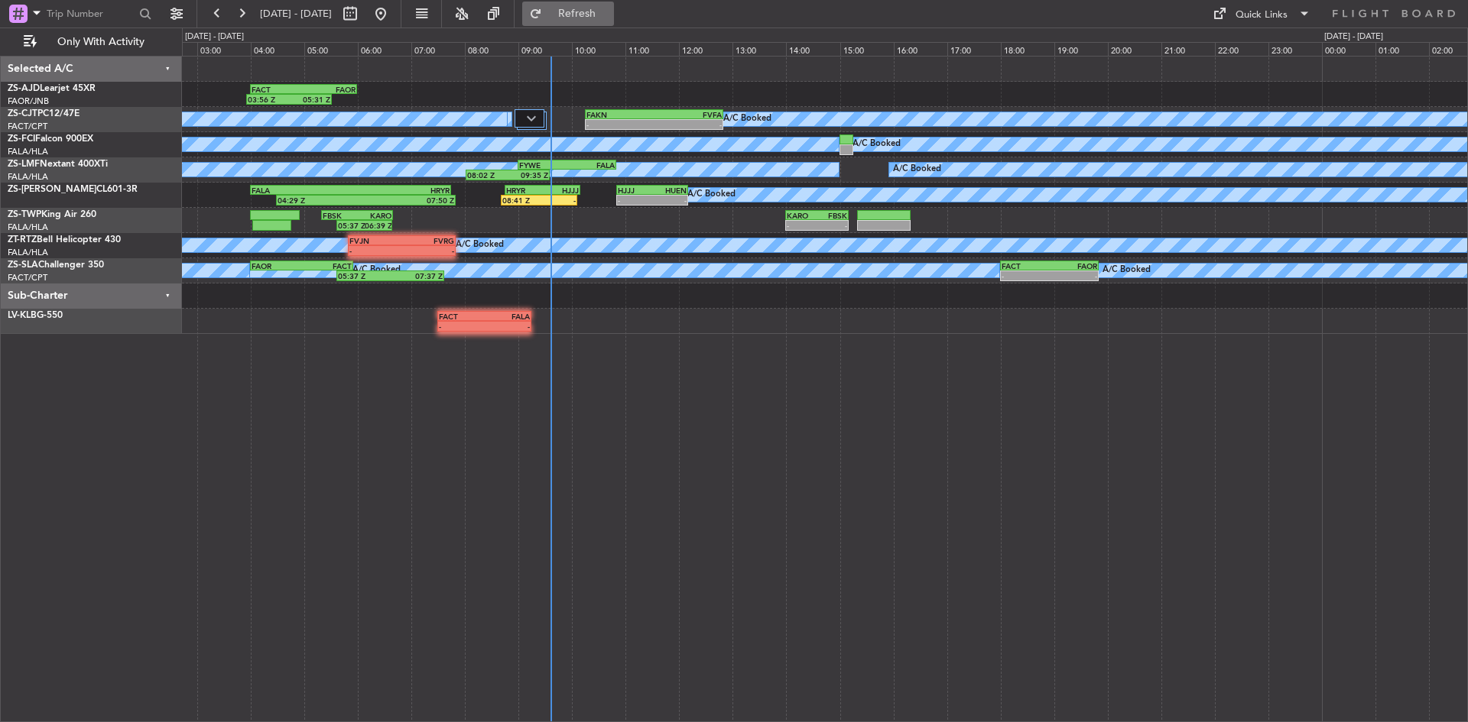
click at [601, 20] on button "Refresh" at bounding box center [568, 14] width 92 height 24
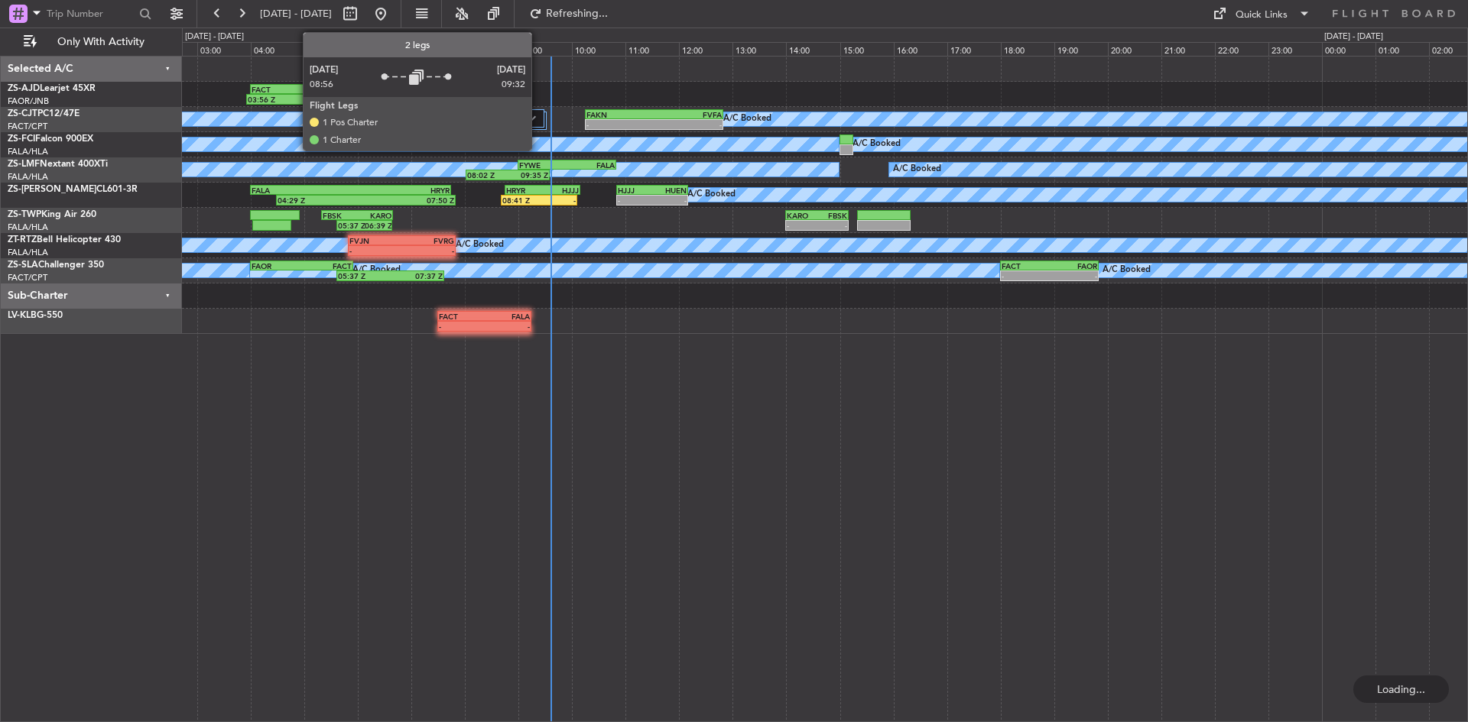
click at [538, 118] on div at bounding box center [530, 118] width 31 height 18
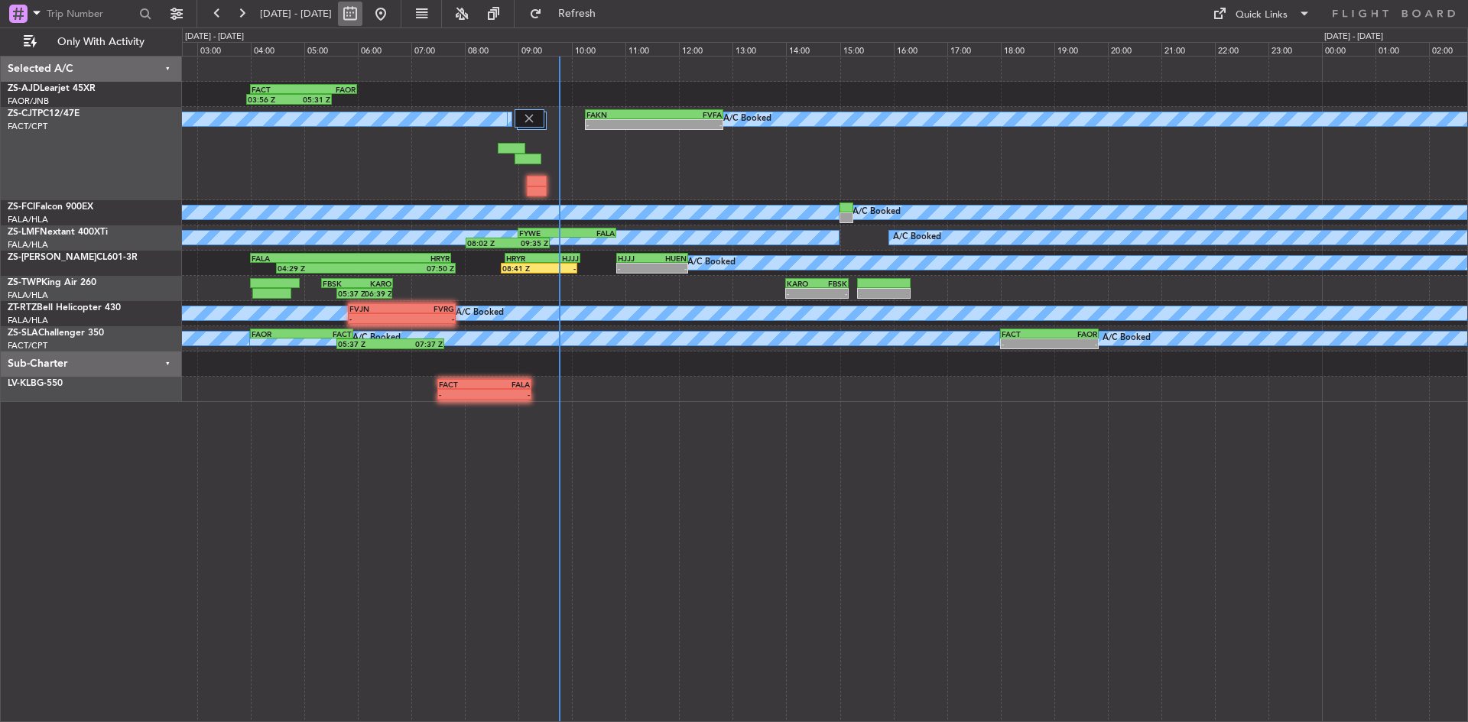
click at [362, 9] on button at bounding box center [350, 14] width 24 height 24
select select "10"
select select "2025"
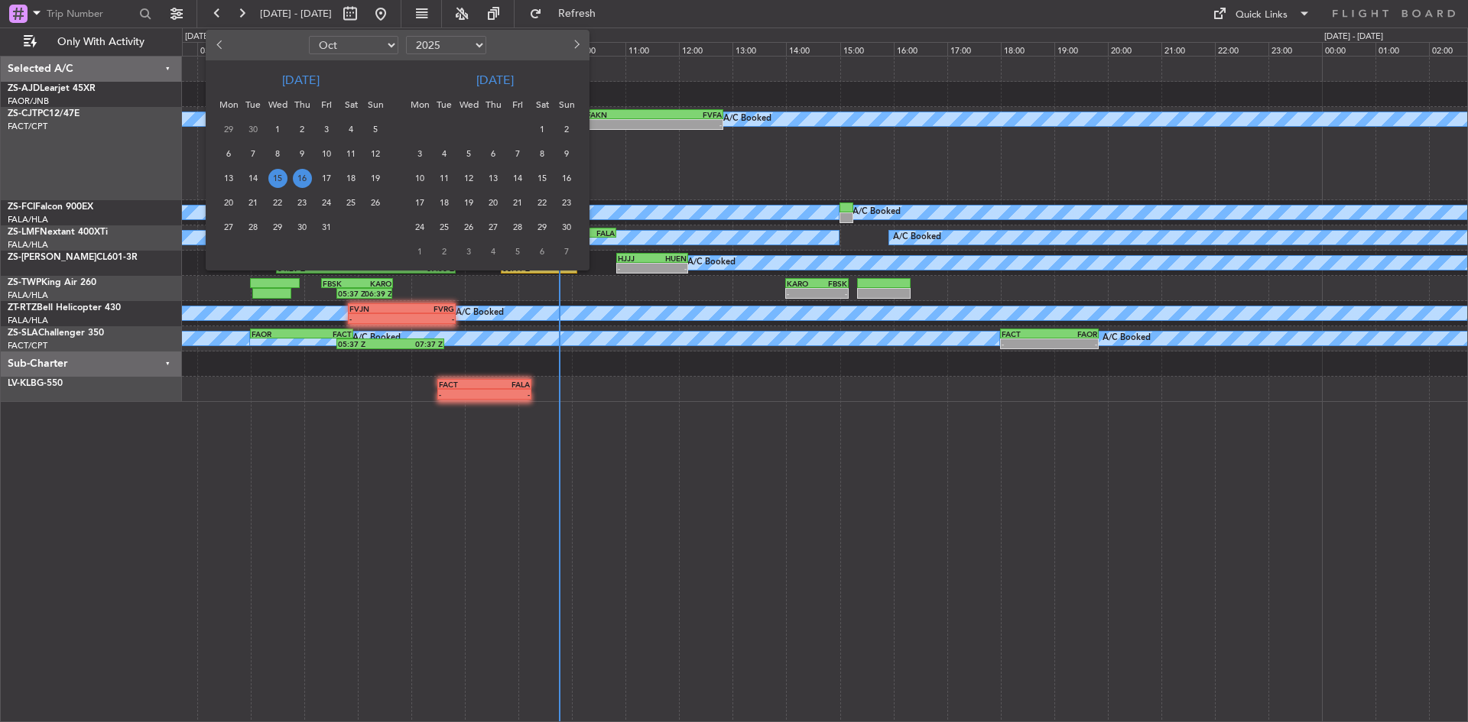
click at [491, 197] on span "20" at bounding box center [493, 202] width 19 height 19
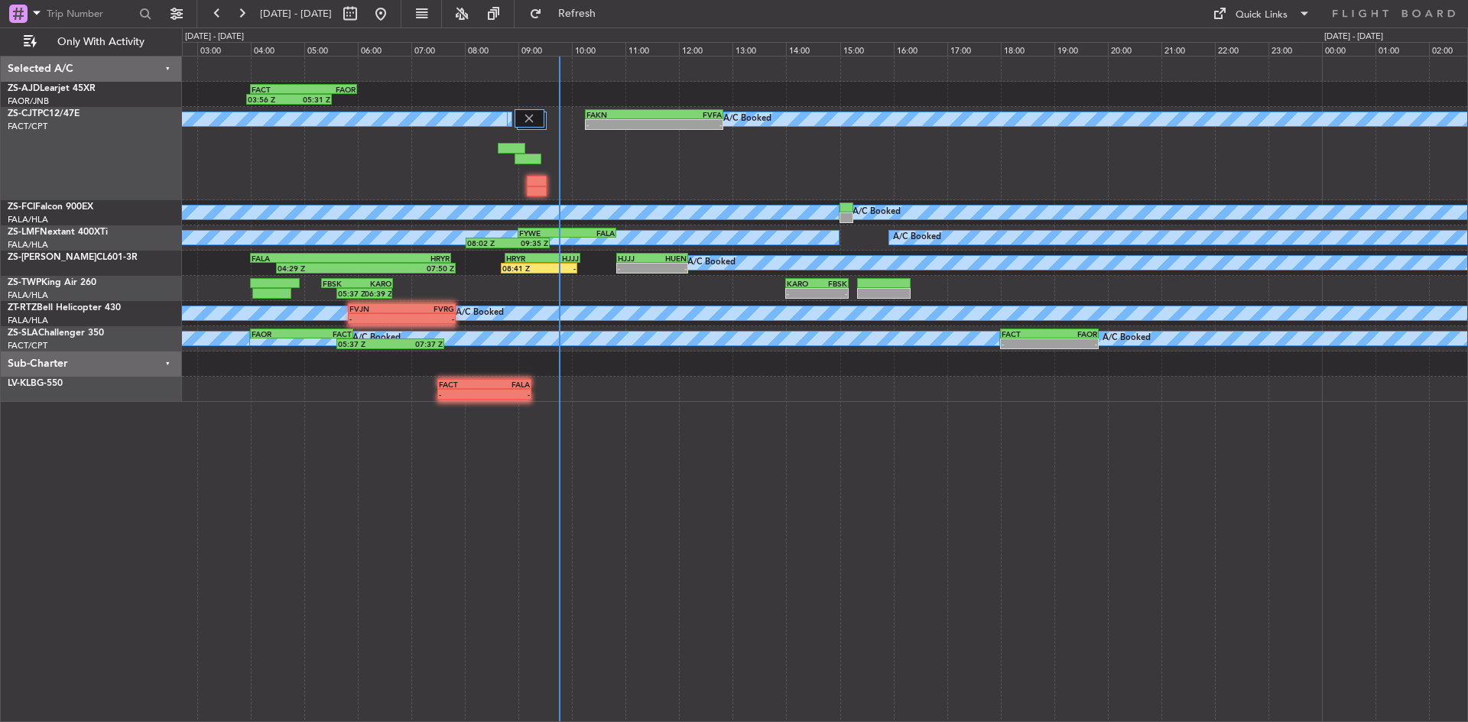
select select "11"
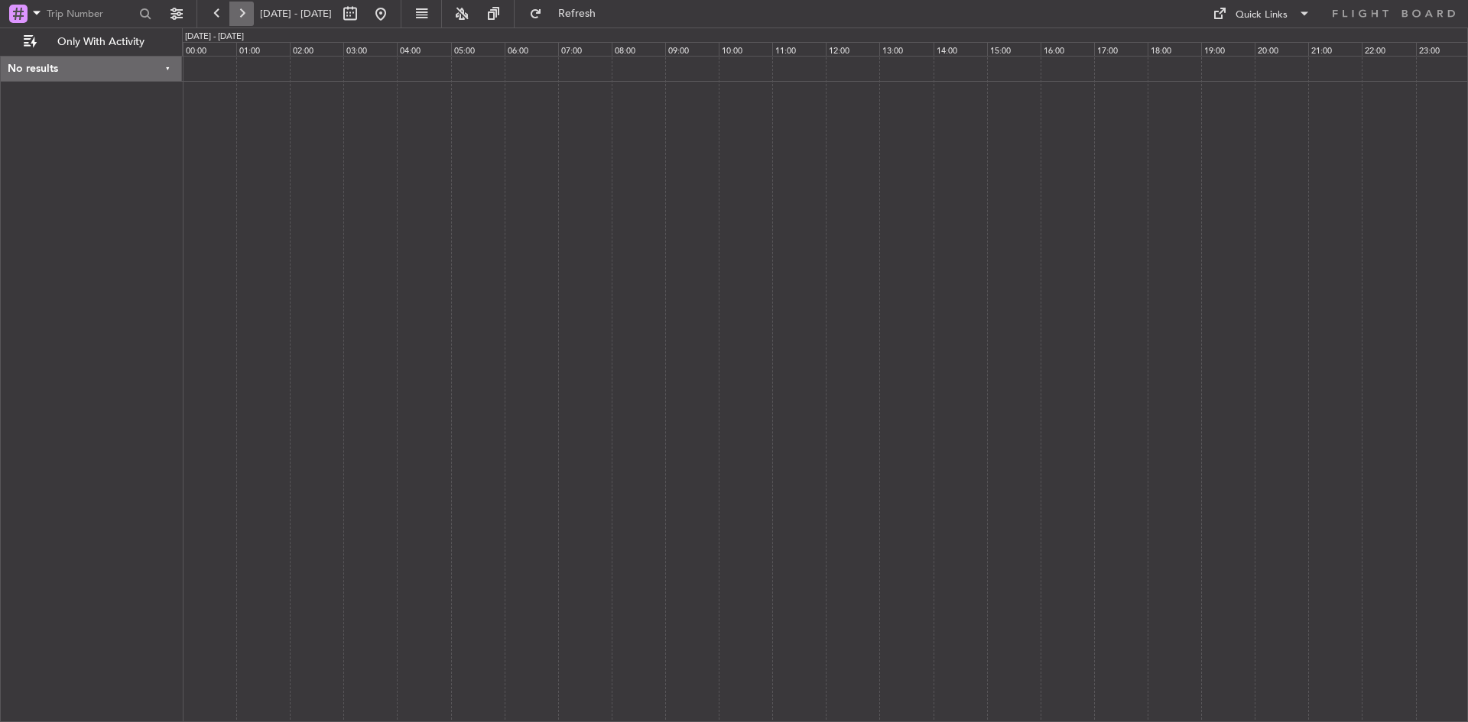
click at [248, 14] on button at bounding box center [241, 14] width 24 height 24
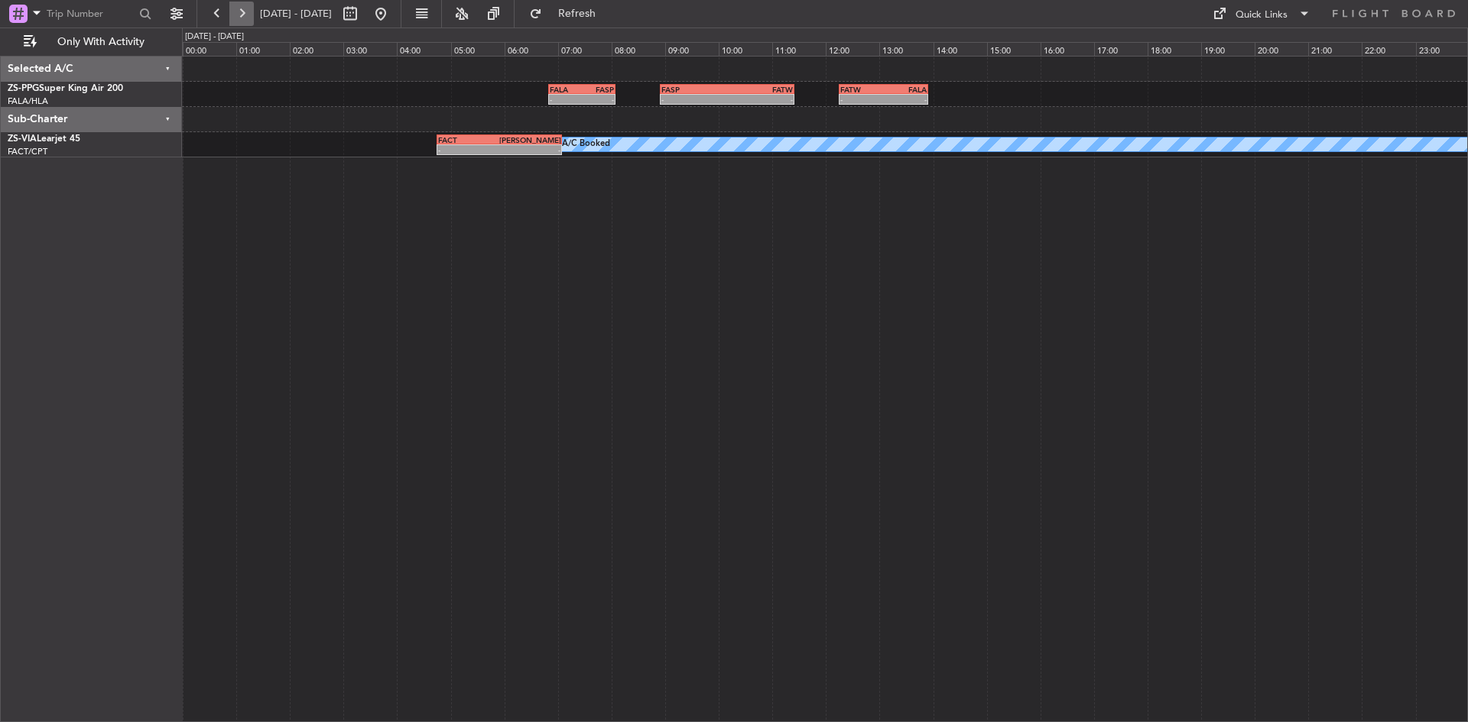
click at [248, 14] on button at bounding box center [241, 14] width 24 height 24
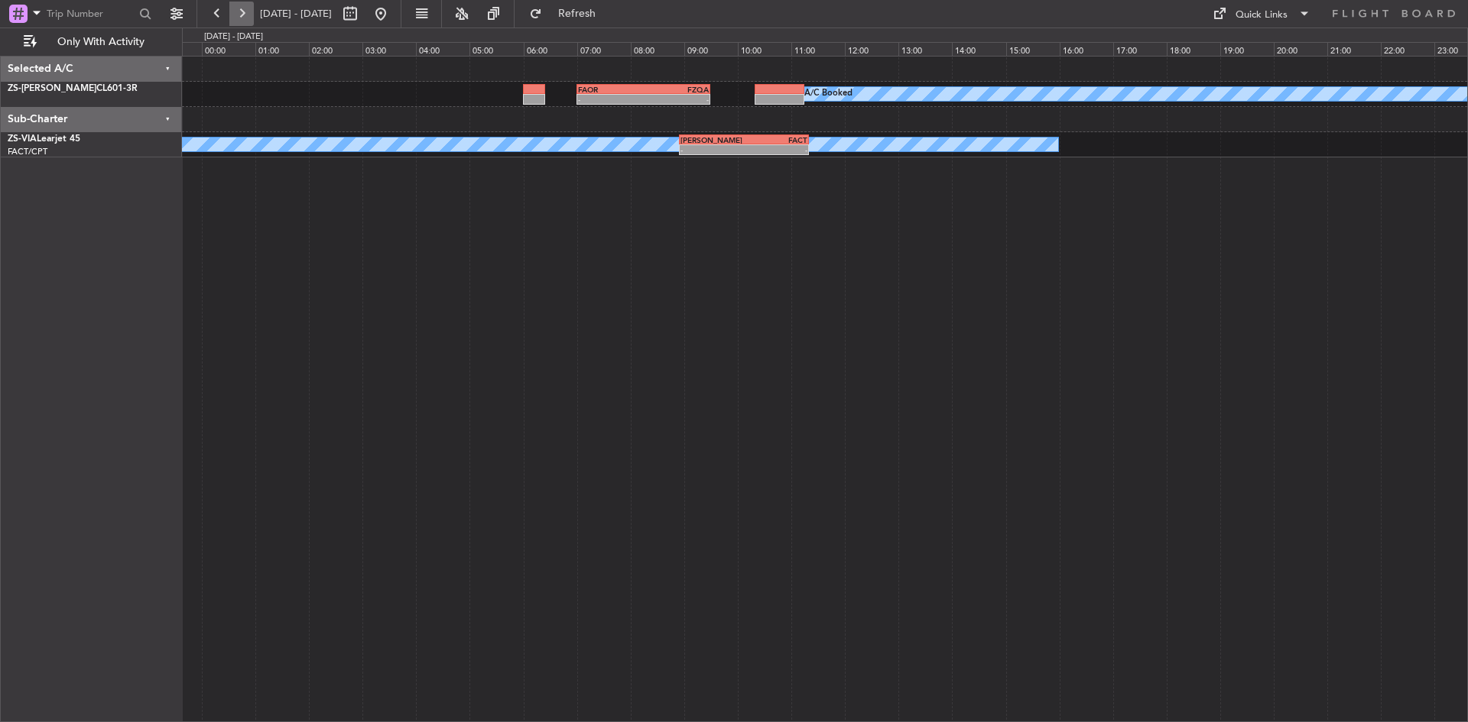
click at [248, 14] on button at bounding box center [241, 14] width 24 height 24
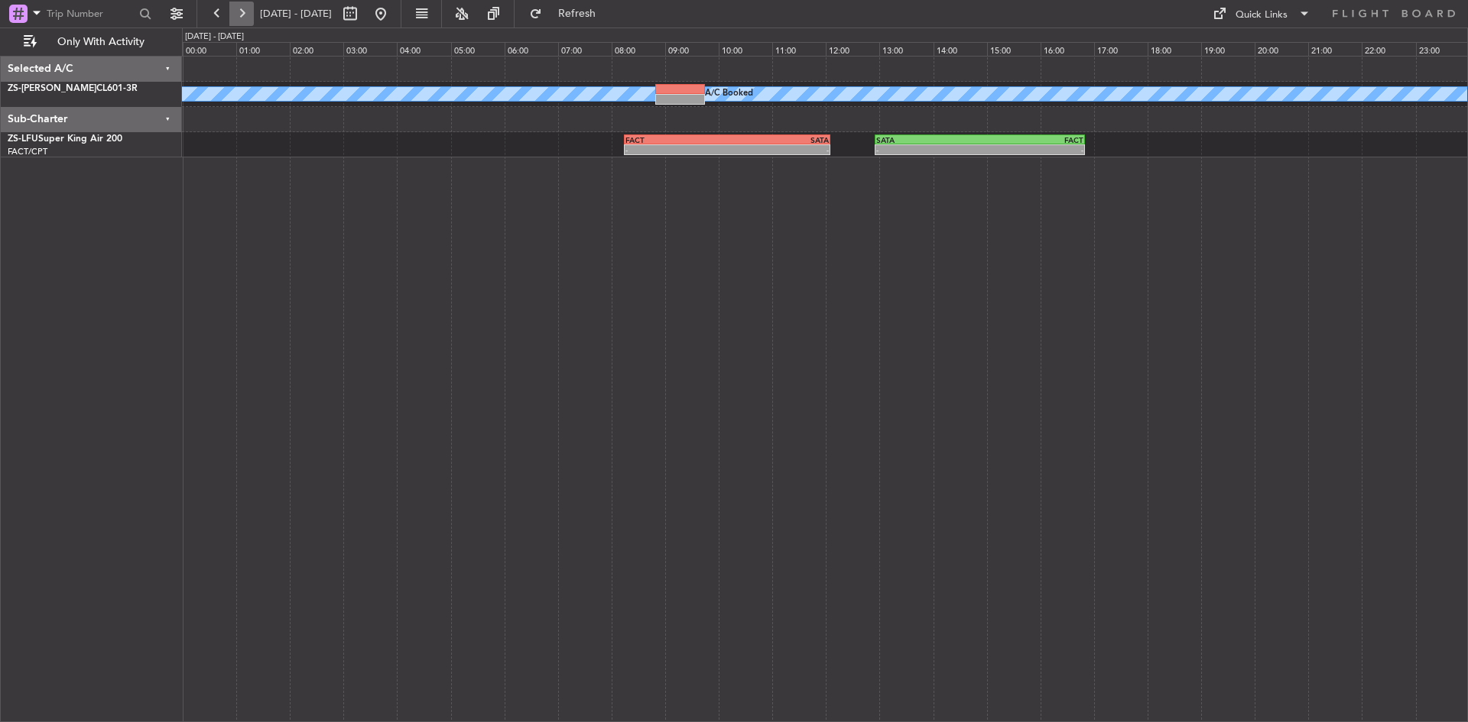
click at [248, 14] on button at bounding box center [241, 14] width 24 height 24
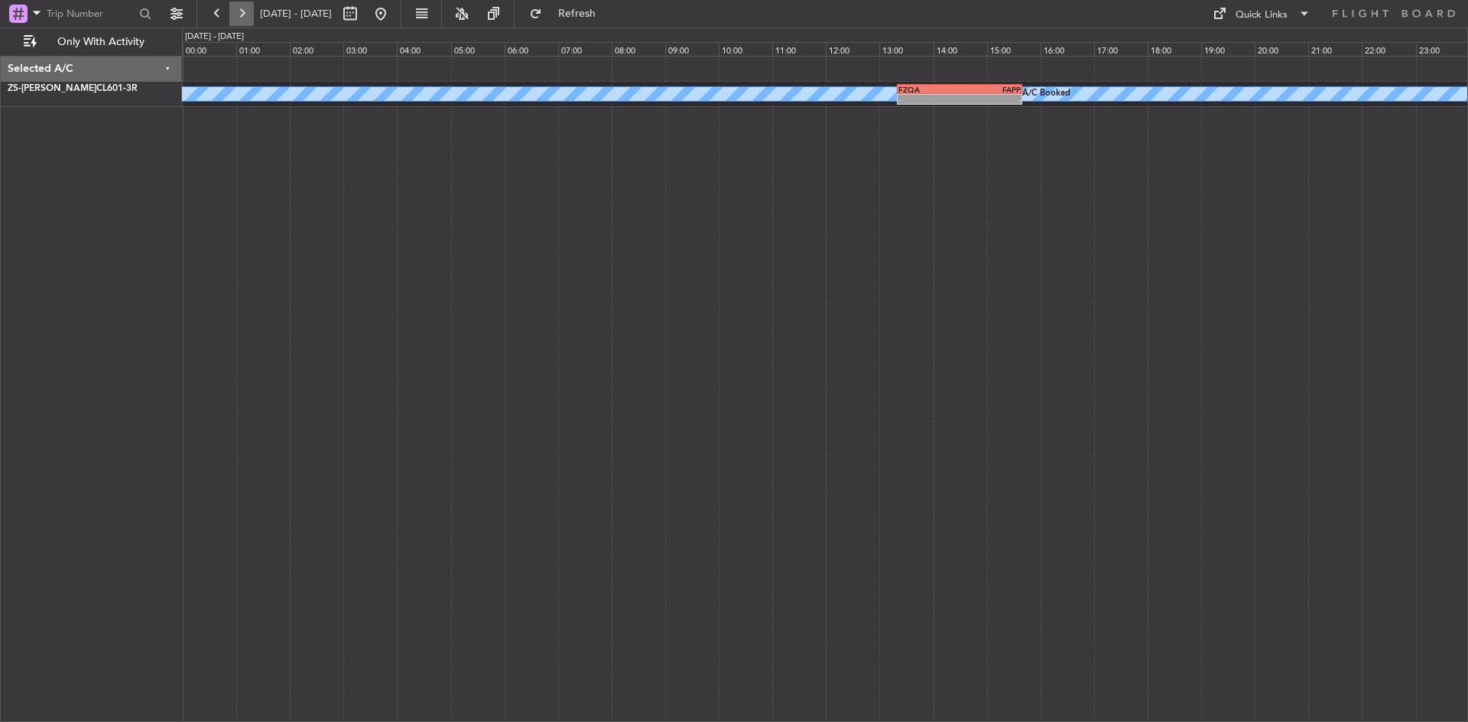
click at [248, 14] on button at bounding box center [241, 14] width 24 height 24
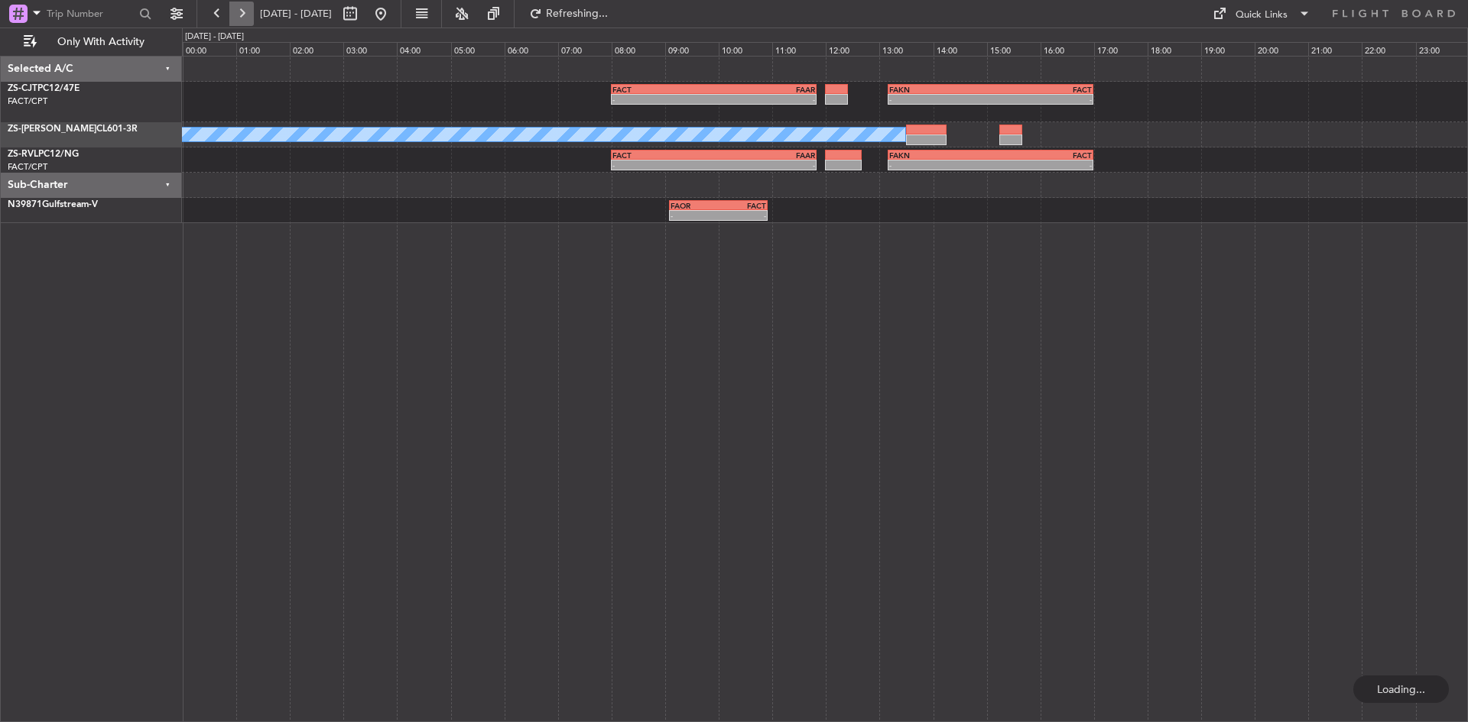
click at [248, 14] on button at bounding box center [241, 14] width 24 height 24
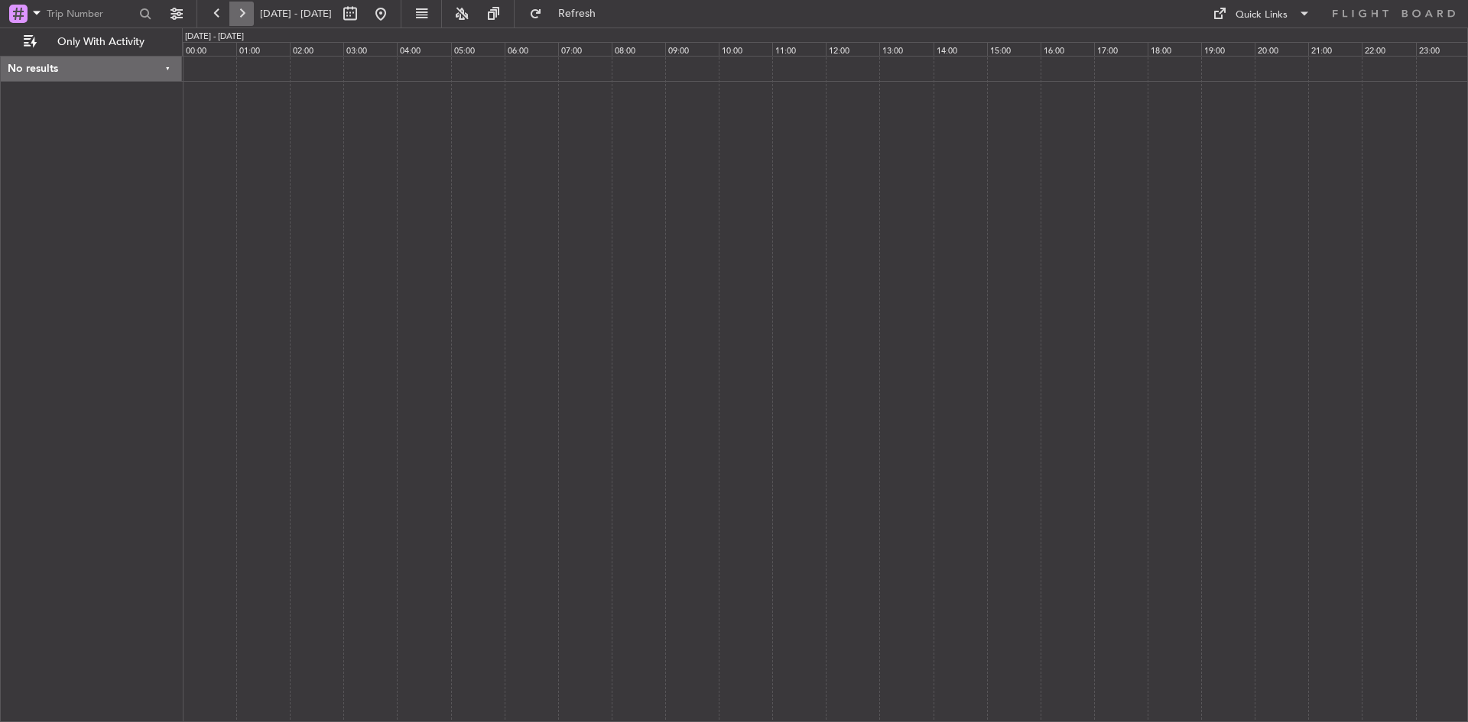
click at [248, 14] on button at bounding box center [241, 14] width 24 height 24
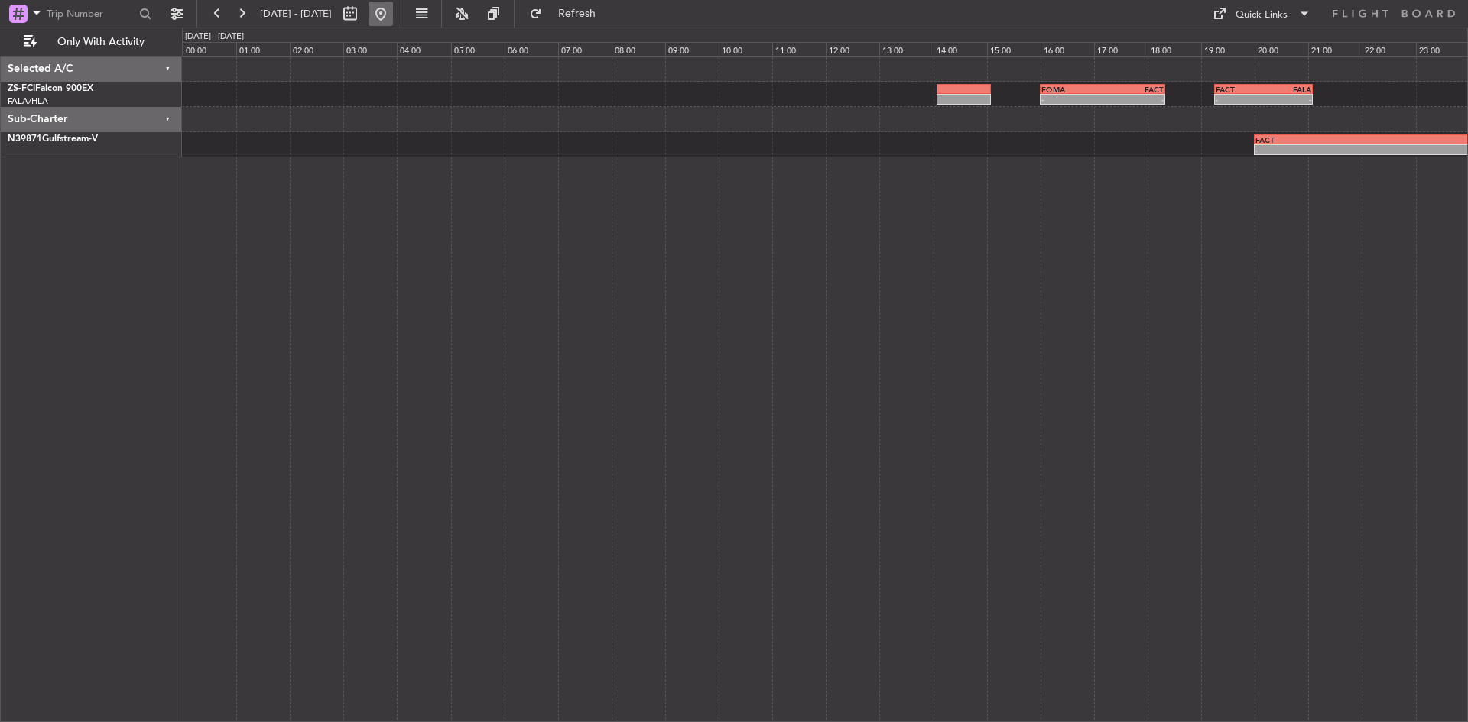
click at [393, 13] on button at bounding box center [381, 14] width 24 height 24
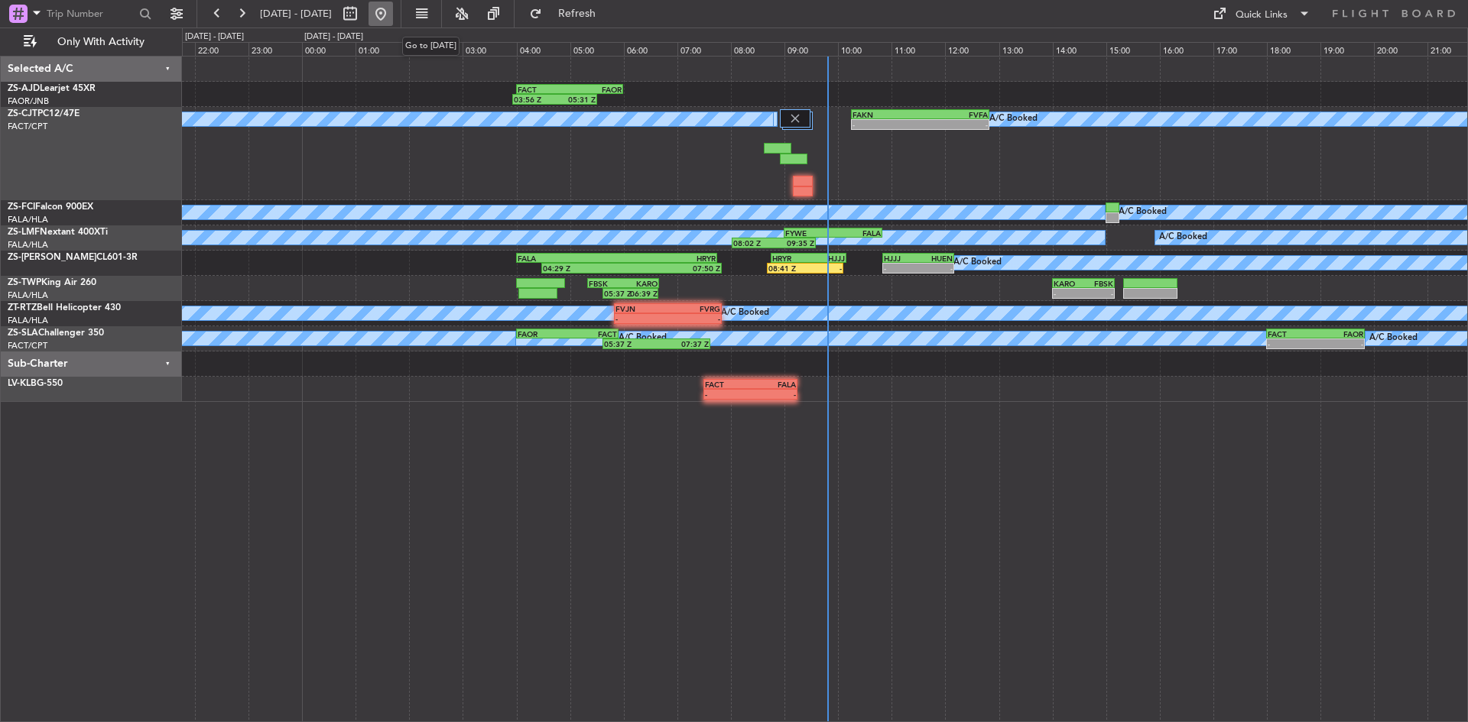
click at [393, 12] on button at bounding box center [381, 14] width 24 height 24
click at [609, 11] on span "Refresh" at bounding box center [577, 13] width 64 height 11
